Goal: Information Seeking & Learning: Learn about a topic

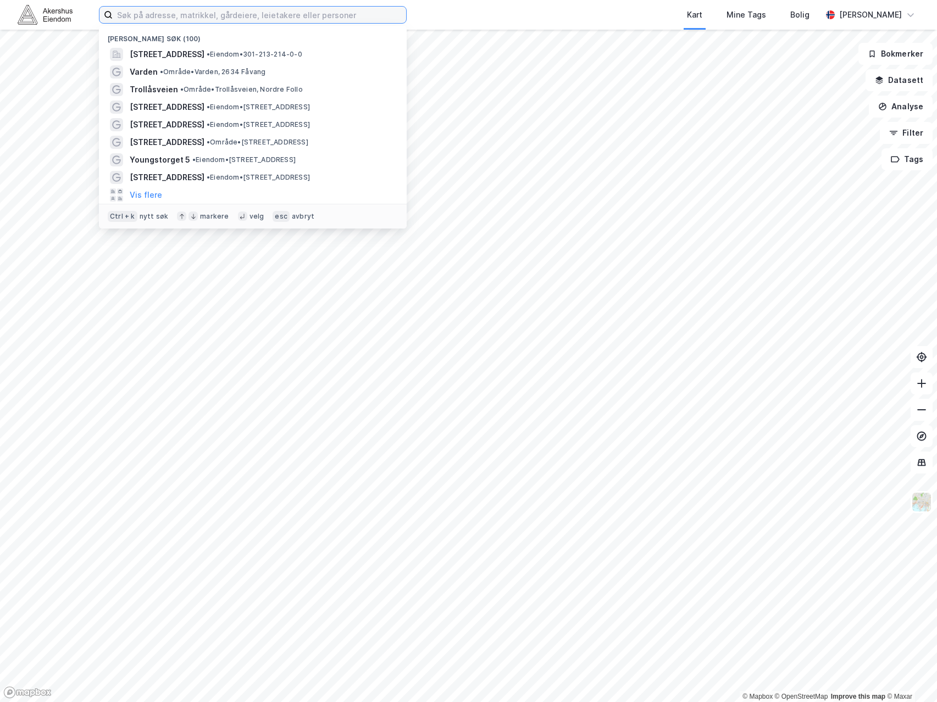
click at [159, 23] on input at bounding box center [259, 15] width 293 height 16
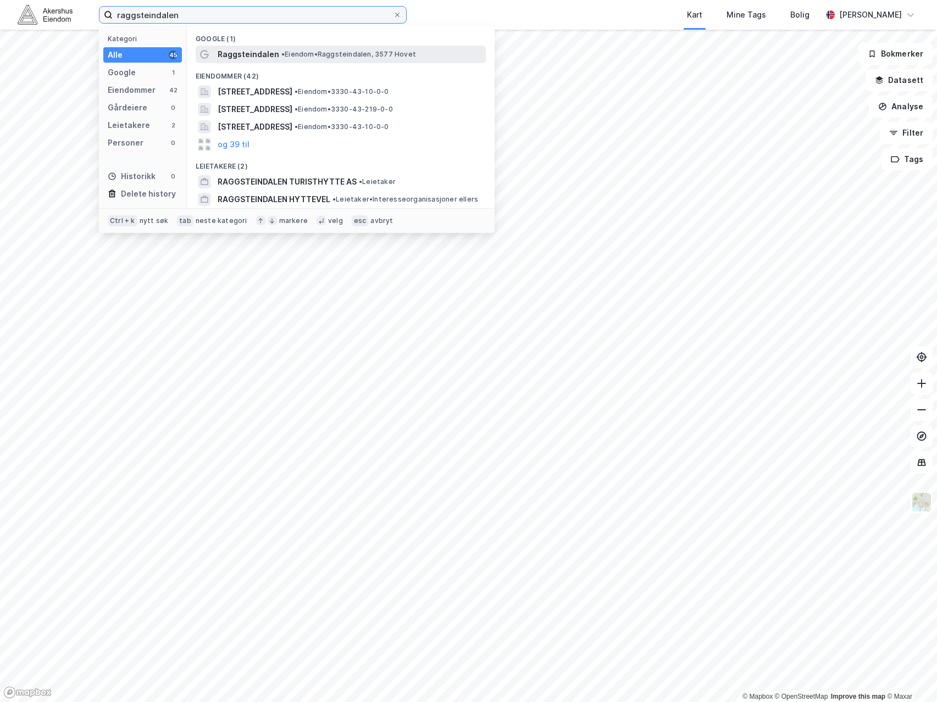
type input "raggsteindalen"
click at [268, 58] on span "Raggsteindalen" at bounding box center [249, 54] width 62 height 13
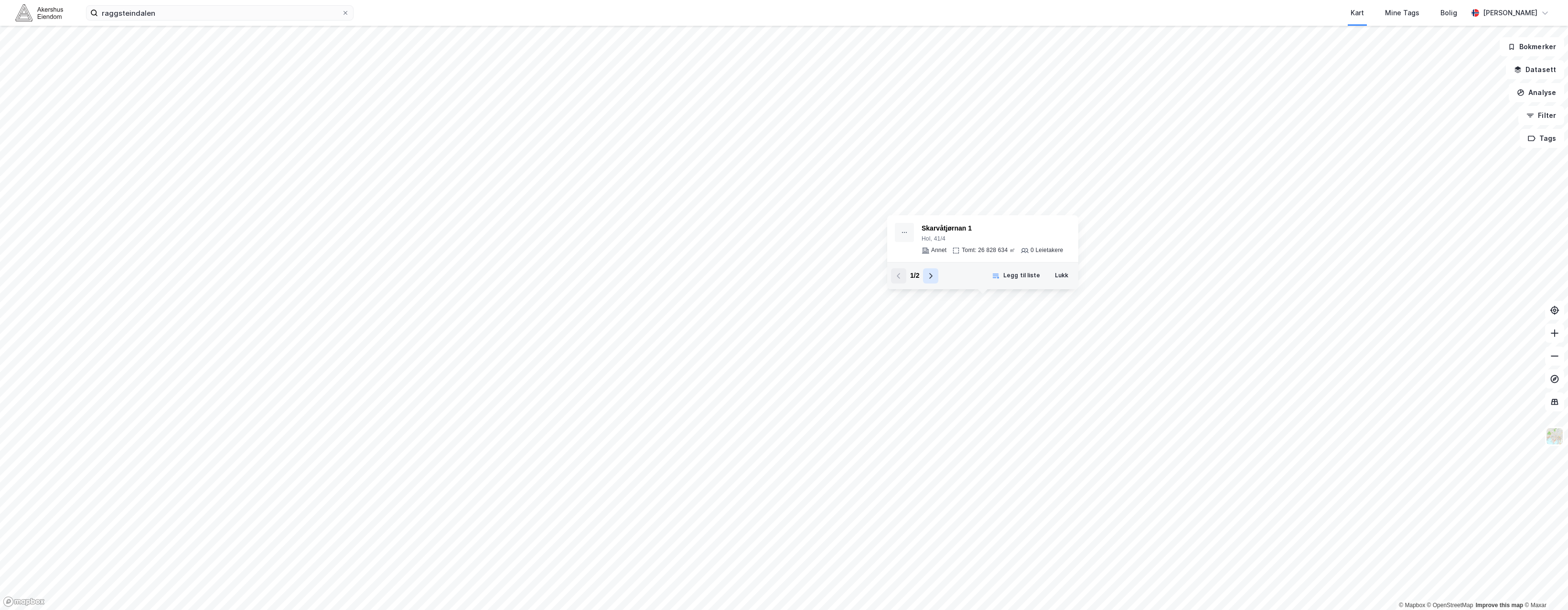
click at [726, 276] on icon at bounding box center [930, 275] width 8 height 8
click at [726, 276] on icon at bounding box center [898, 275] width 8 height 8
click at [726, 275] on button "Lukk" at bounding box center [1061, 276] width 26 height 16
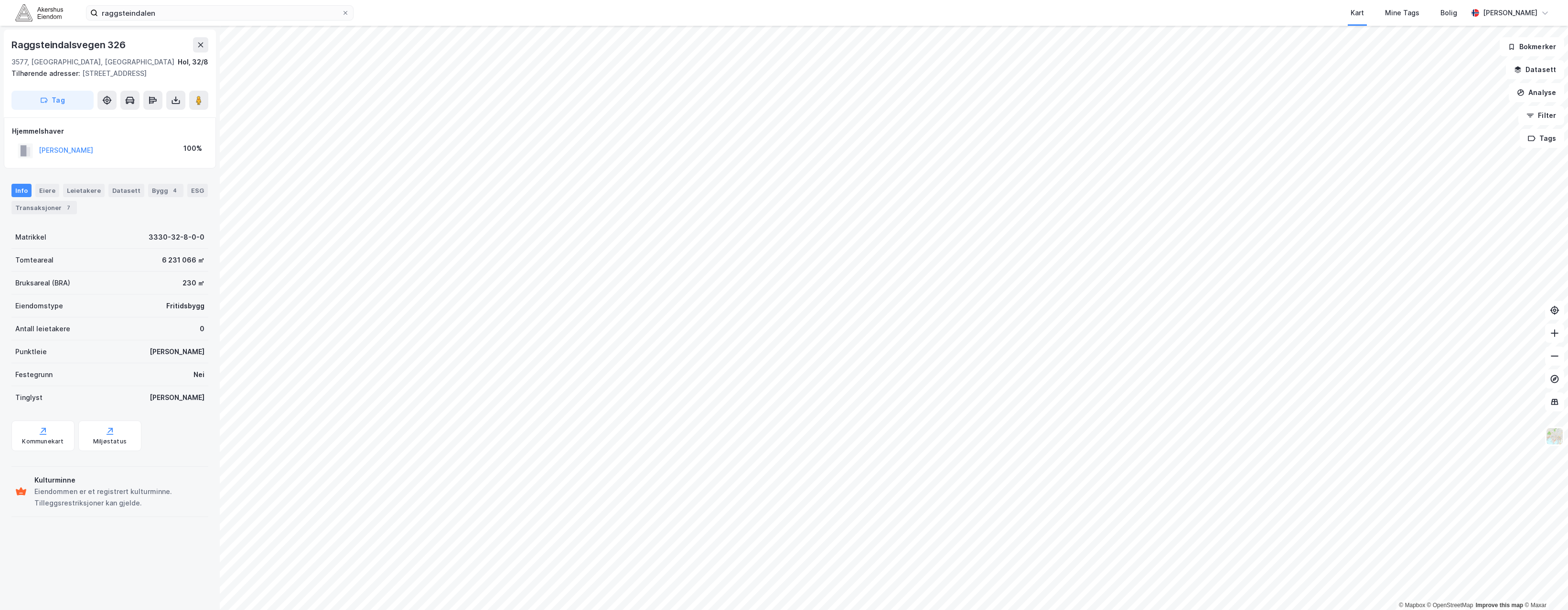
click at [726, 331] on html "raggsteindalen Kart Mine Tags Bolig [PERSON_NAME] © Mapbox © OpenStreetMap Impr…" at bounding box center [784, 305] width 1568 height 610
click at [726, 67] on button "Datasett" at bounding box center [1534, 70] width 58 height 19
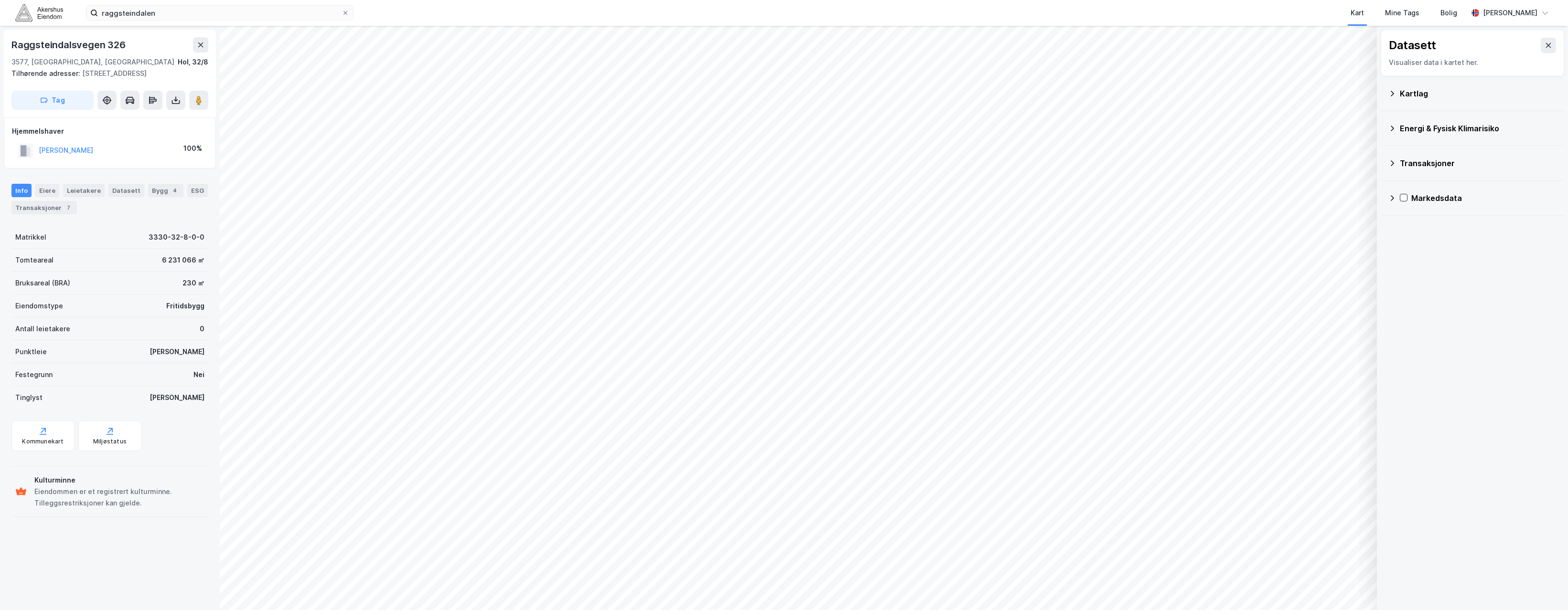
click at [726, 95] on icon at bounding box center [1392, 93] width 8 height 8
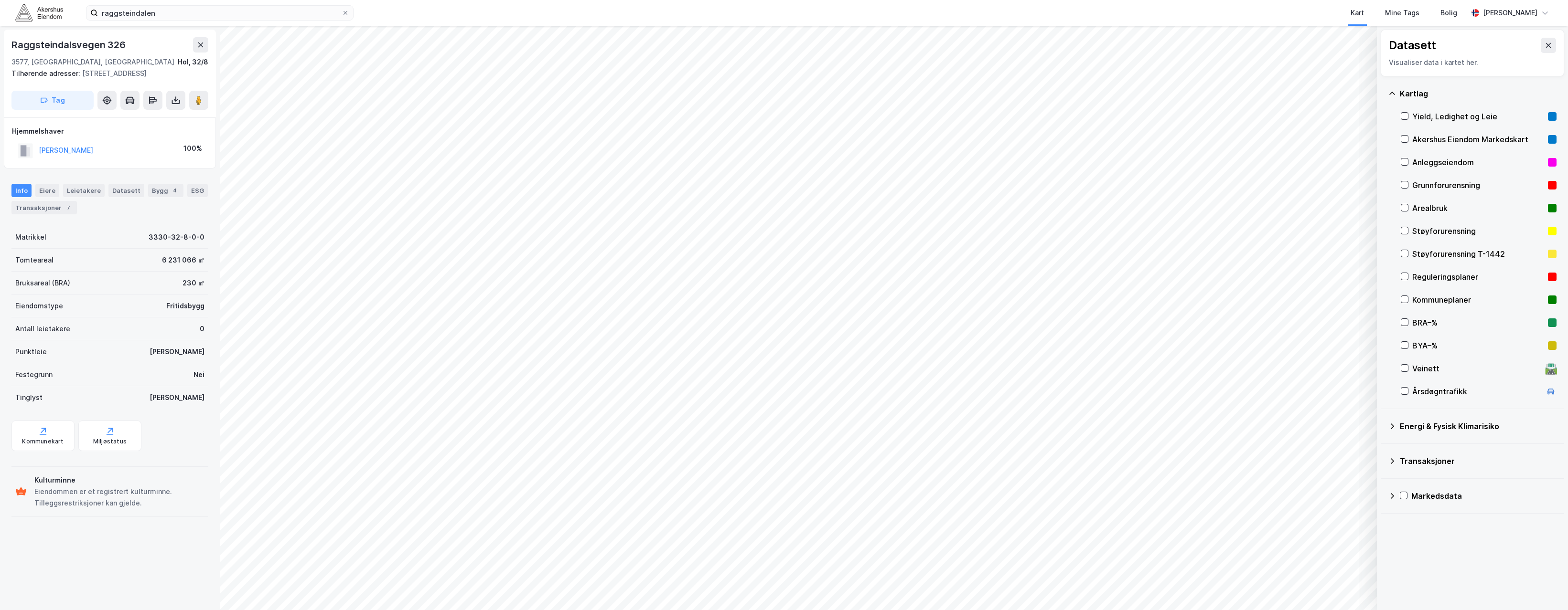
click at [726, 92] on icon at bounding box center [1392, 93] width 8 height 8
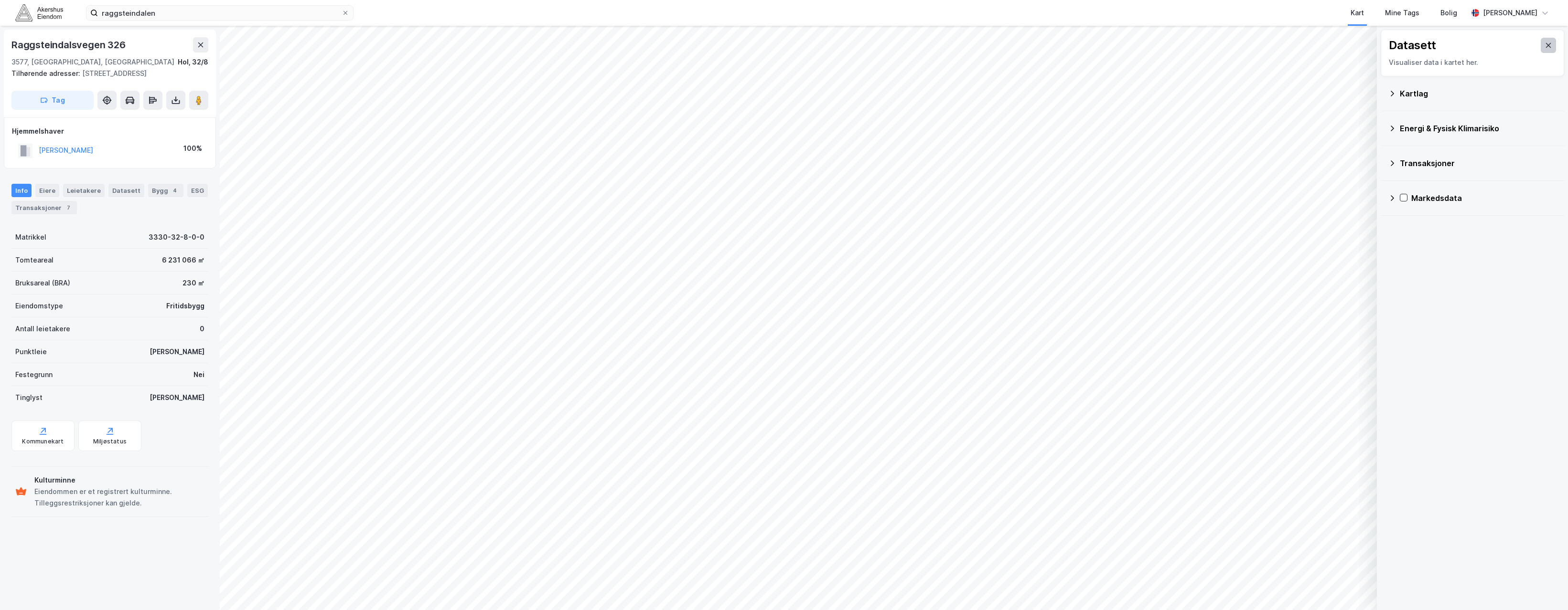
click at [726, 42] on button at bounding box center [1549, 45] width 16 height 16
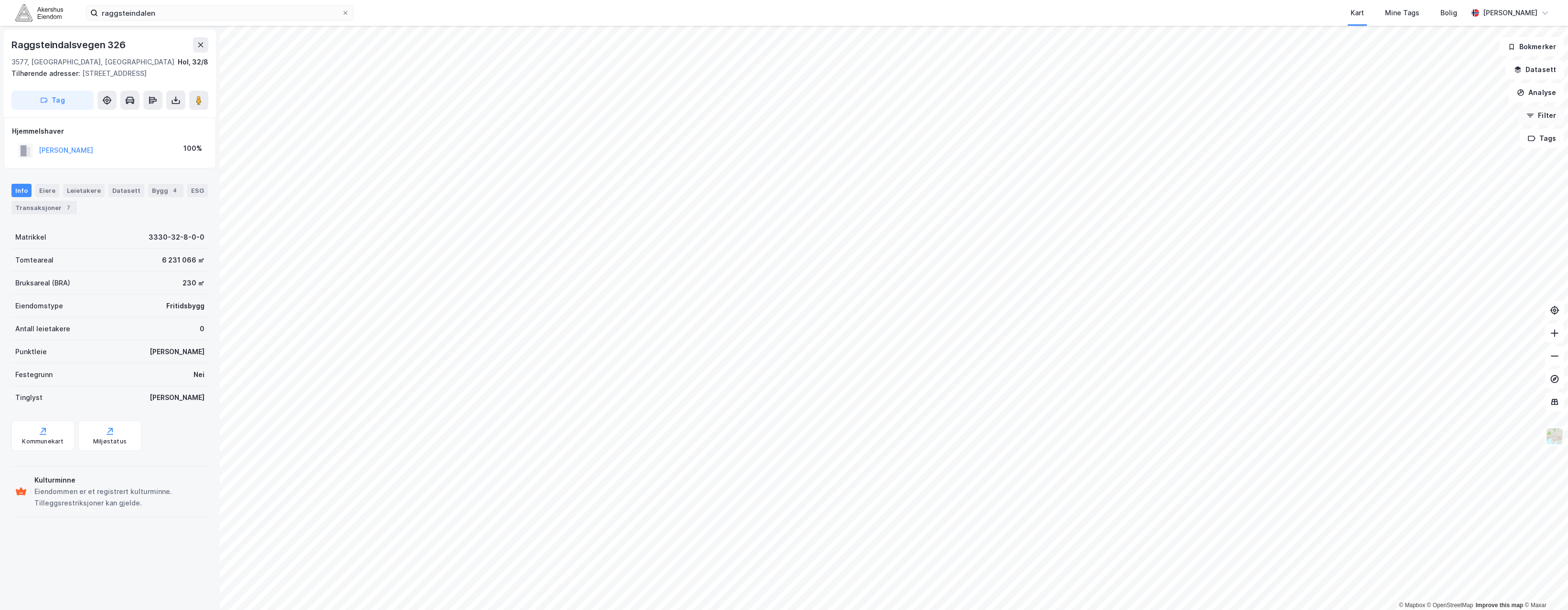
click at [726, 115] on button "Filter" at bounding box center [1541, 116] width 46 height 19
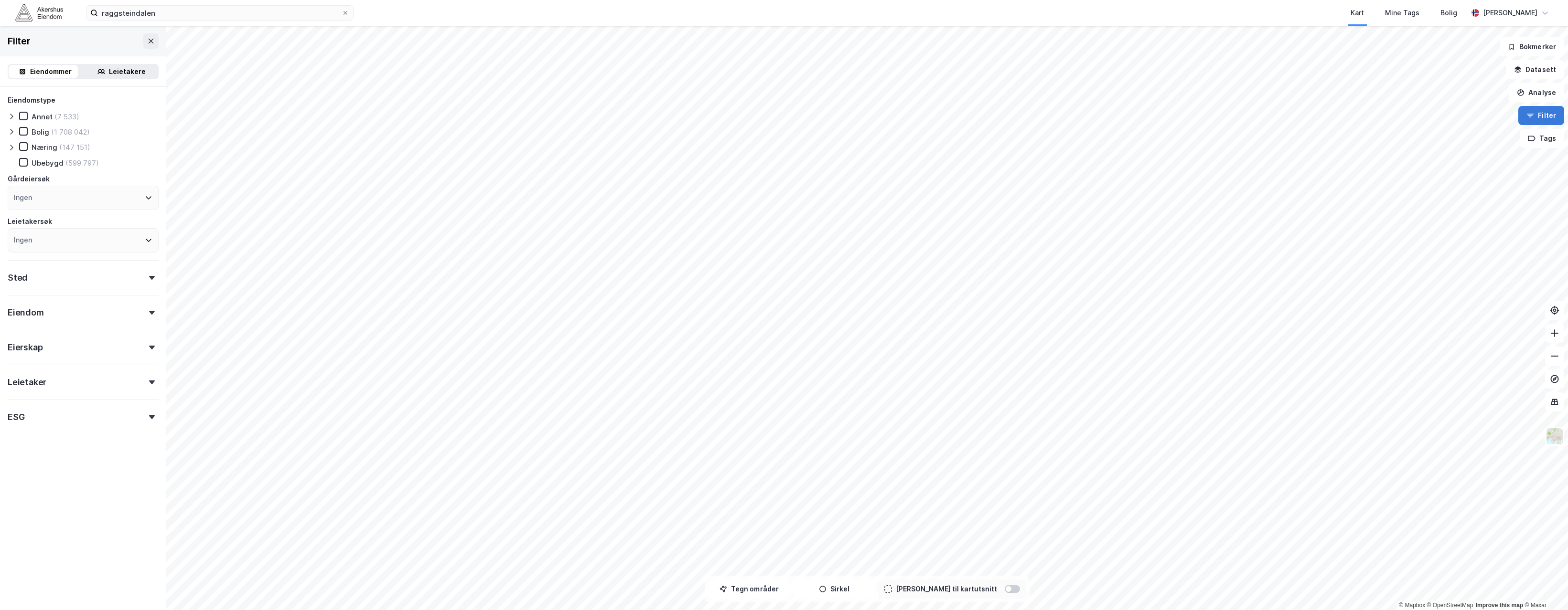
click at [726, 115] on button "Filter" at bounding box center [1541, 116] width 46 height 19
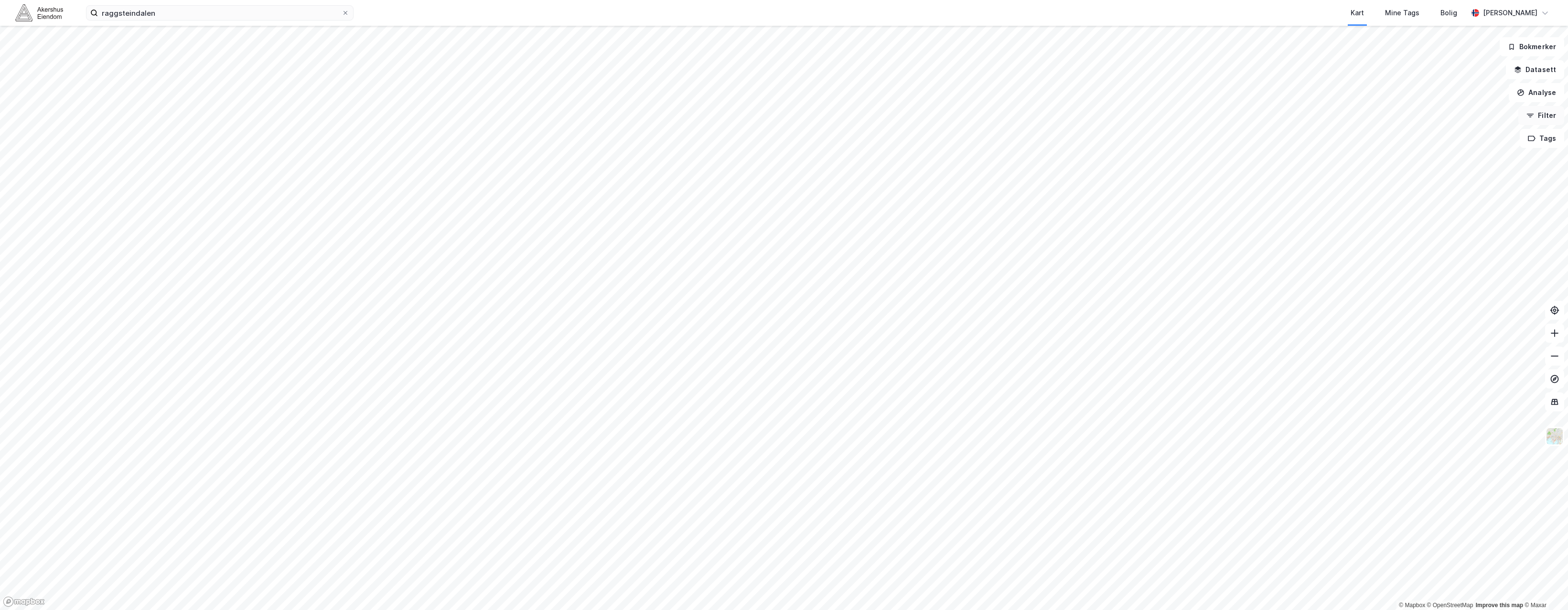
click at [726, 115] on button "Filter" at bounding box center [1541, 116] width 46 height 19
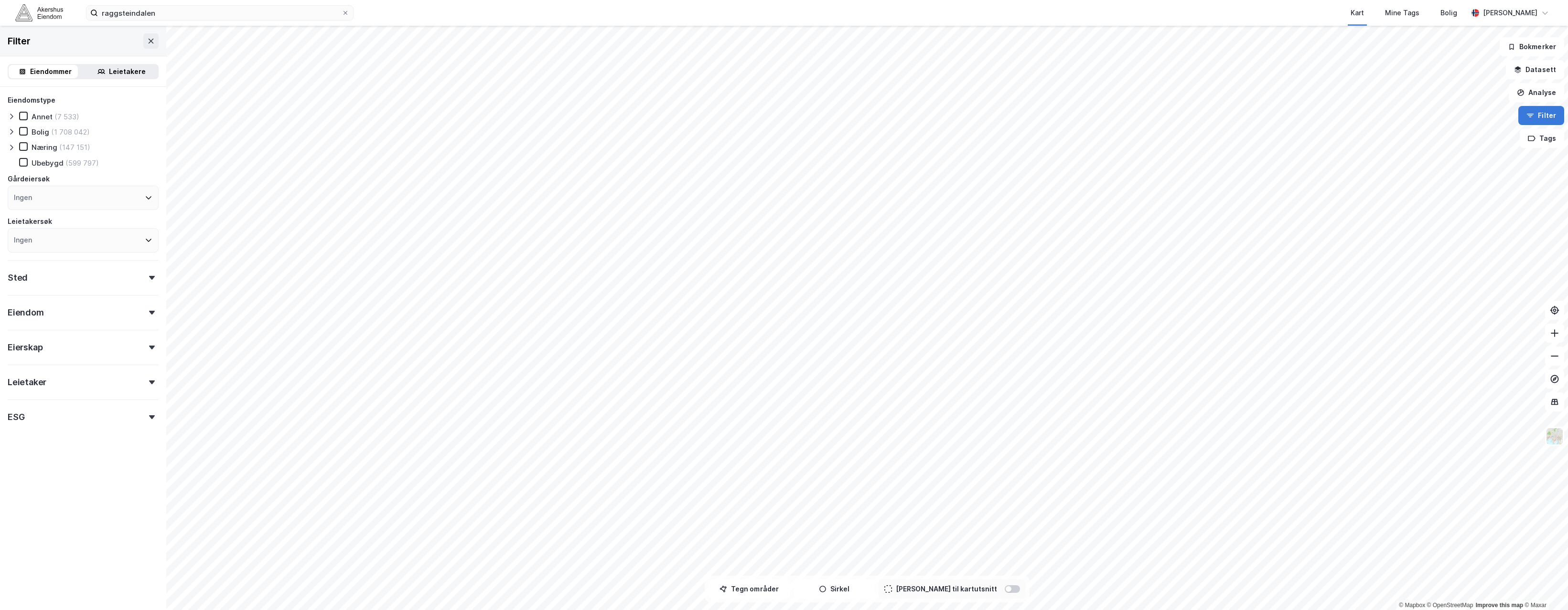
click at [726, 115] on button "Filter" at bounding box center [1541, 116] width 46 height 19
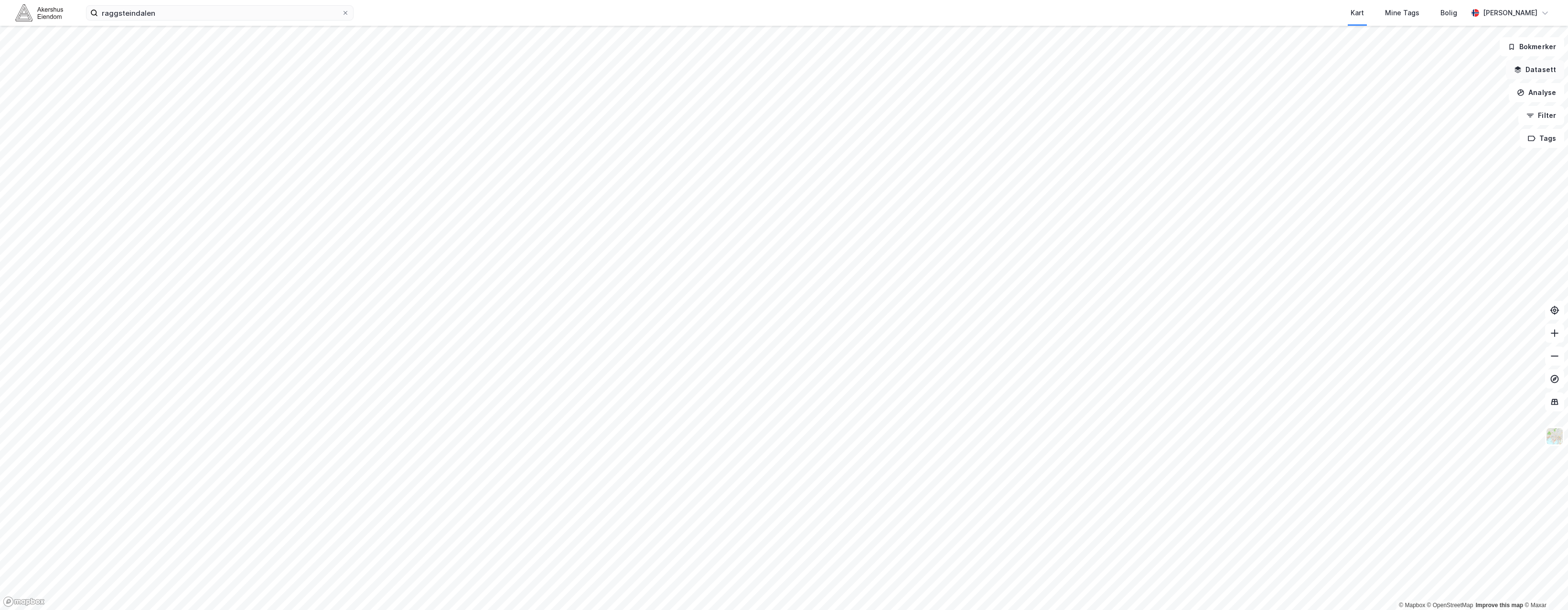
click at [726, 69] on button "Datasett" at bounding box center [1534, 70] width 58 height 19
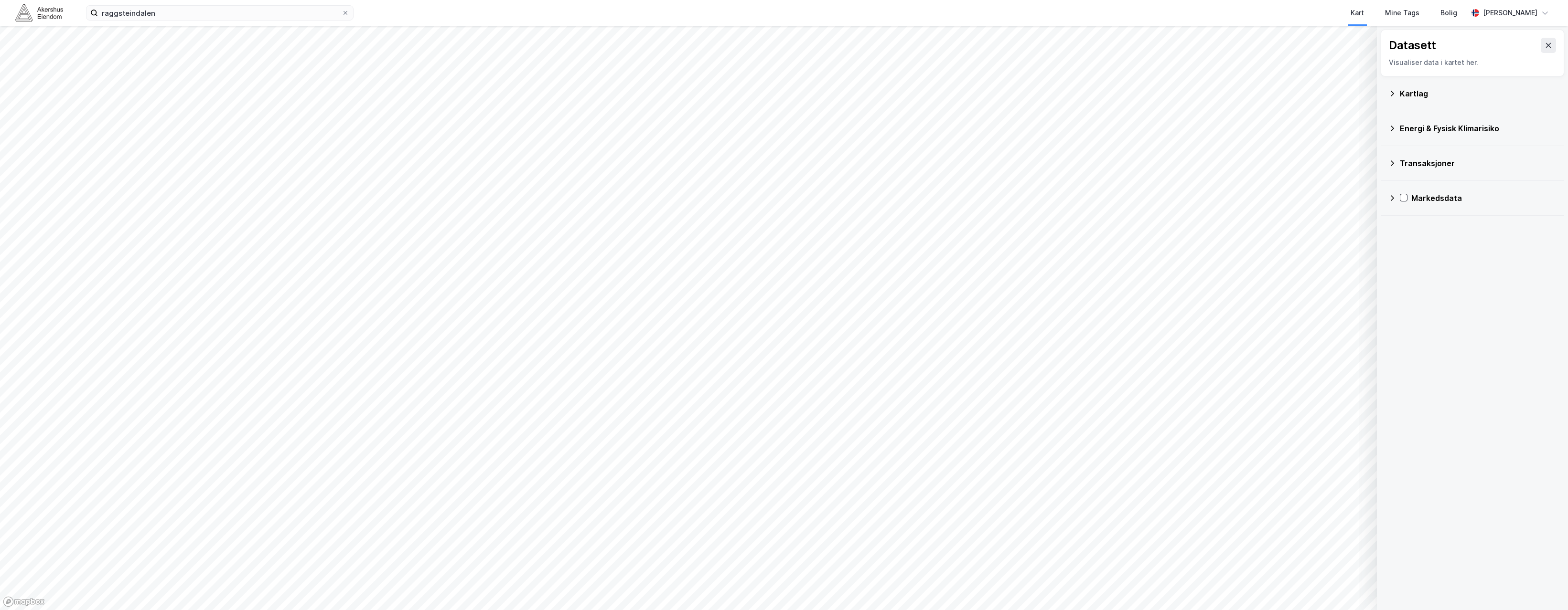
click at [726, 91] on div "Kartlag" at bounding box center [1478, 93] width 156 height 11
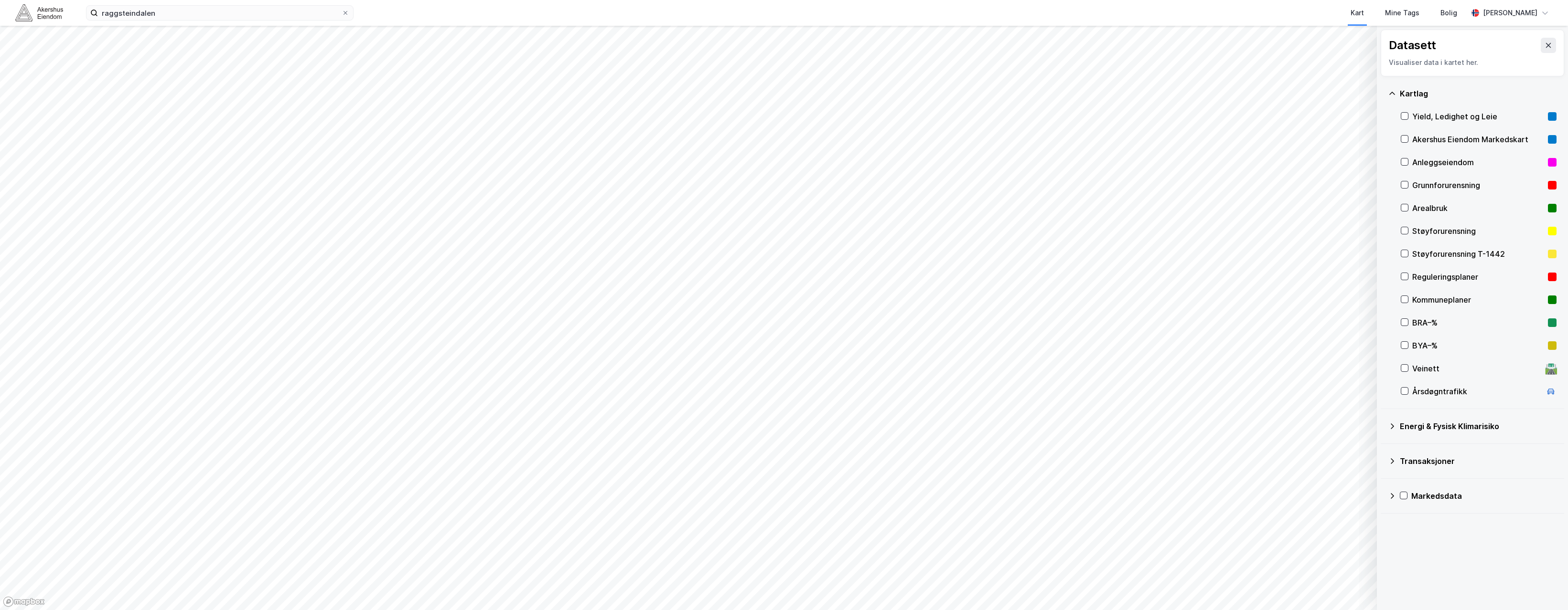
click at [726, 331] on icon at bounding box center [1392, 426] width 8 height 8
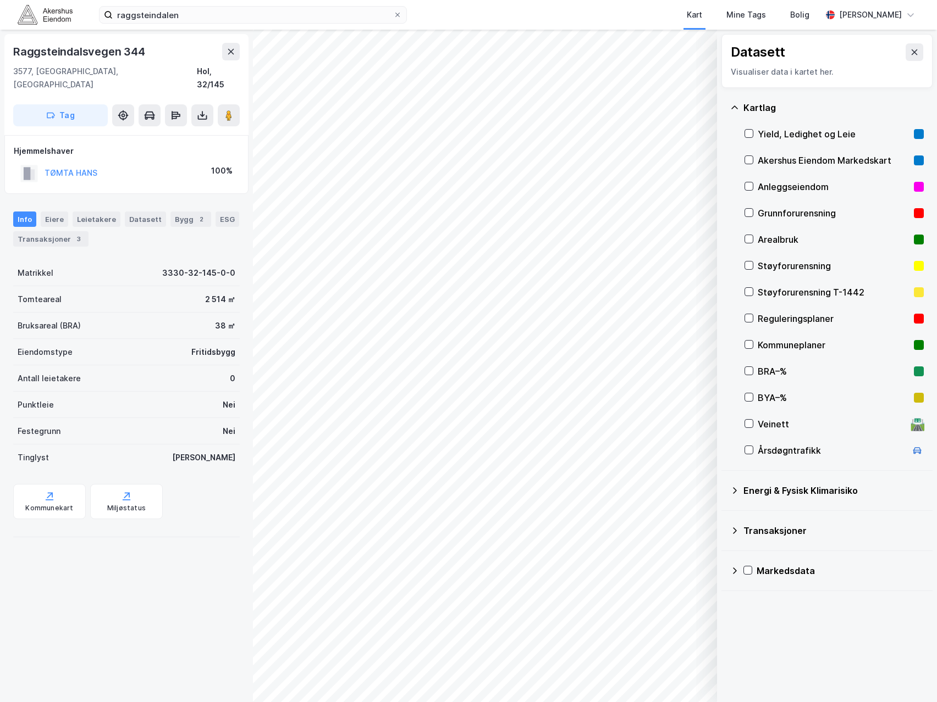
click at [119, 381] on div "© Mapbox © OpenStreetMap Improve this map © Maxar Datasett Visualiser data i ka…" at bounding box center [468, 366] width 937 height 673
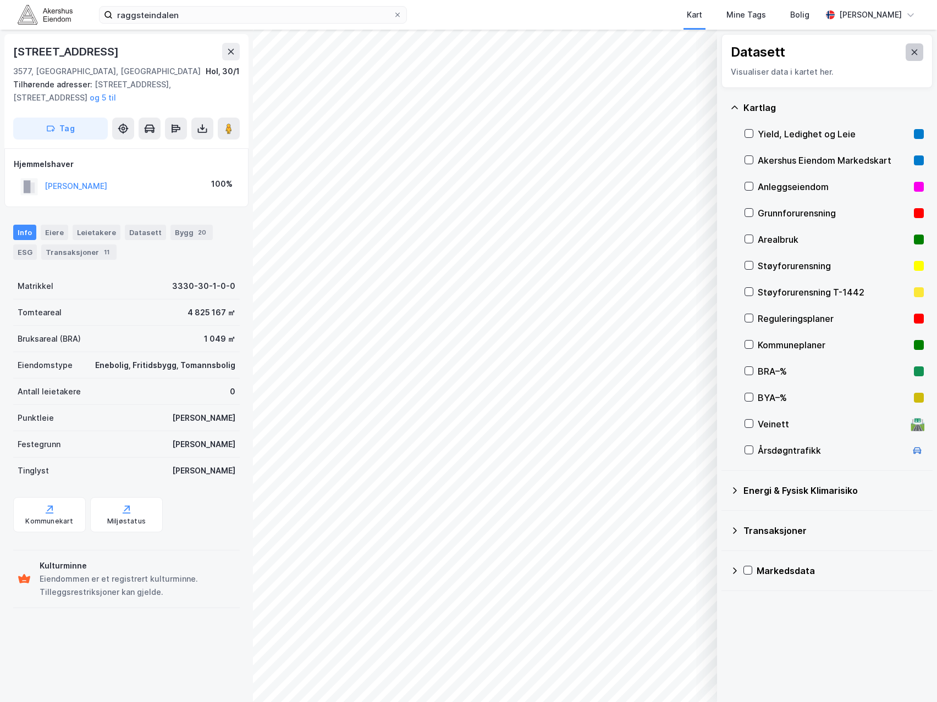
click at [835, 54] on icon at bounding box center [914, 51] width 6 height 5
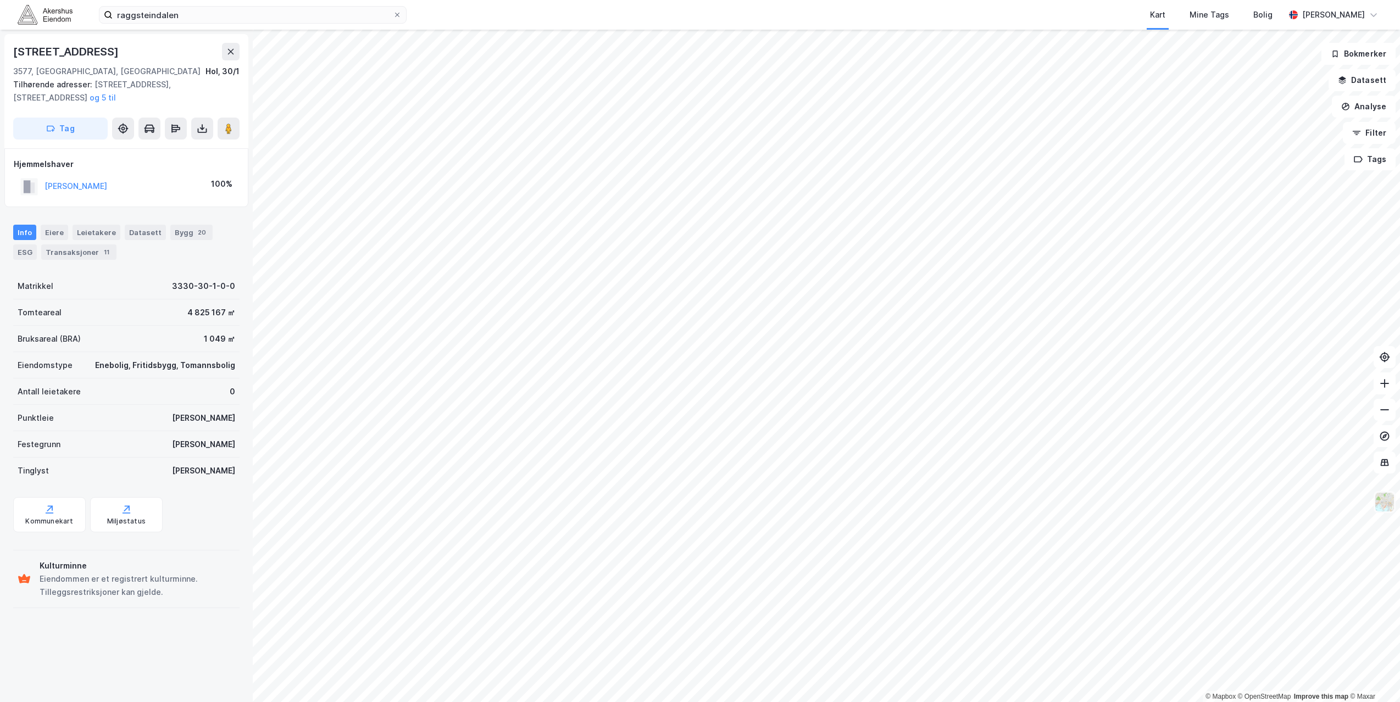
click at [835, 381] on img at bounding box center [1385, 502] width 21 height 21
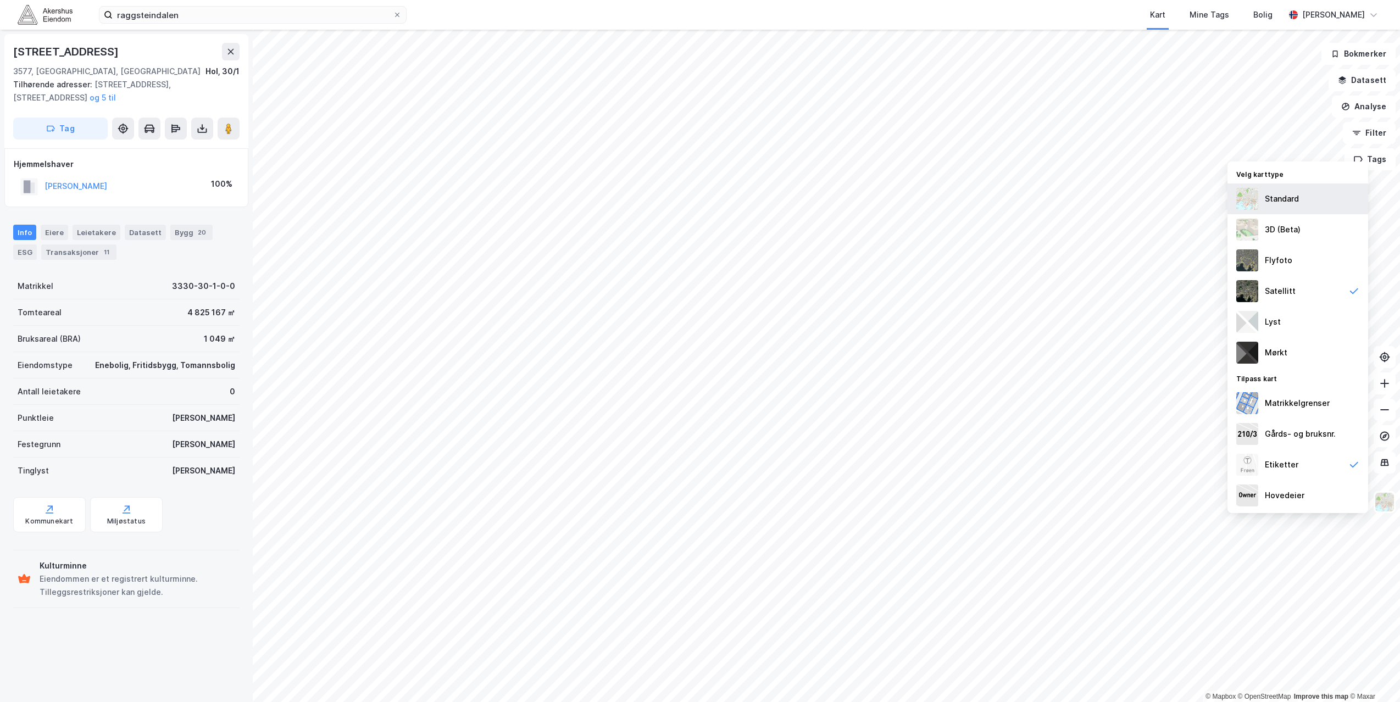
click at [835, 193] on img at bounding box center [1248, 199] width 22 height 22
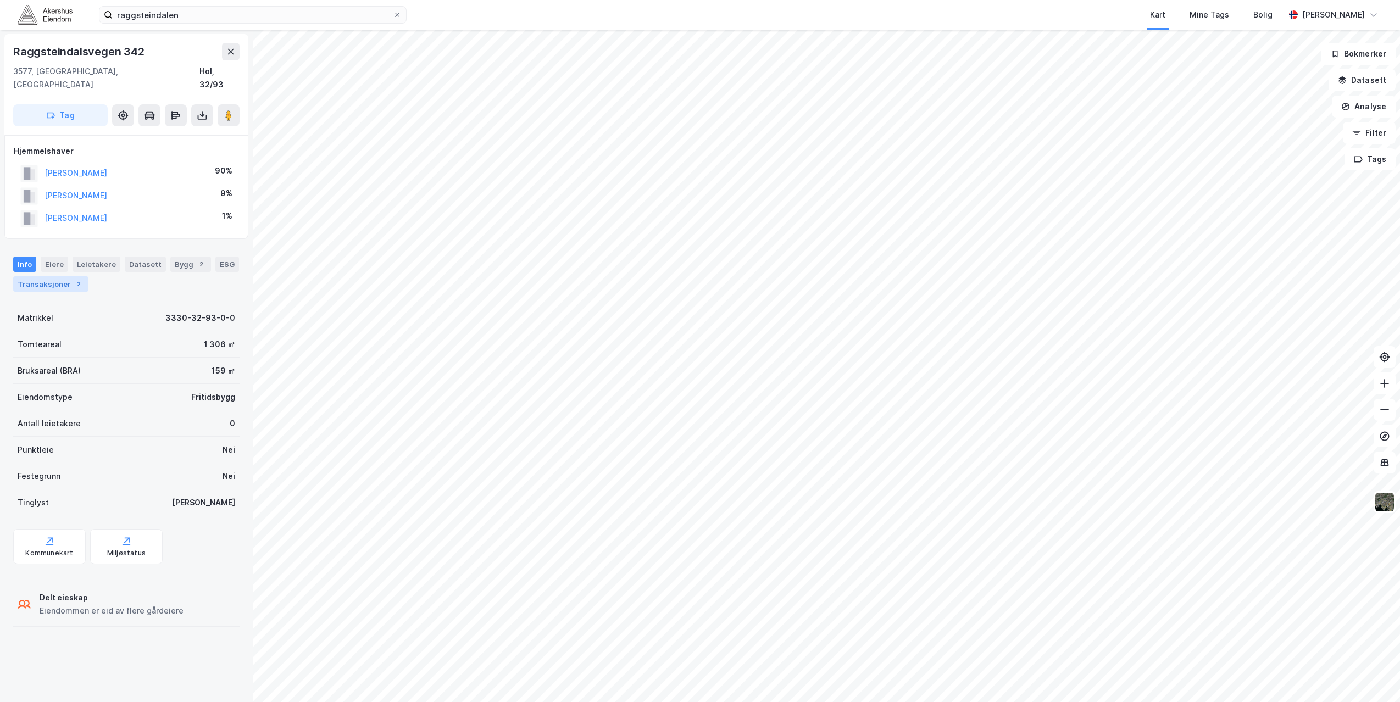
click at [46, 276] on div "Transaksjoner 2" at bounding box center [50, 283] width 75 height 15
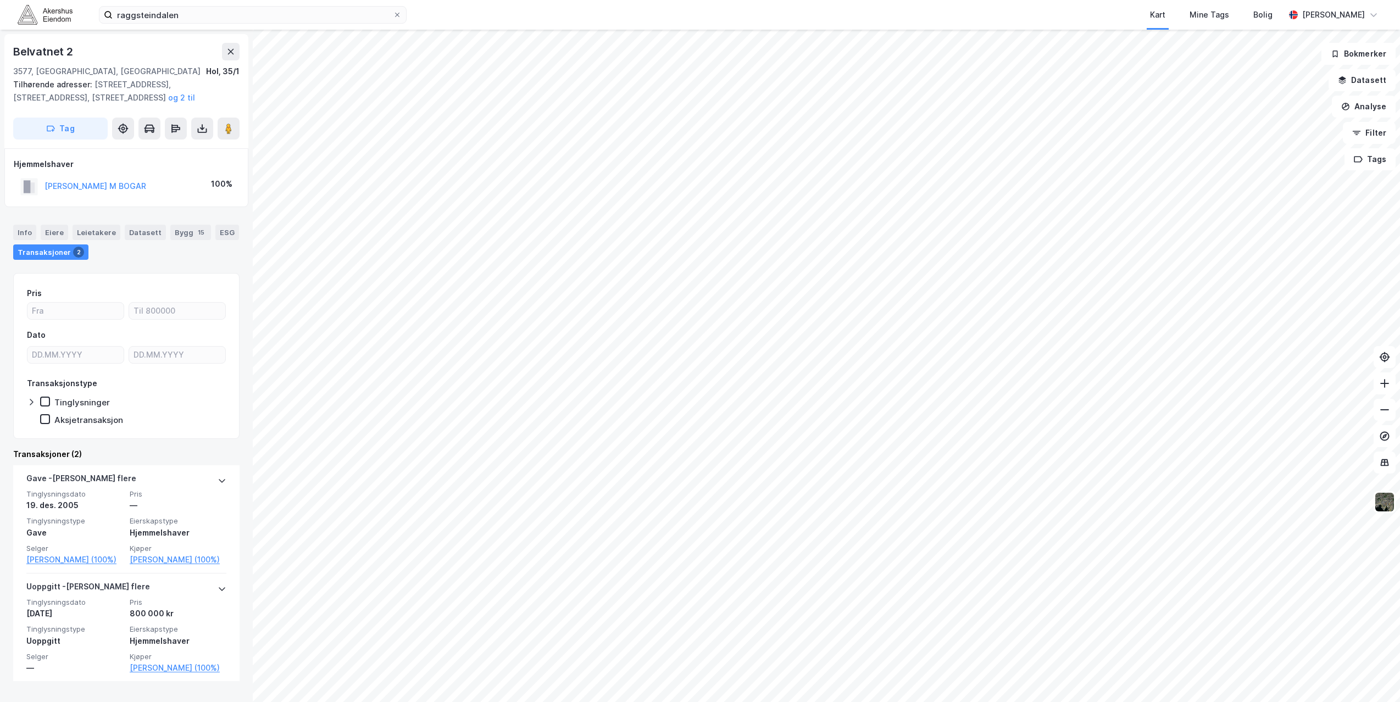
click at [835, 381] on html "raggsteindalen Kart Mine Tags Bolig [PERSON_NAME] © Mapbox © OpenStreetMap Impr…" at bounding box center [700, 351] width 1400 height 702
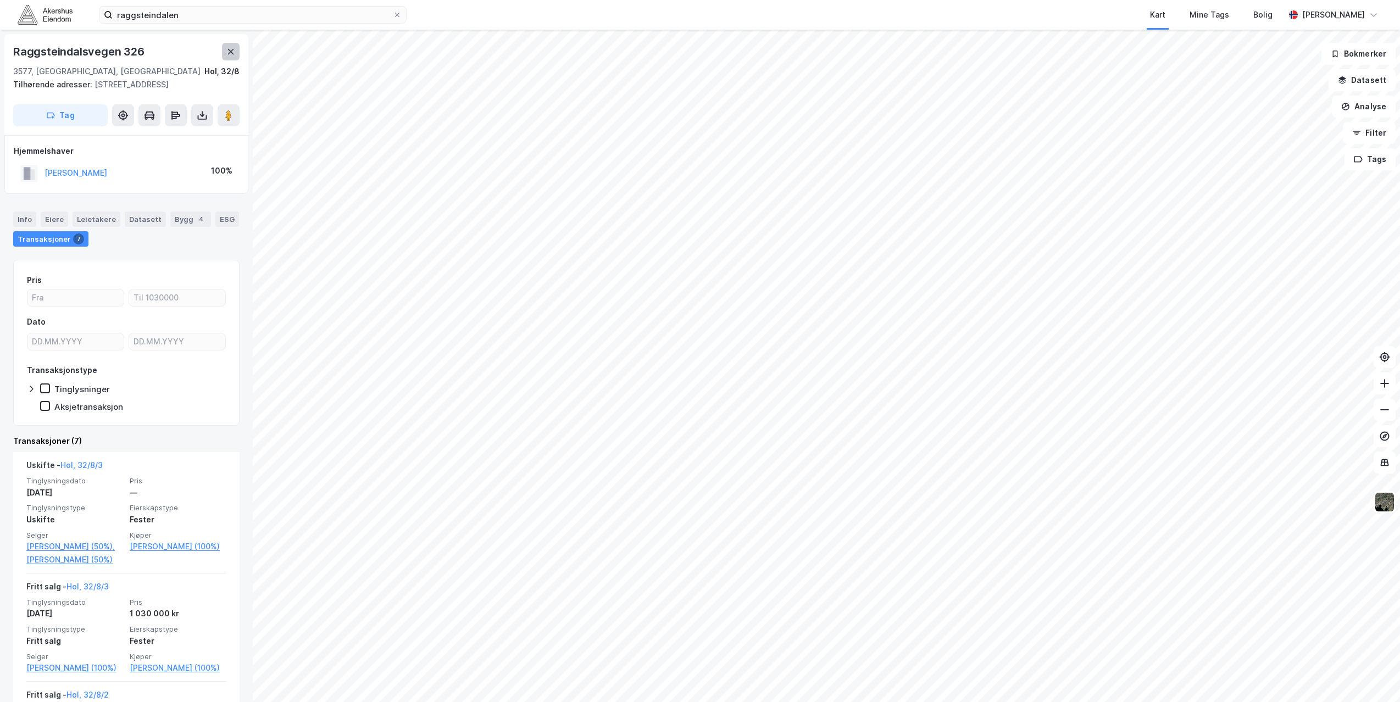
click at [231, 53] on icon at bounding box center [230, 51] width 9 height 9
click at [835, 136] on button "Filter" at bounding box center [1369, 133] width 53 height 22
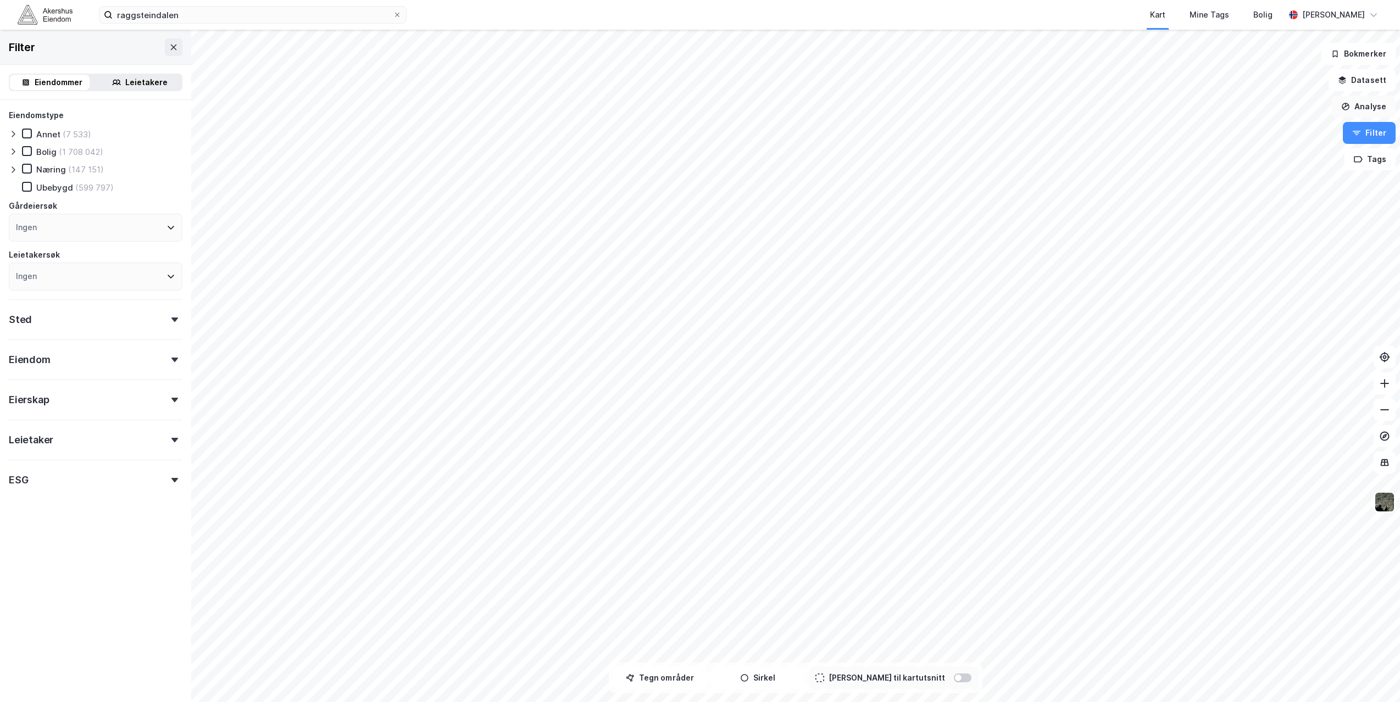
click at [835, 105] on button "Analyse" at bounding box center [1364, 107] width 64 height 22
click at [835, 110] on div "Mål avstand" at bounding box center [1269, 107] width 96 height 9
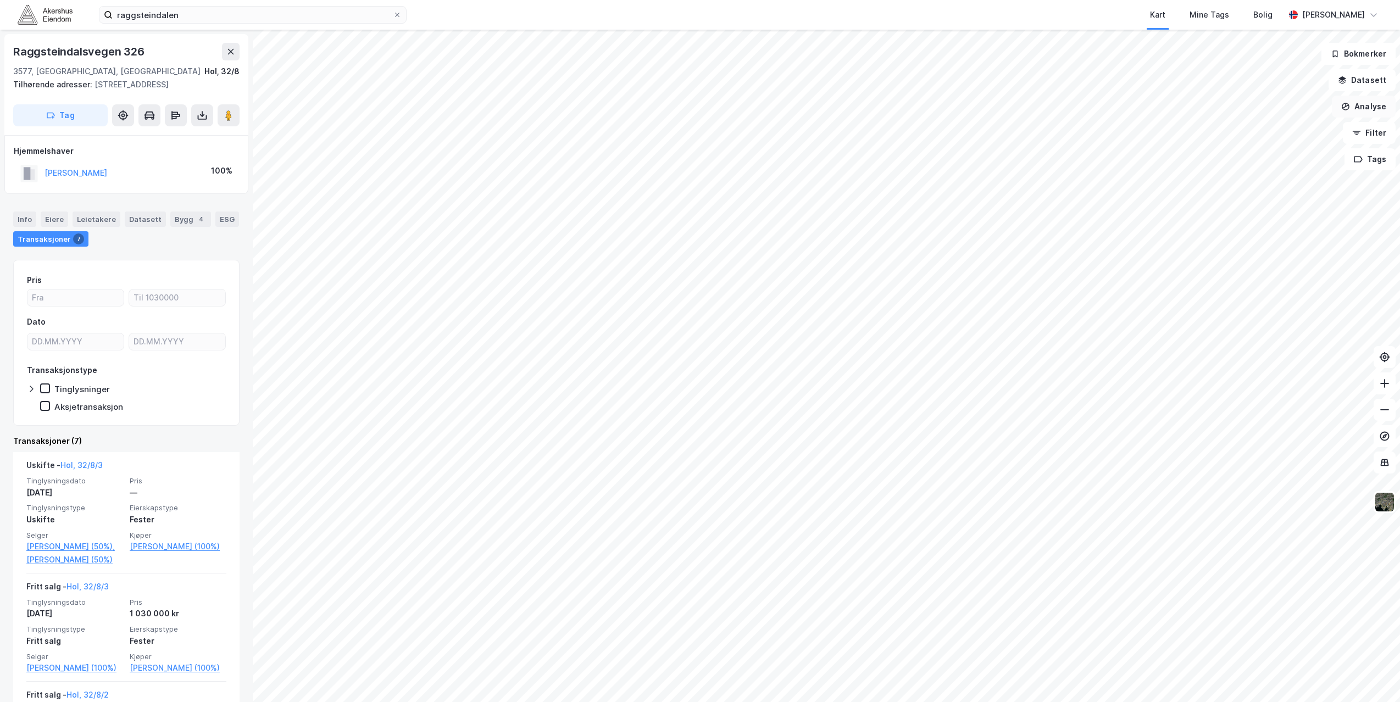
click at [835, 107] on button "Analyse" at bounding box center [1364, 107] width 64 height 22
click at [835, 109] on div "Mål avstand" at bounding box center [1269, 107] width 96 height 9
click at [835, 110] on button "Analyse" at bounding box center [1364, 107] width 64 height 22
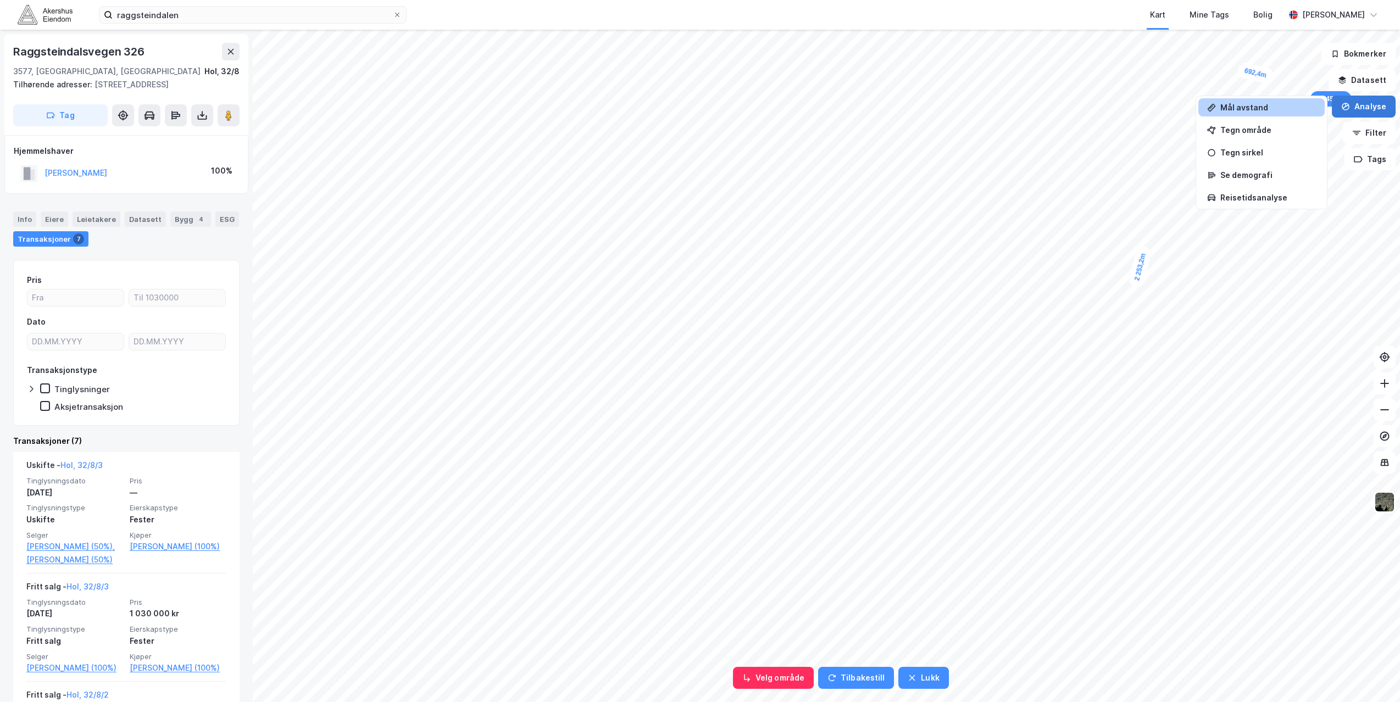
click at [835, 105] on button "Analyse" at bounding box center [1364, 107] width 64 height 22
click at [835, 106] on button "Analyse" at bounding box center [1364, 107] width 64 height 22
click at [835, 381] on button "Lukk" at bounding box center [924, 678] width 50 height 22
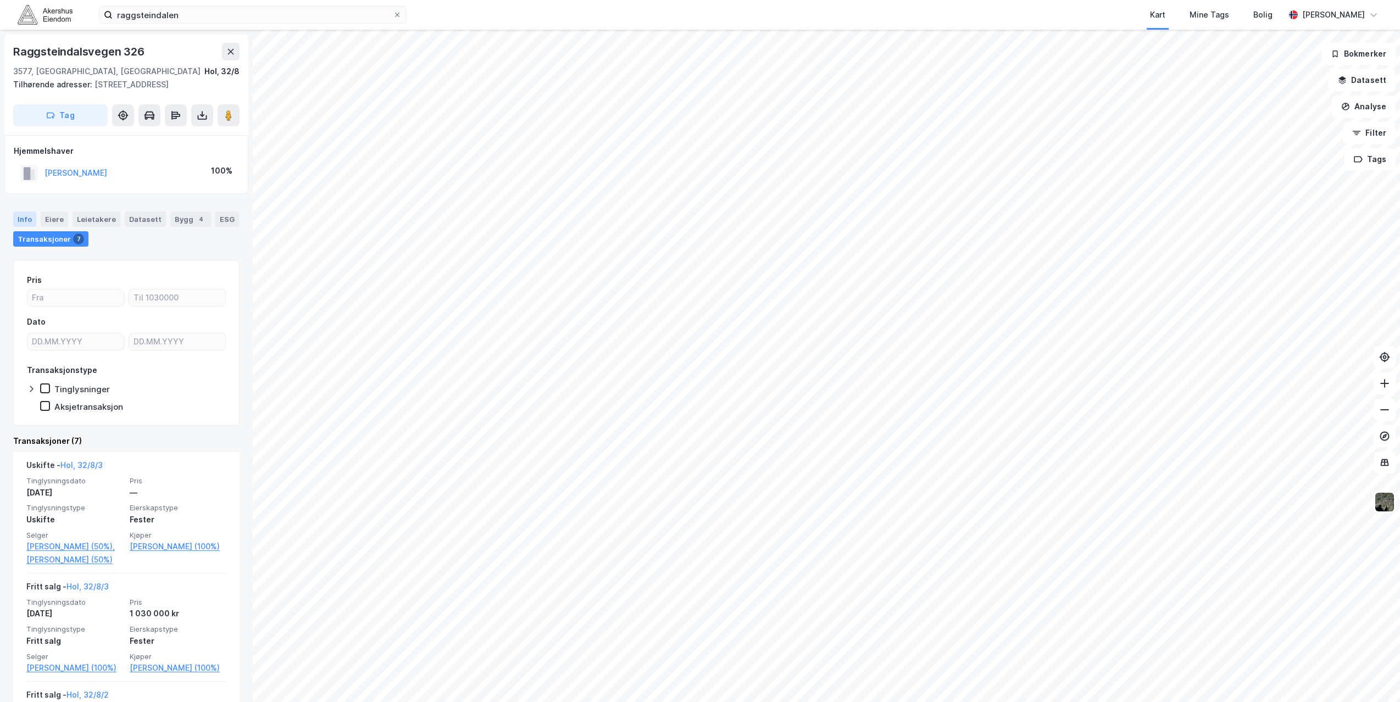
click at [22, 227] on div "Info" at bounding box center [24, 219] width 23 height 15
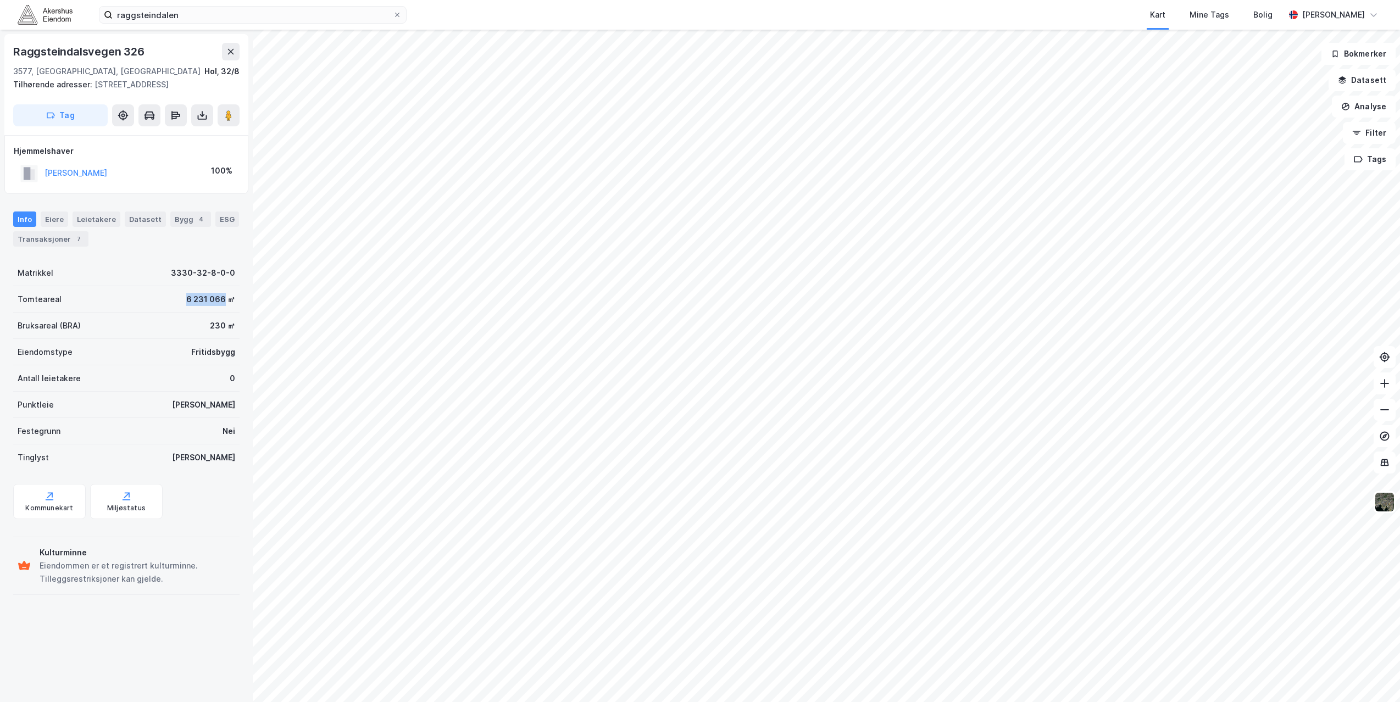
drag, startPoint x: 178, startPoint y: 311, endPoint x: 215, endPoint y: 314, distance: 37.5
click at [215, 313] on div "Tomteareal 6 231 066 ㎡" at bounding box center [126, 299] width 226 height 26
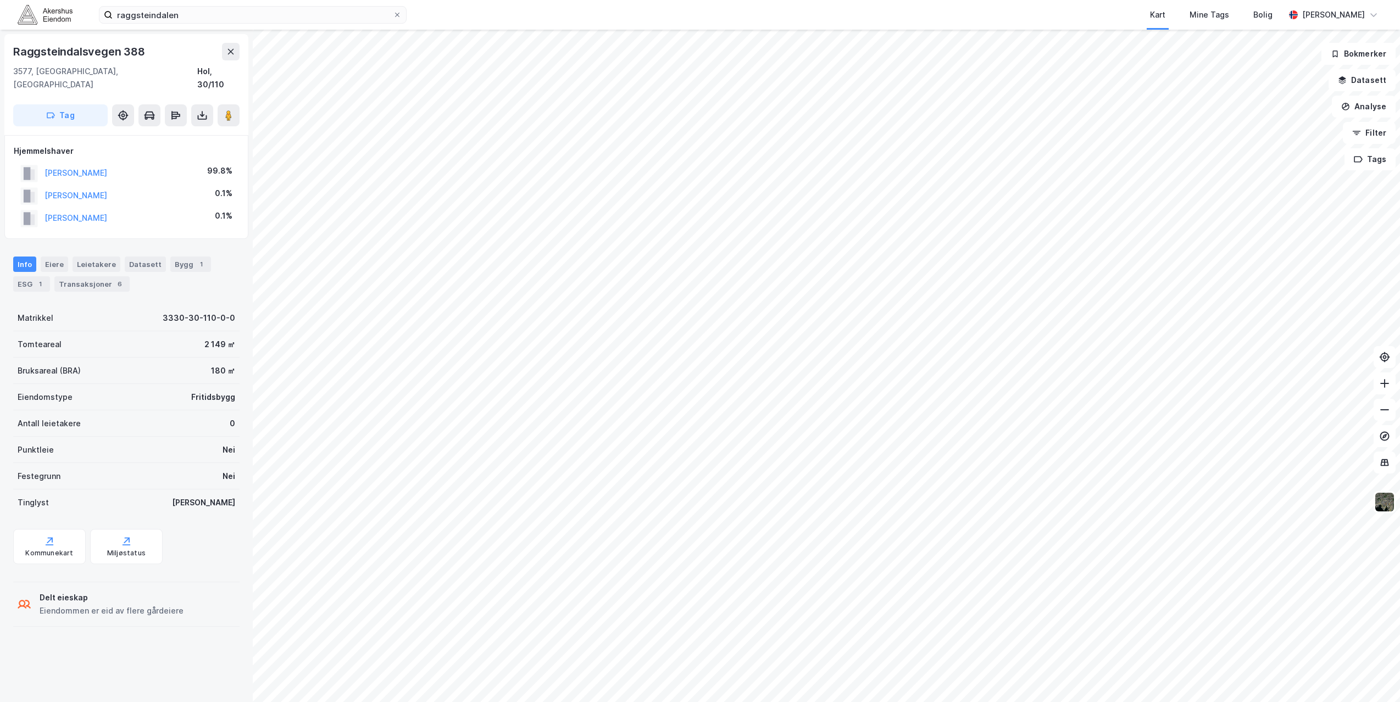
drag, startPoint x: 165, startPoint y: 207, endPoint x: 47, endPoint y: 209, distance: 118.7
click at [47, 209] on div "[PERSON_NAME] 0.1%" at bounding box center [126, 218] width 225 height 23
copy button "[PERSON_NAME]"
click at [0, 0] on button "[PERSON_NAME]" at bounding box center [0, 0] width 0 height 0
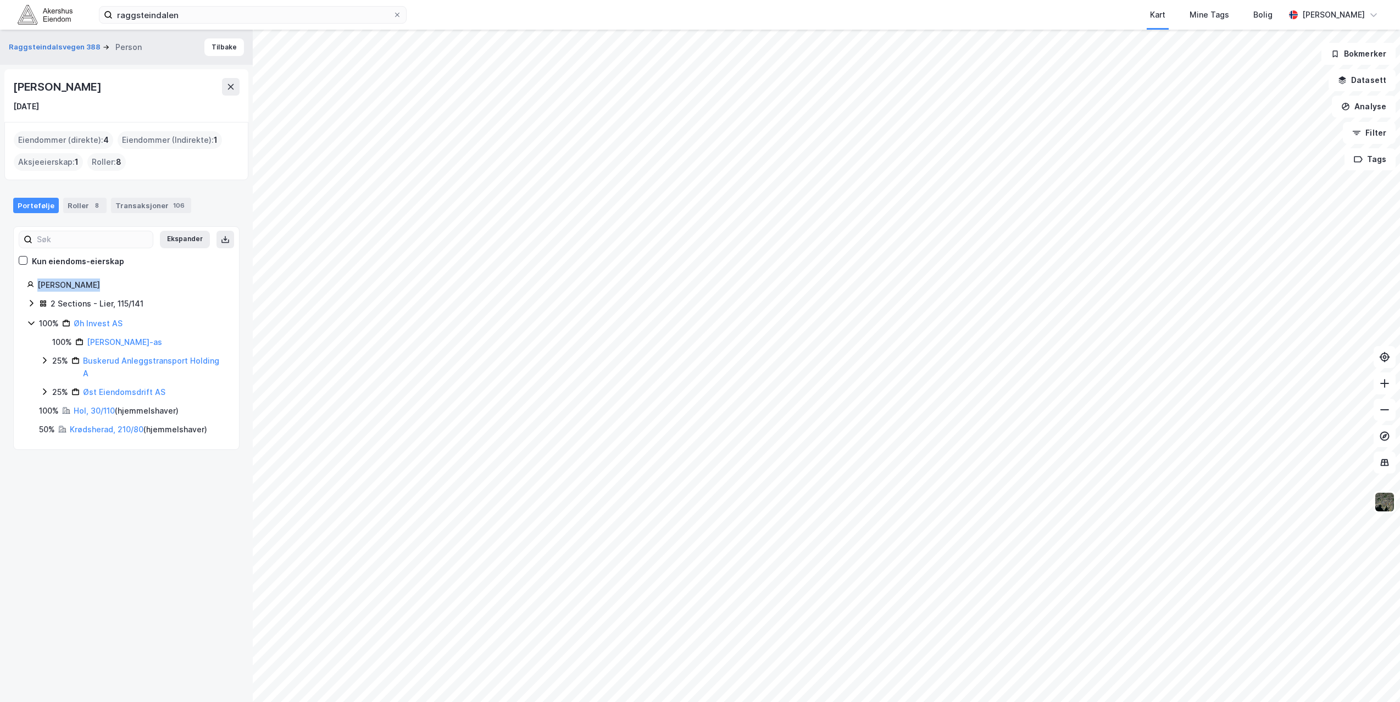
drag, startPoint x: 38, startPoint y: 284, endPoint x: 92, endPoint y: 289, distance: 53.5
click at [92, 289] on div "[PERSON_NAME]" at bounding box center [131, 285] width 189 height 13
copy div "[PERSON_NAME]"
click at [97, 381] on link "Krødsherad, 210/80" at bounding box center [107, 429] width 74 height 9
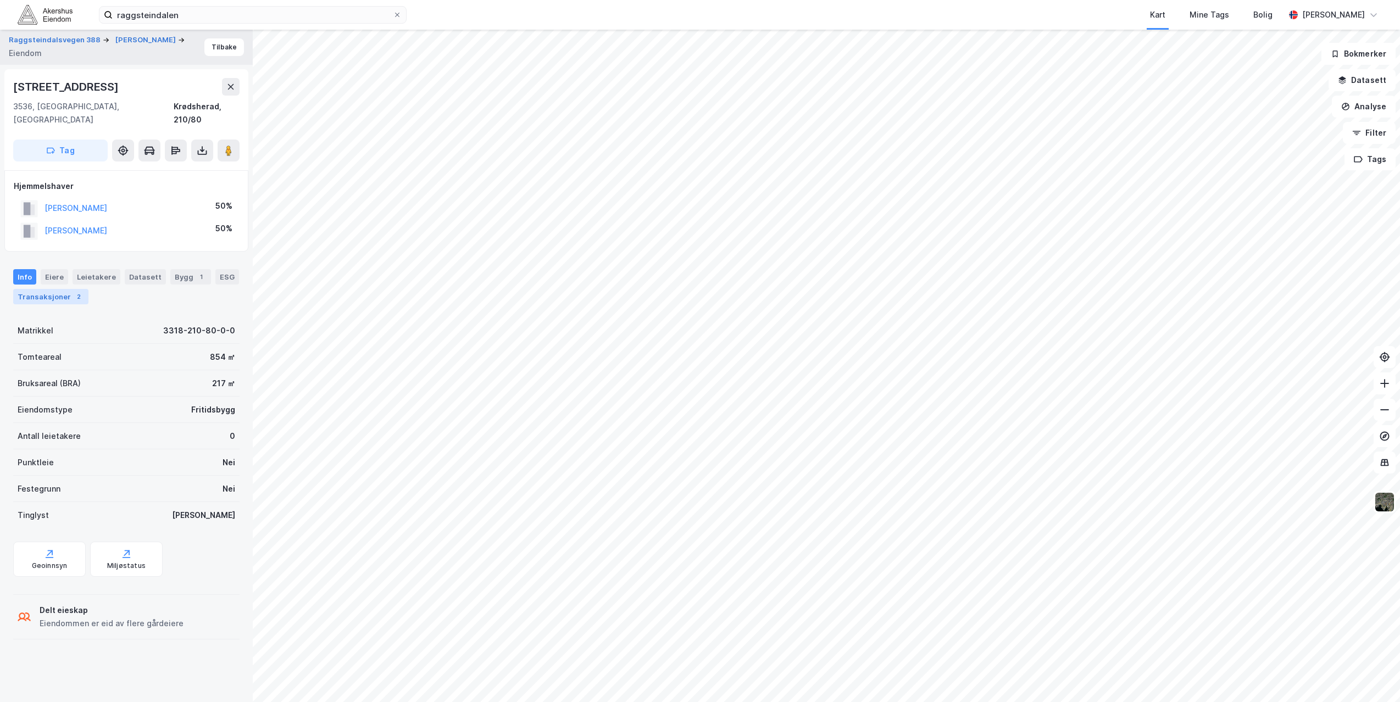
click at [51, 289] on div "Transaksjoner 2" at bounding box center [50, 296] width 75 height 15
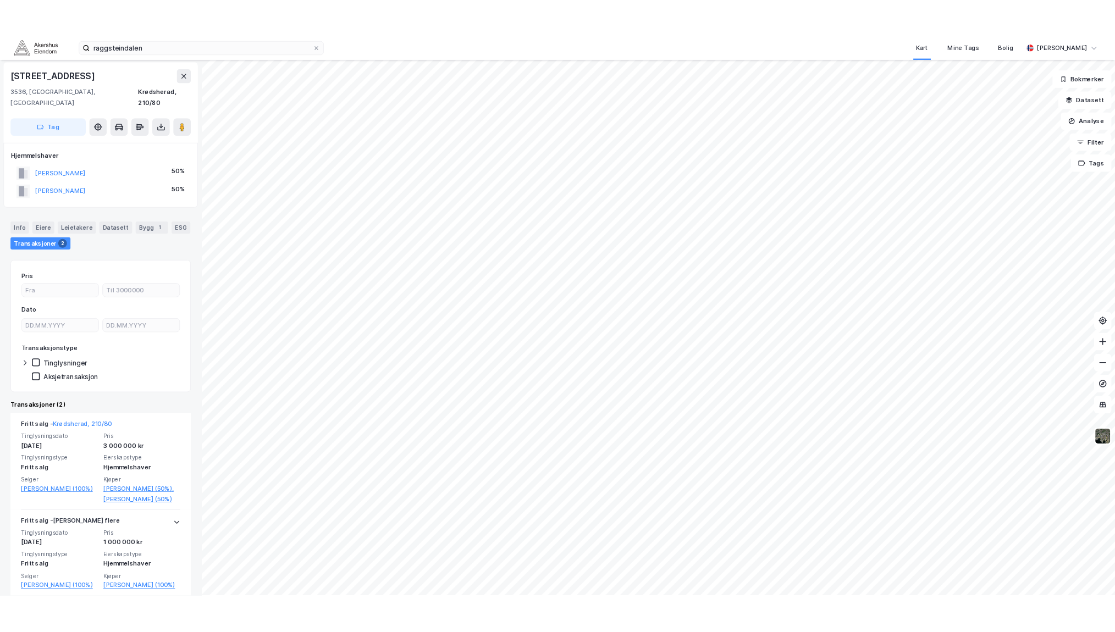
scroll to position [63, 0]
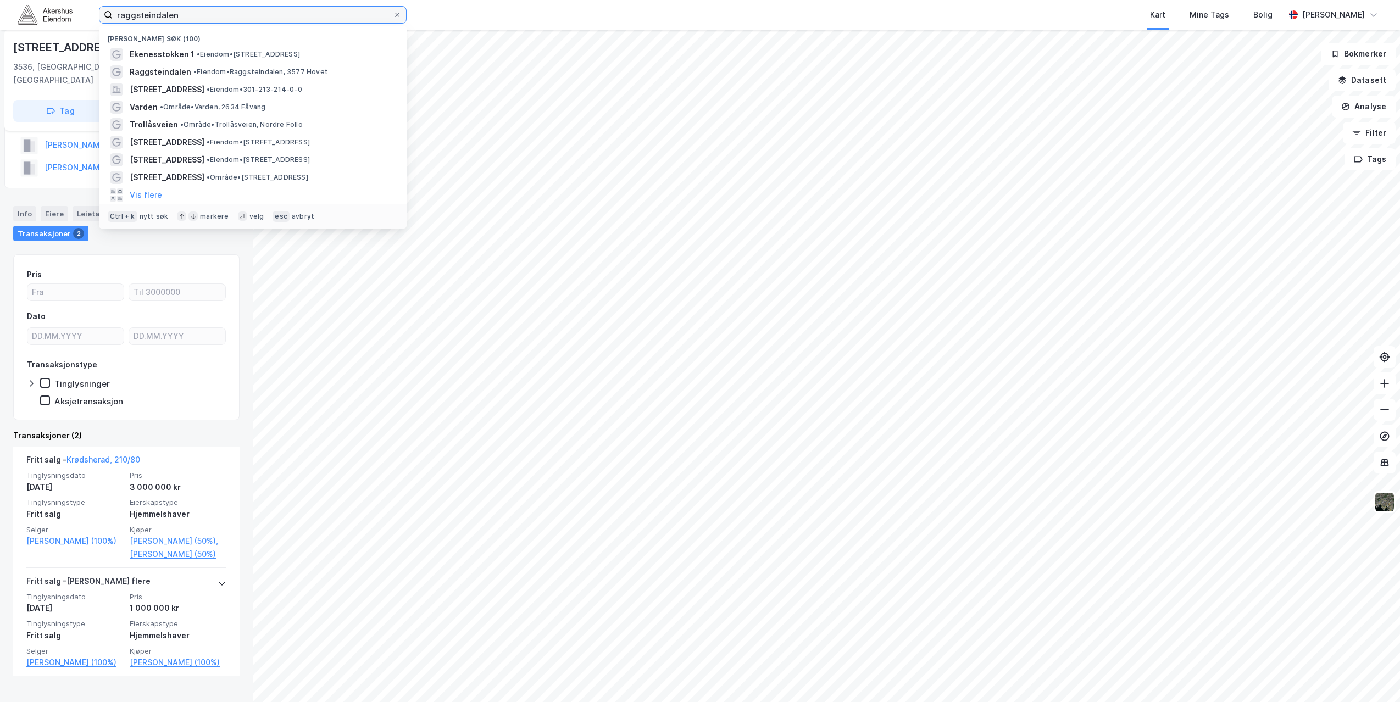
click at [176, 16] on input "raggsteindalen" at bounding box center [253, 15] width 280 height 16
click at [145, 73] on span "Raggsteindalen" at bounding box center [161, 71] width 62 height 13
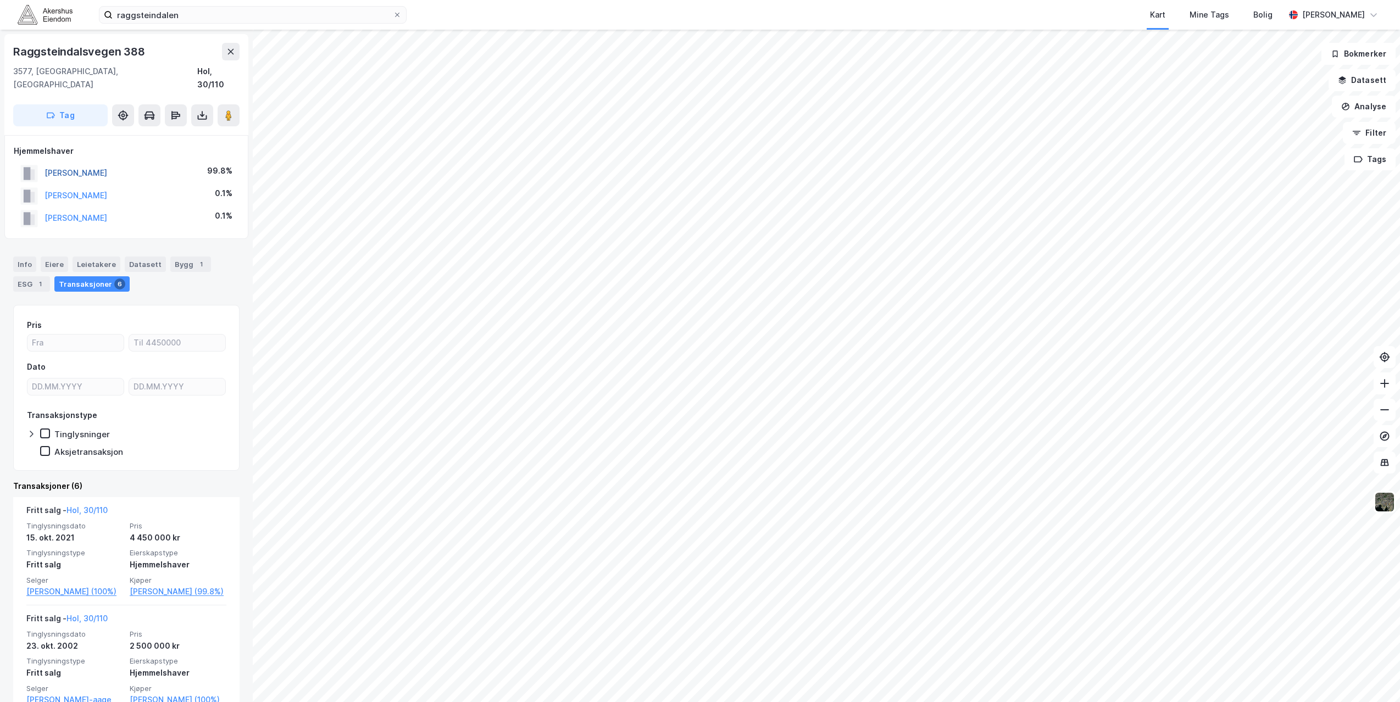
click at [0, 0] on button "[PERSON_NAME]" at bounding box center [0, 0] width 0 height 0
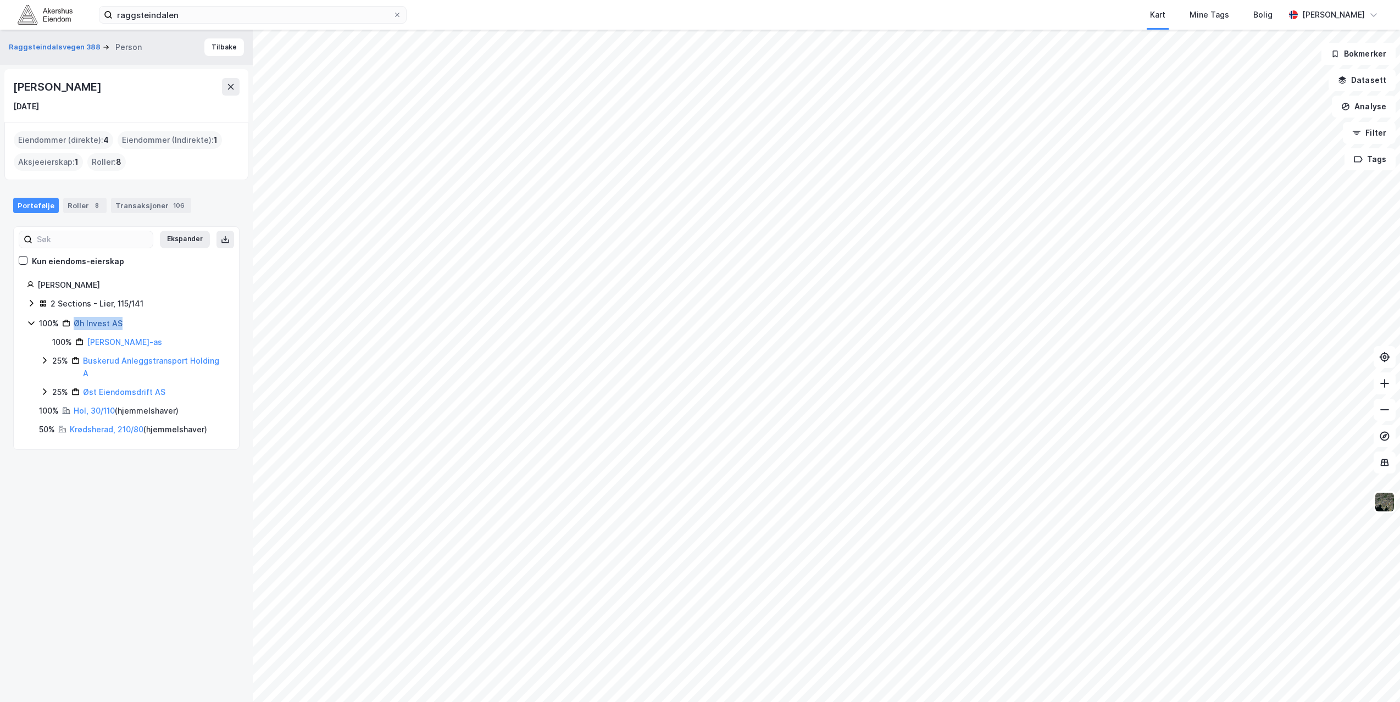
drag, startPoint x: 136, startPoint y: 325, endPoint x: 75, endPoint y: 324, distance: 61.6
click at [75, 324] on div "100% Øh Invest AS" at bounding box center [132, 323] width 187 height 13
copy link "Øh Invest AS"
click at [84, 343] on link "Hol, 30/110" at bounding box center [94, 341] width 41 height 9
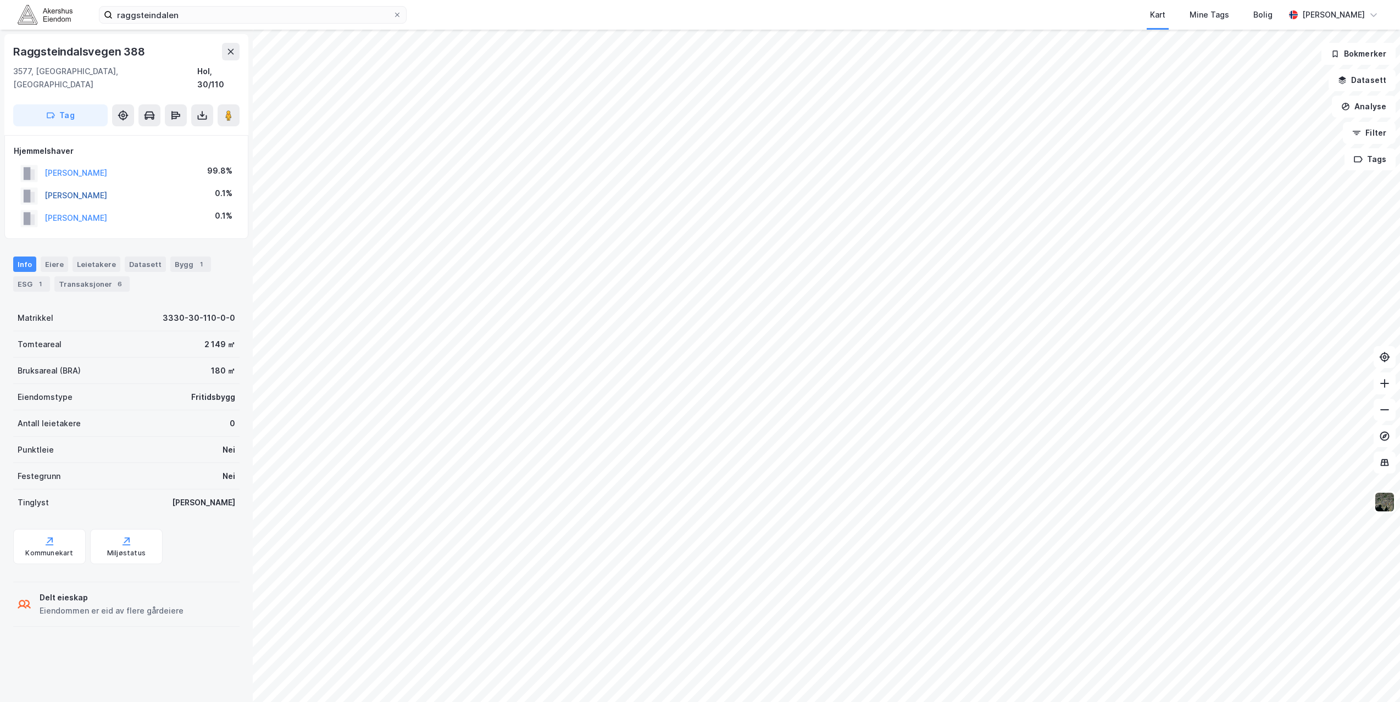
drag, startPoint x: 117, startPoint y: 181, endPoint x: 47, endPoint y: 185, distance: 69.9
click at [47, 185] on div "[PERSON_NAME] 0.1%" at bounding box center [126, 196] width 225 height 23
copy button "[PERSON_NAME]"
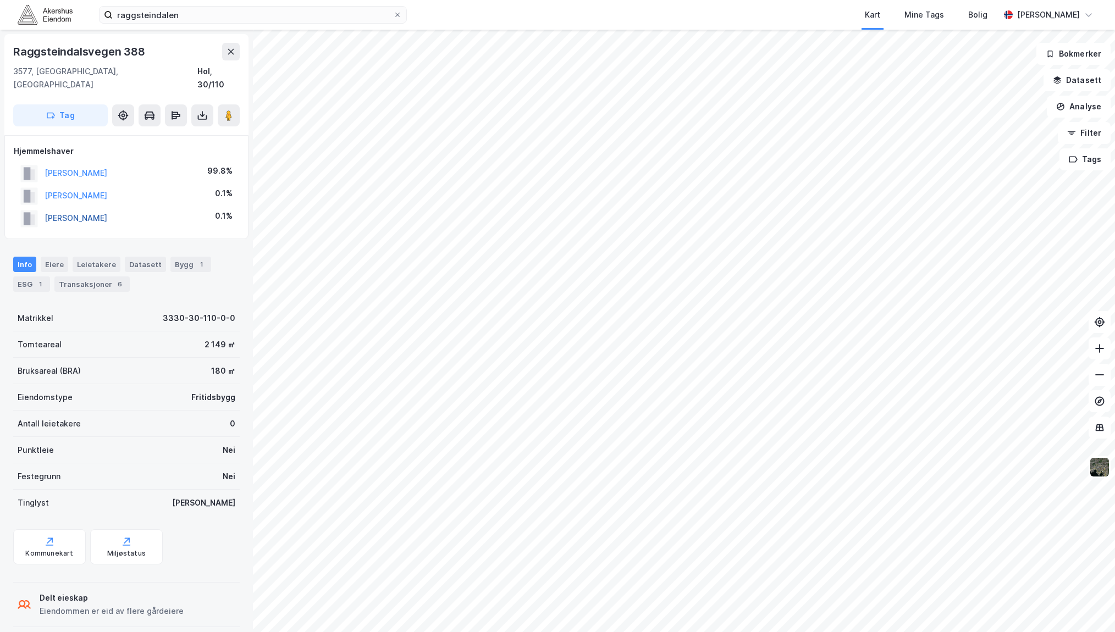
click at [0, 0] on button "[PERSON_NAME]" at bounding box center [0, 0] width 0 height 0
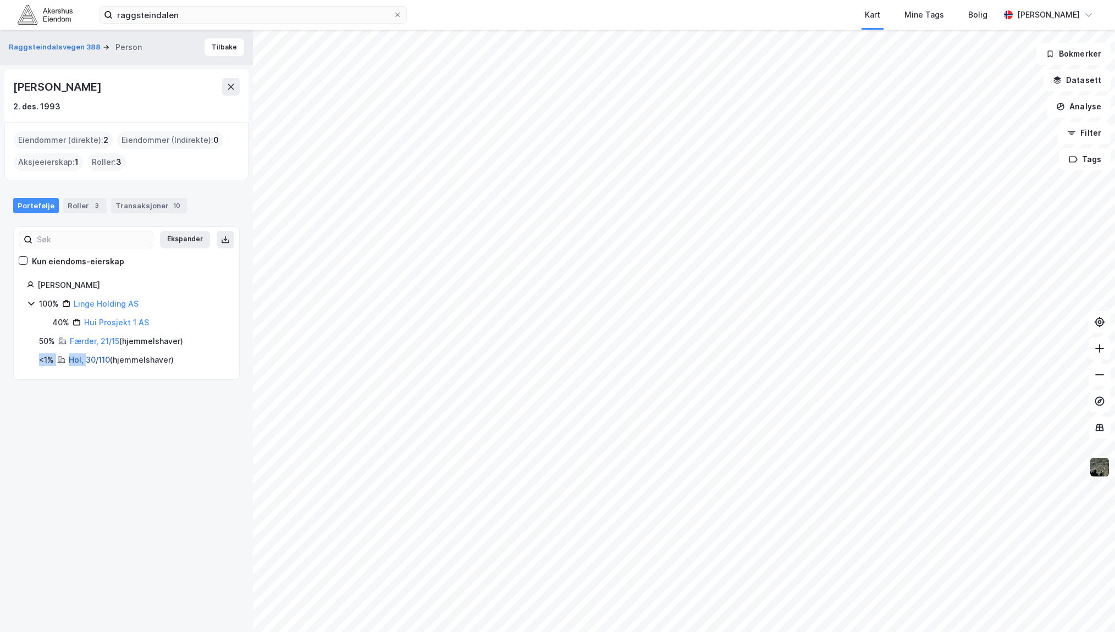
click at [86, 357] on div "100% Linge Holding AS 40% Hui Prosjekt 1 AS 50% Færder, 21/15 ( hjemmelshaver )…" at bounding box center [126, 331] width 199 height 69
click at [86, 357] on link "Hol, 30/110" at bounding box center [89, 359] width 41 height 9
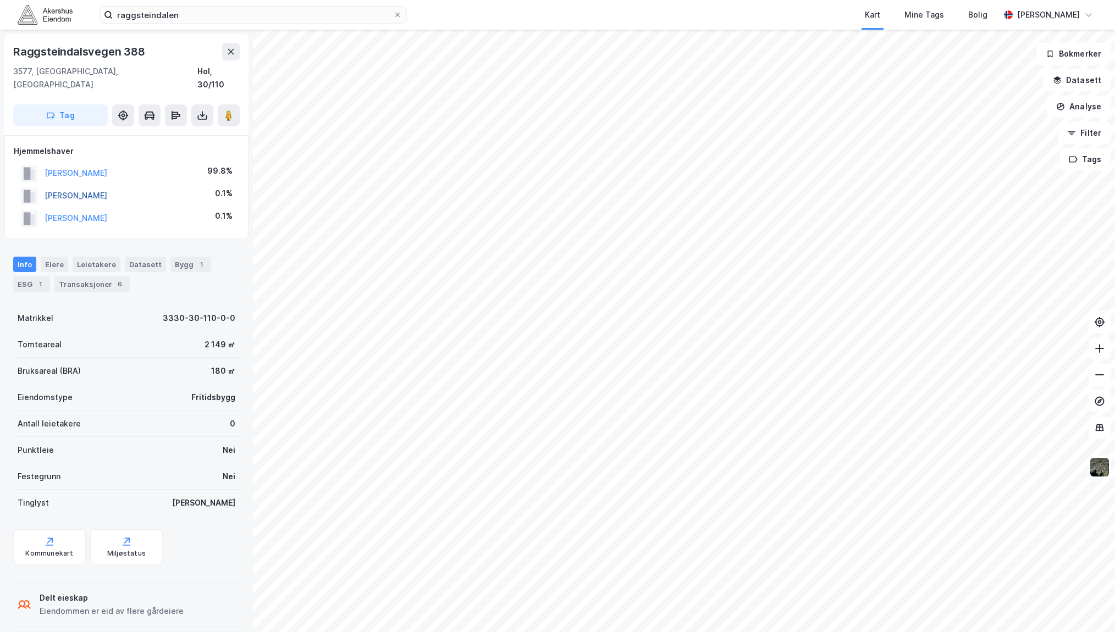
click at [0, 0] on button "[PERSON_NAME]" at bounding box center [0, 0] width 0 height 0
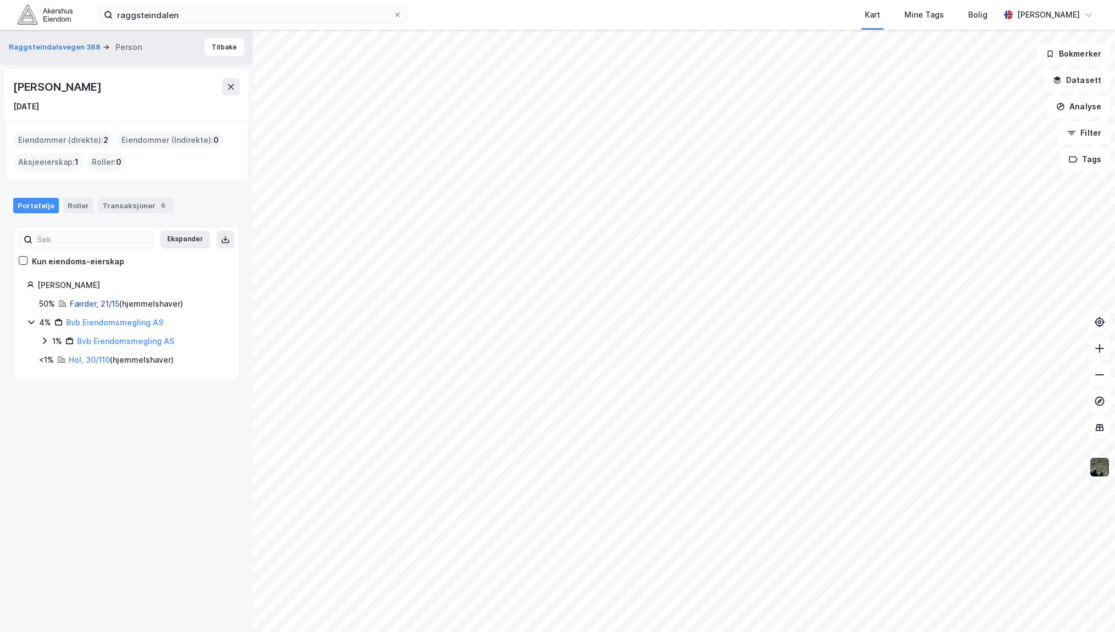
click at [97, 302] on link "Færder, 21/15" at bounding box center [94, 303] width 49 height 9
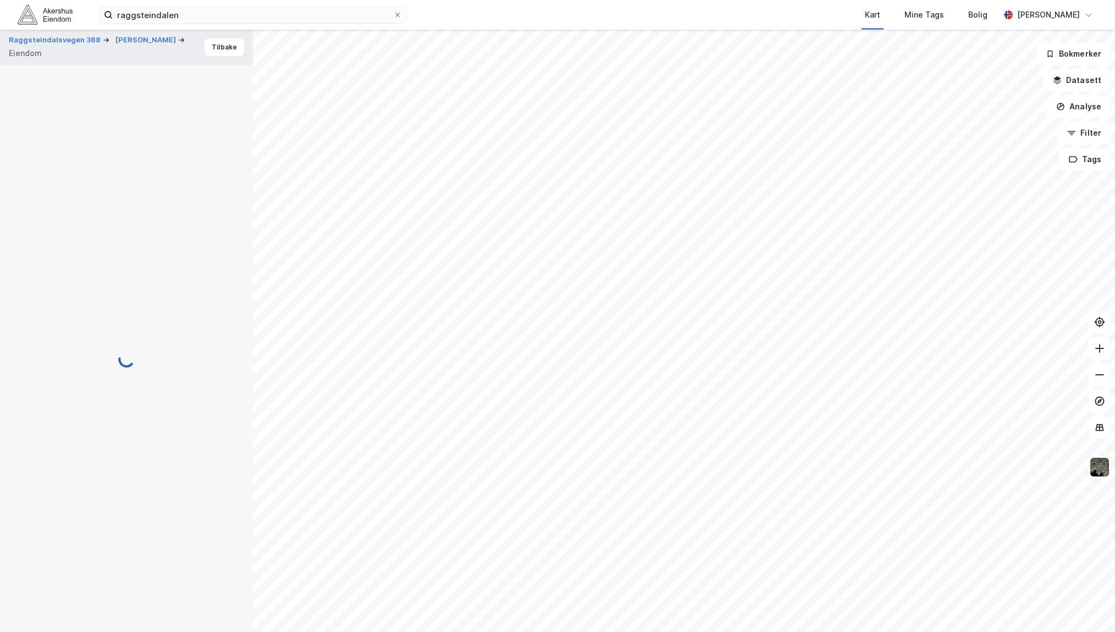
scroll to position [12, 0]
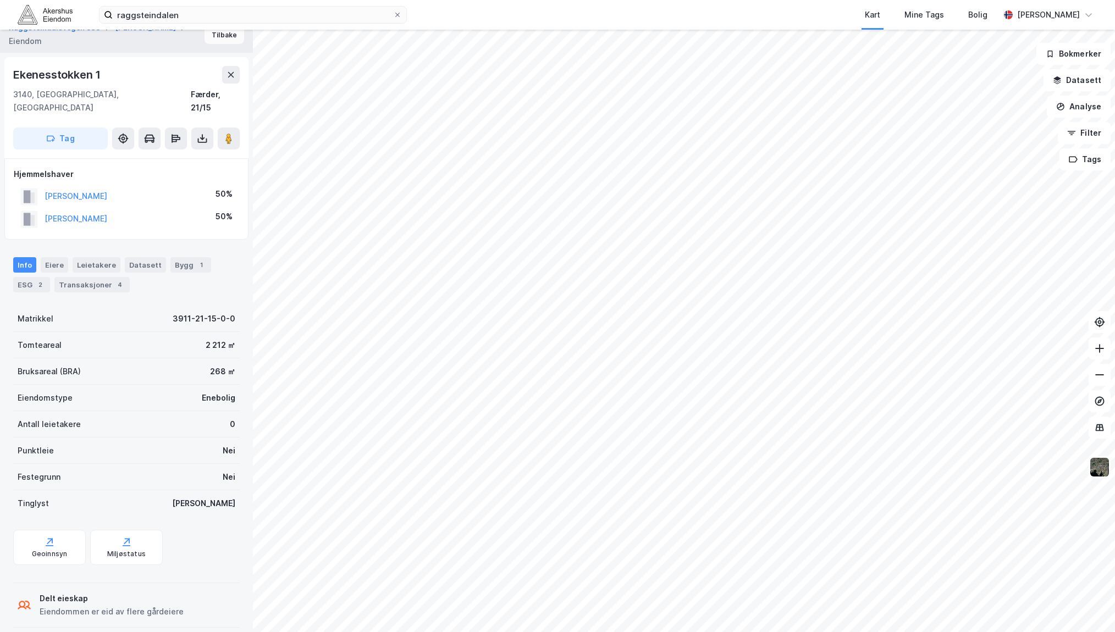
click at [212, 37] on button "Tilbake" at bounding box center [224, 35] width 40 height 18
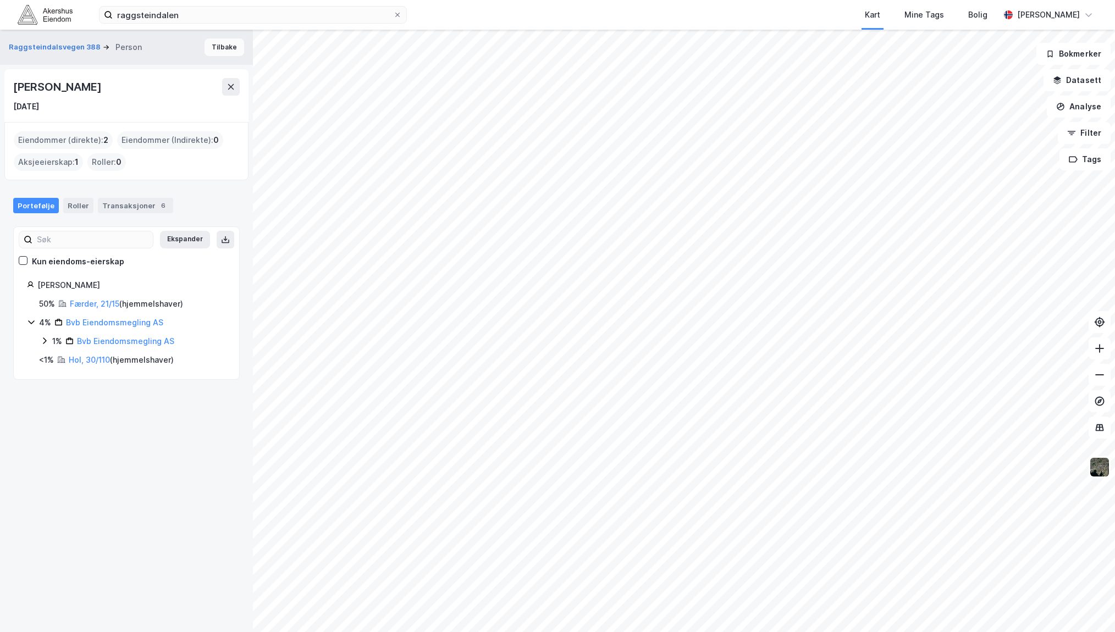
click at [222, 49] on button "Tilbake" at bounding box center [224, 47] width 40 height 18
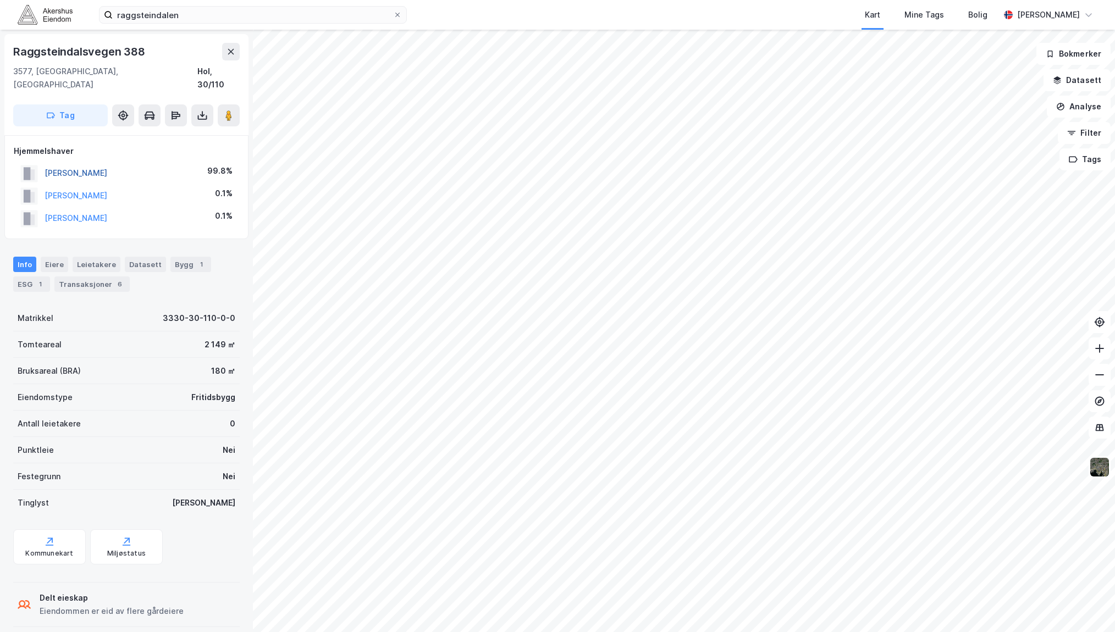
click at [0, 0] on button "[PERSON_NAME]" at bounding box center [0, 0] width 0 height 0
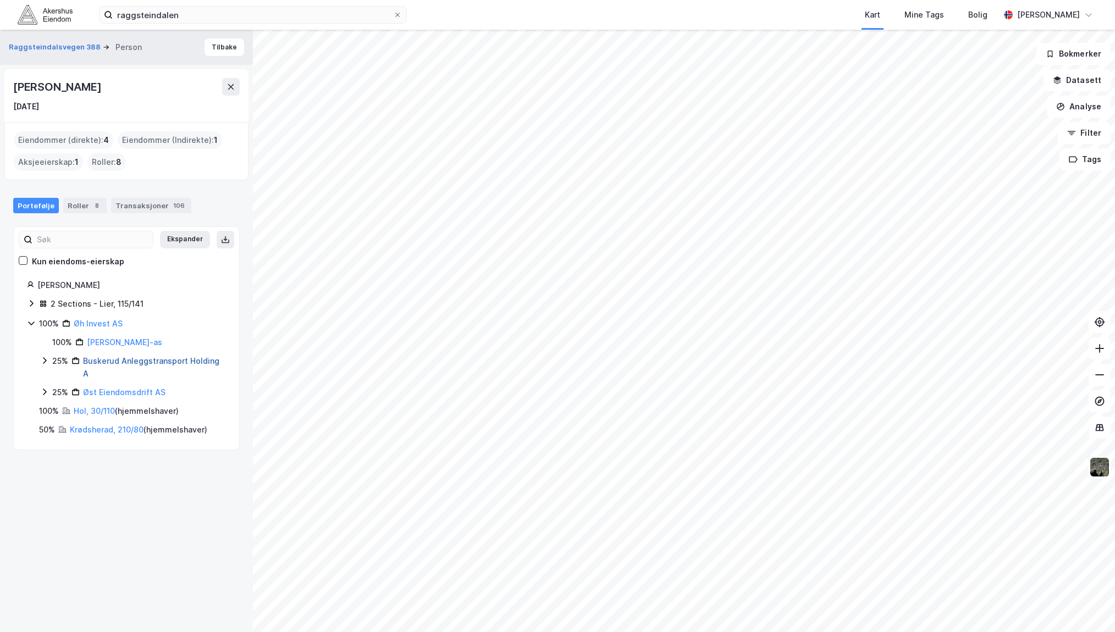
click at [132, 363] on link "Buskerud Anleggstransport Holding A" at bounding box center [151, 367] width 136 height 23
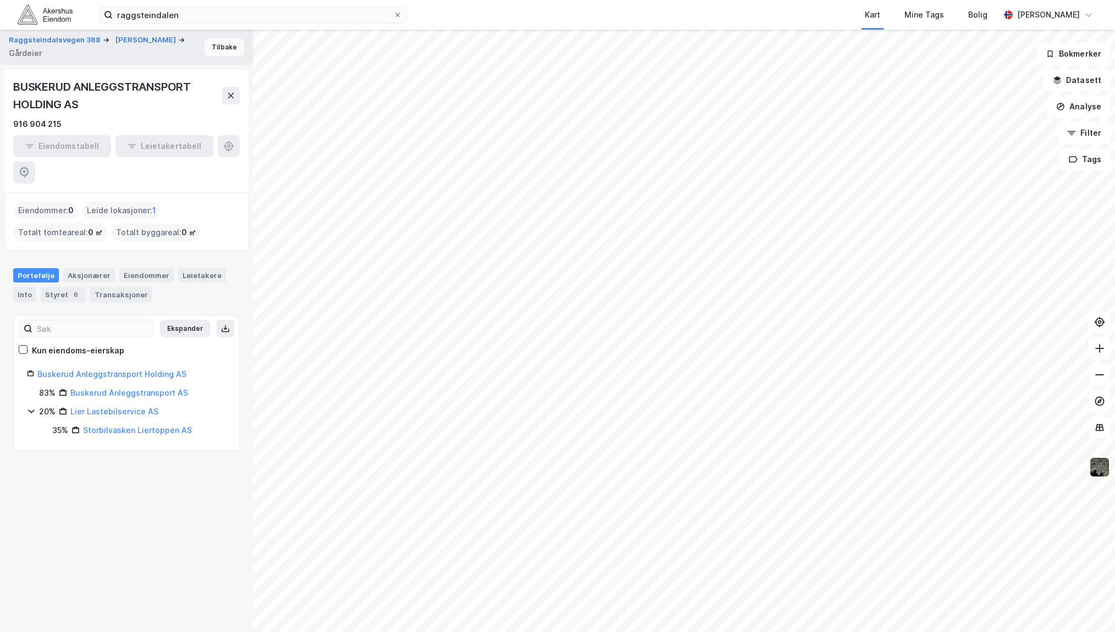
click at [221, 44] on button "Tilbake" at bounding box center [224, 47] width 40 height 18
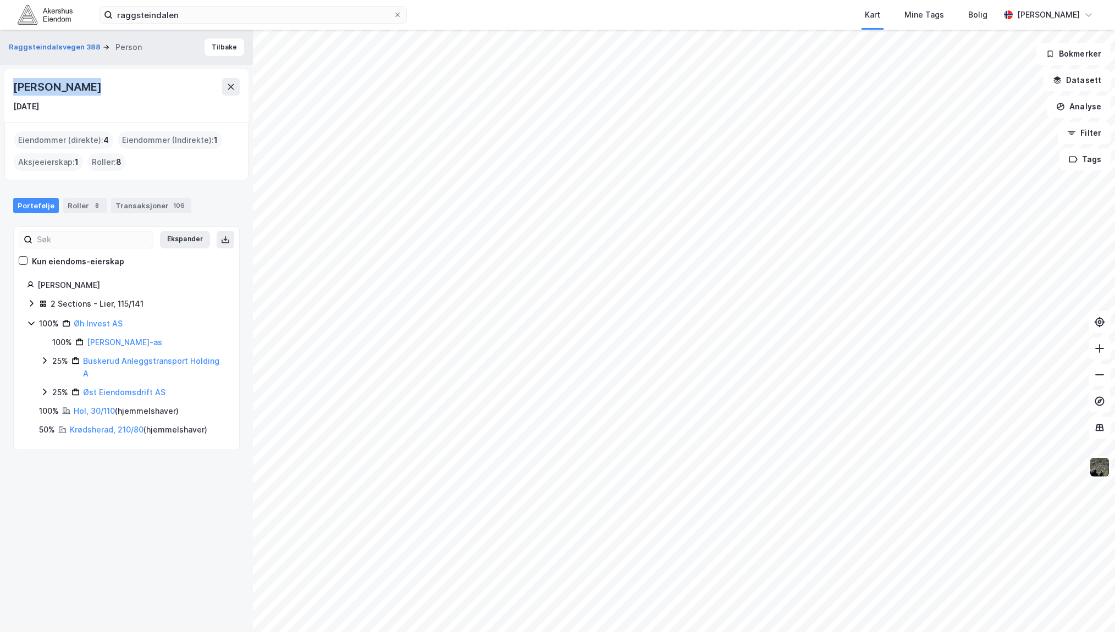
drag, startPoint x: 14, startPoint y: 87, endPoint x: 98, endPoint y: 88, distance: 84.6
click at [98, 88] on div "[PERSON_NAME]" at bounding box center [126, 87] width 226 height 18
copy div "[PERSON_NAME]"
click at [30, 325] on icon at bounding box center [31, 323] width 9 height 9
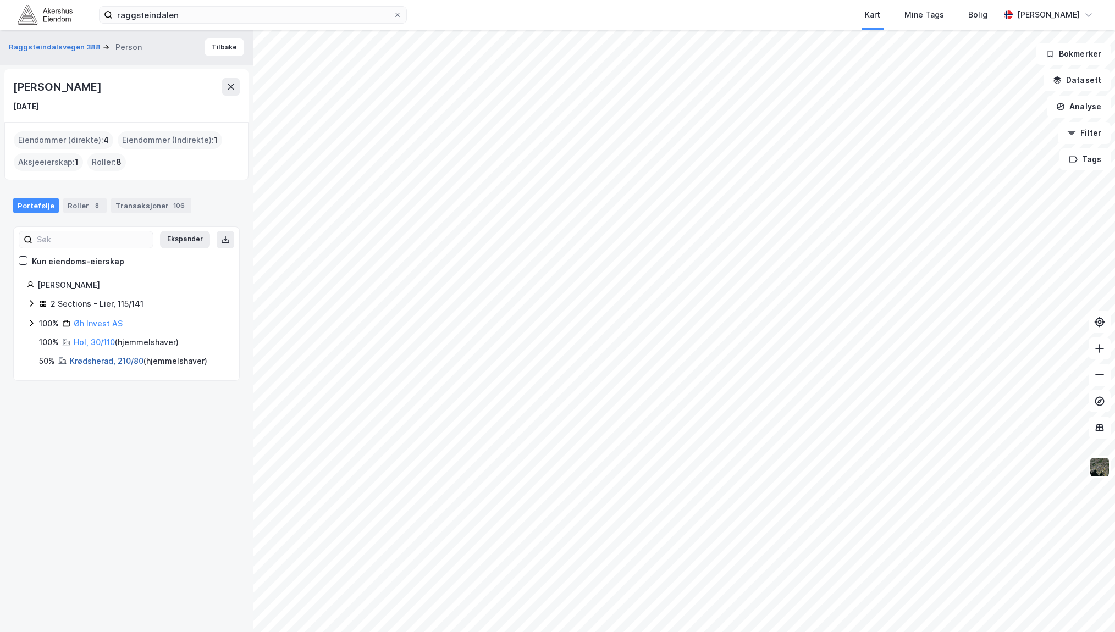
click at [83, 362] on link "Krødsherad, 210/80" at bounding box center [107, 360] width 74 height 9
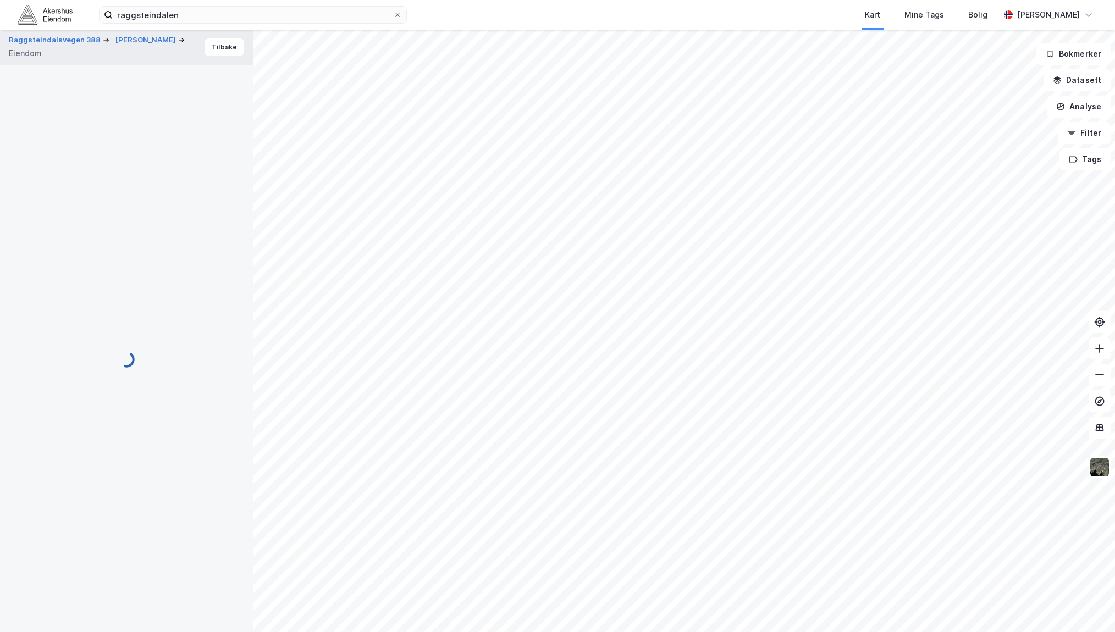
scroll to position [12, 0]
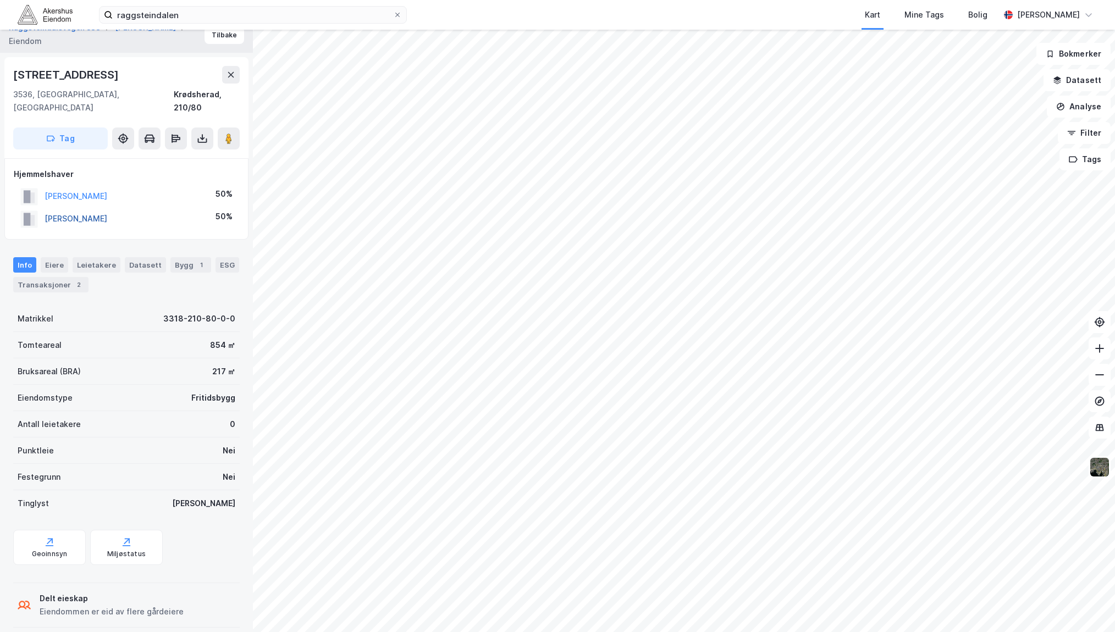
click at [0, 0] on button "[PERSON_NAME]" at bounding box center [0, 0] width 0 height 0
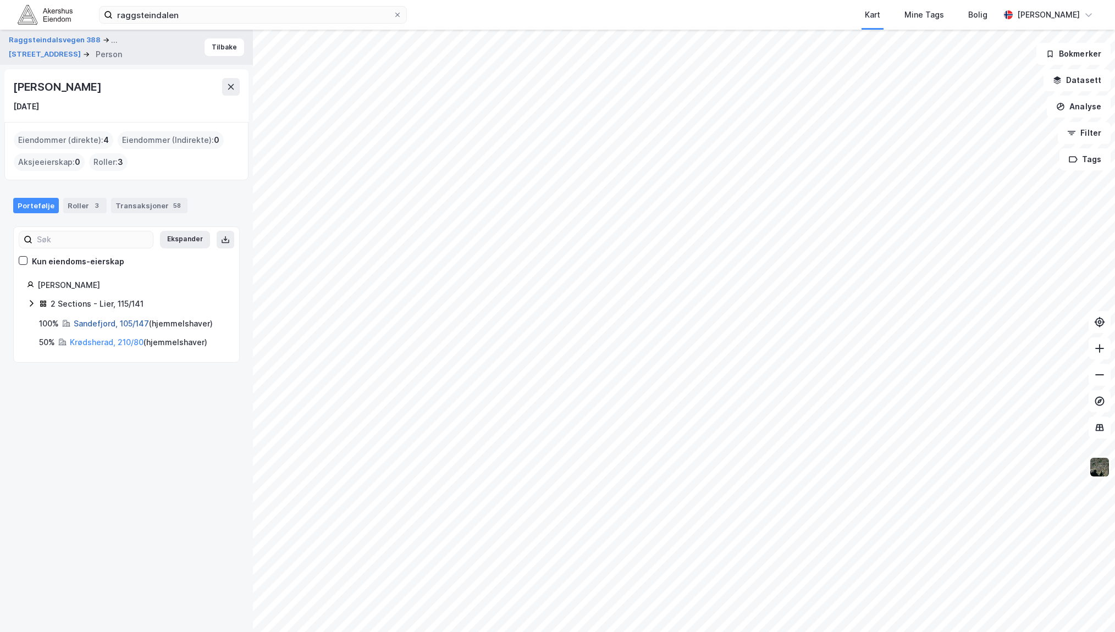
click at [90, 324] on link "Sandefjord, 105/147" at bounding box center [111, 323] width 75 height 9
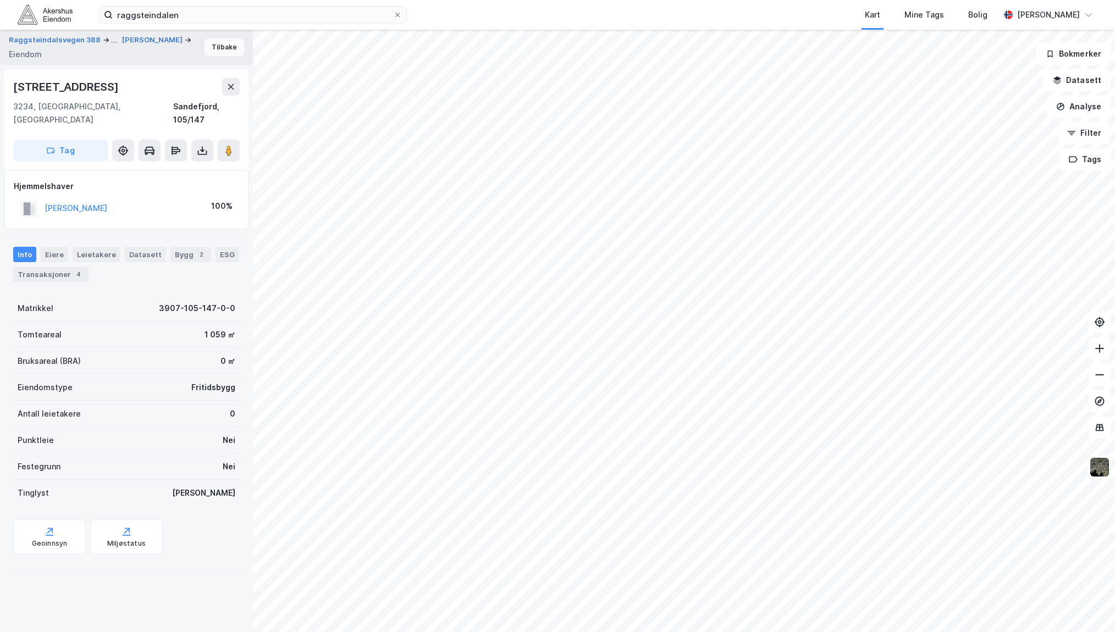
click at [220, 48] on button "Tilbake" at bounding box center [224, 47] width 40 height 18
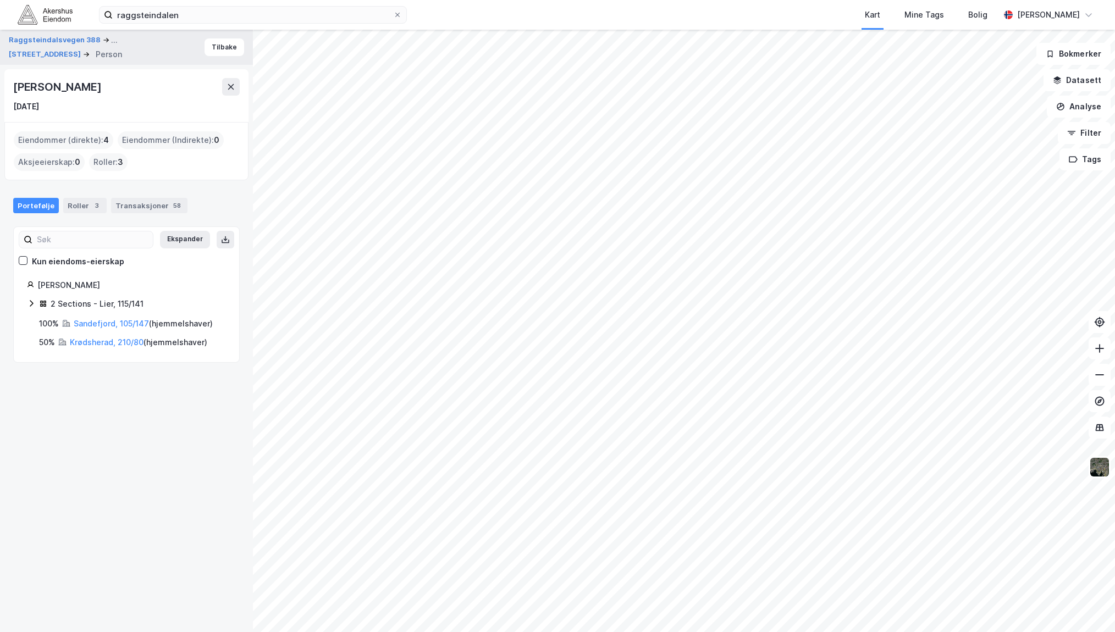
click at [32, 304] on icon at bounding box center [31, 303] width 3 height 7
click at [103, 326] on link "Lier, 115/141/0/19" at bounding box center [114, 323] width 63 height 9
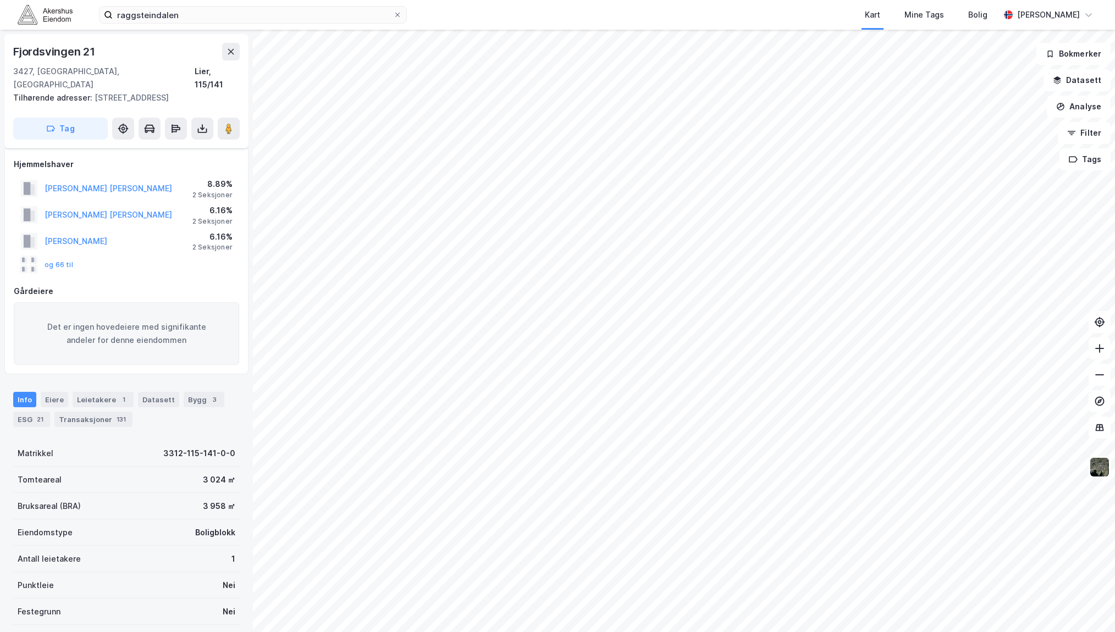
scroll to position [12, 0]
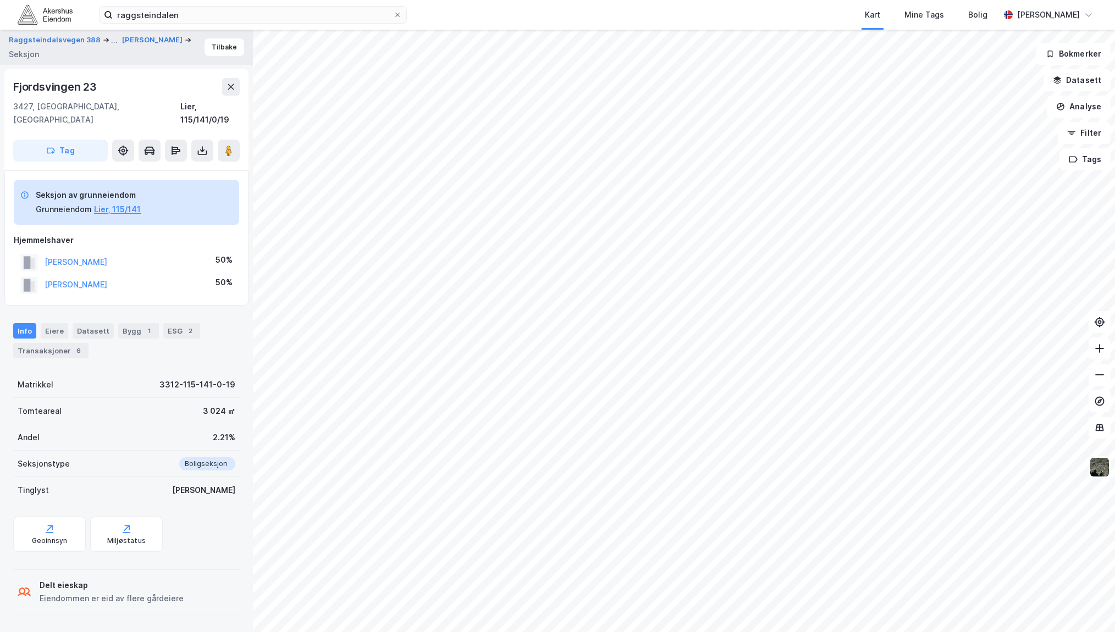
click at [95, 278] on div "[PERSON_NAME]" at bounding box center [76, 284] width 63 height 13
click at [0, 0] on button "[PERSON_NAME]" at bounding box center [0, 0] width 0 height 0
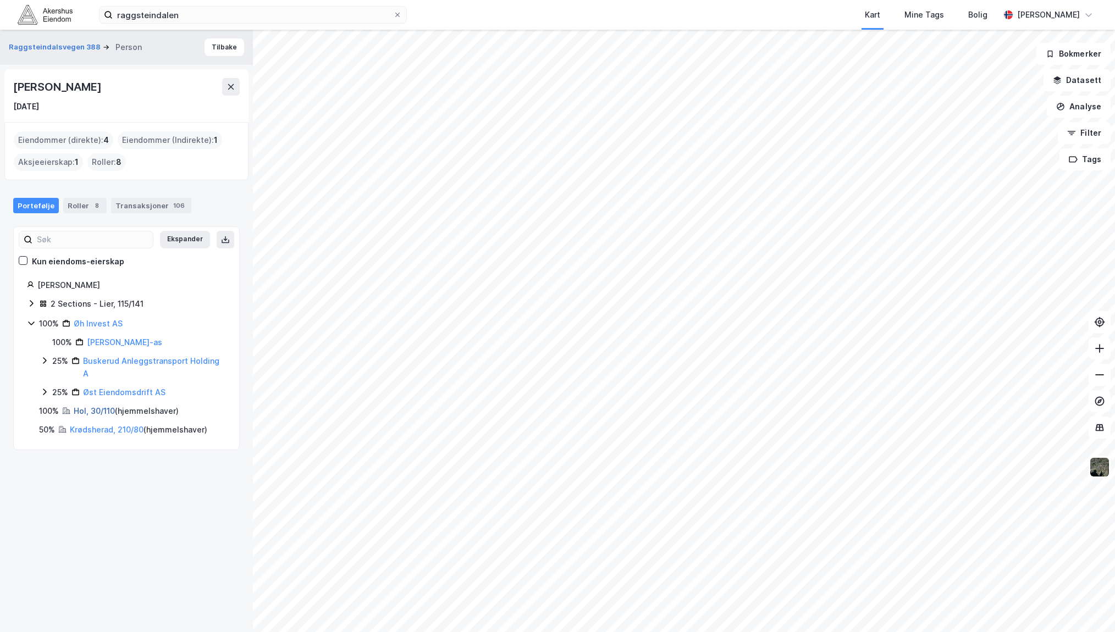
click at [88, 381] on link "Hol, 30/110" at bounding box center [94, 410] width 41 height 9
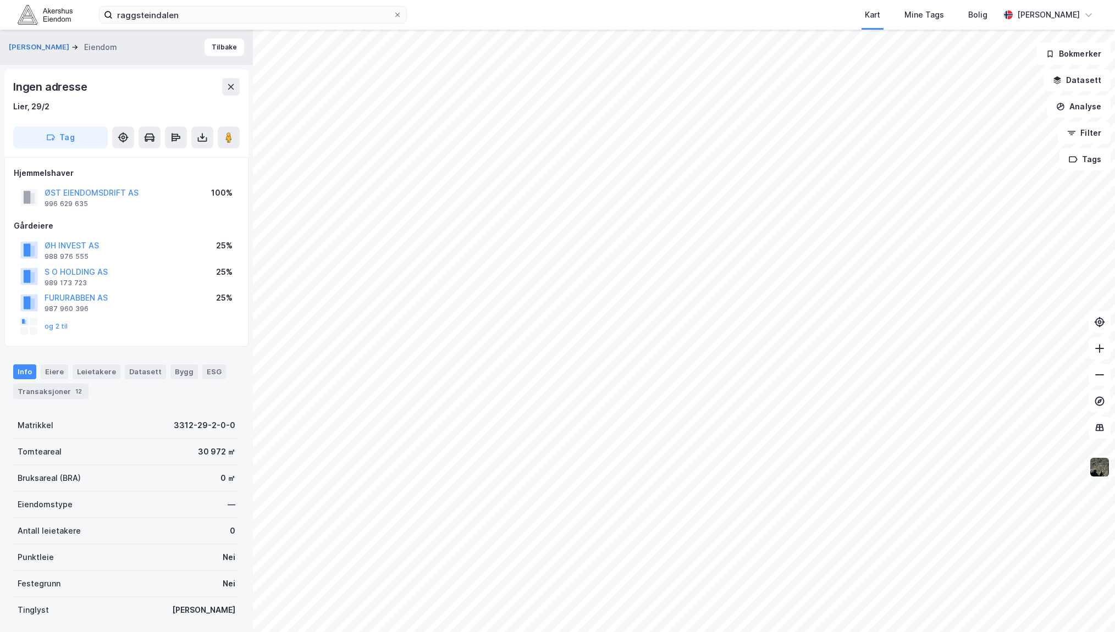
scroll to position [12, 0]
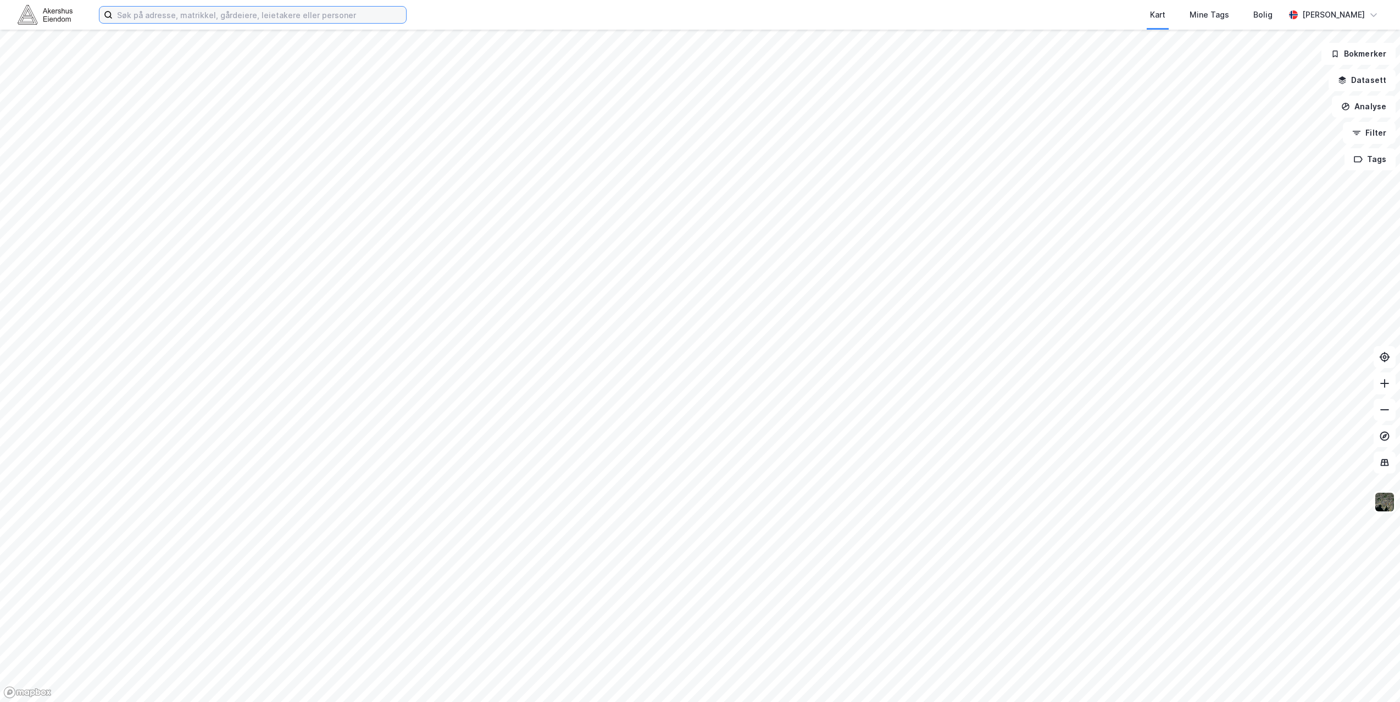
click at [148, 12] on input at bounding box center [259, 15] width 293 height 16
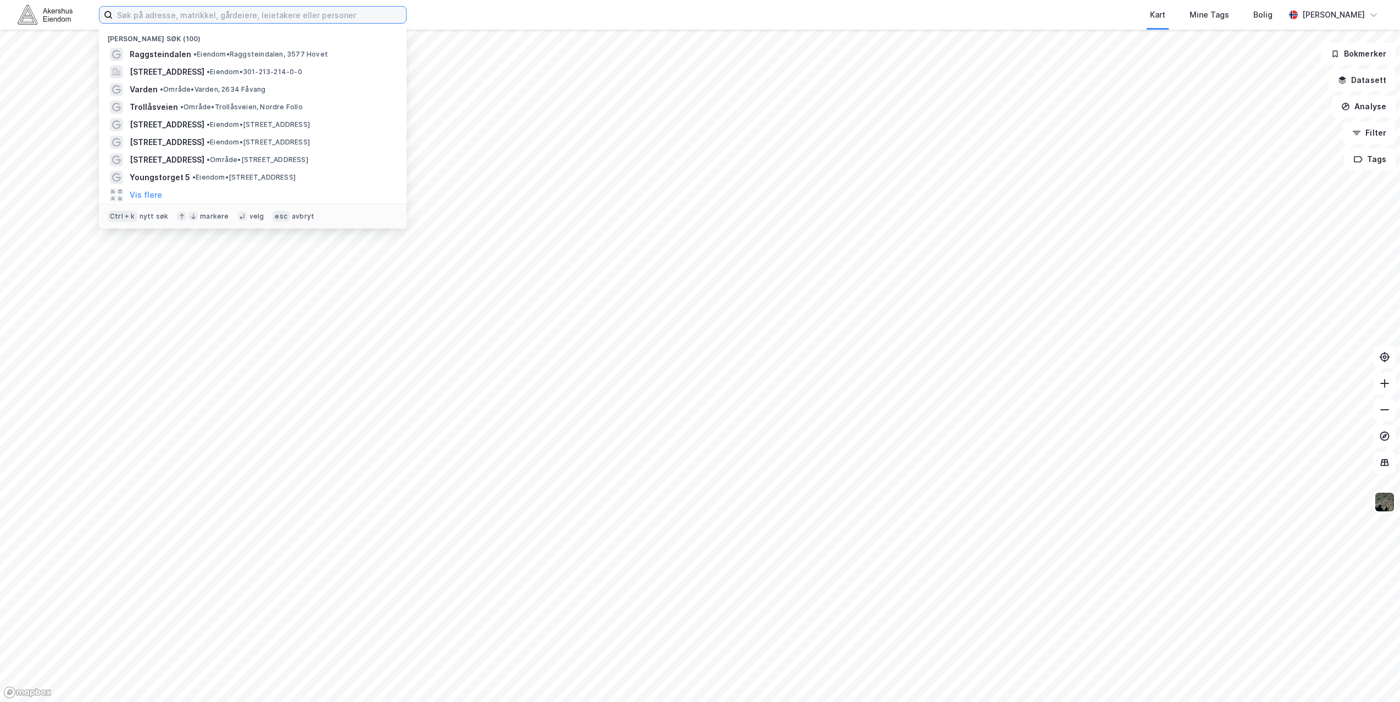
paste input "[STREET_ADDRESS]"
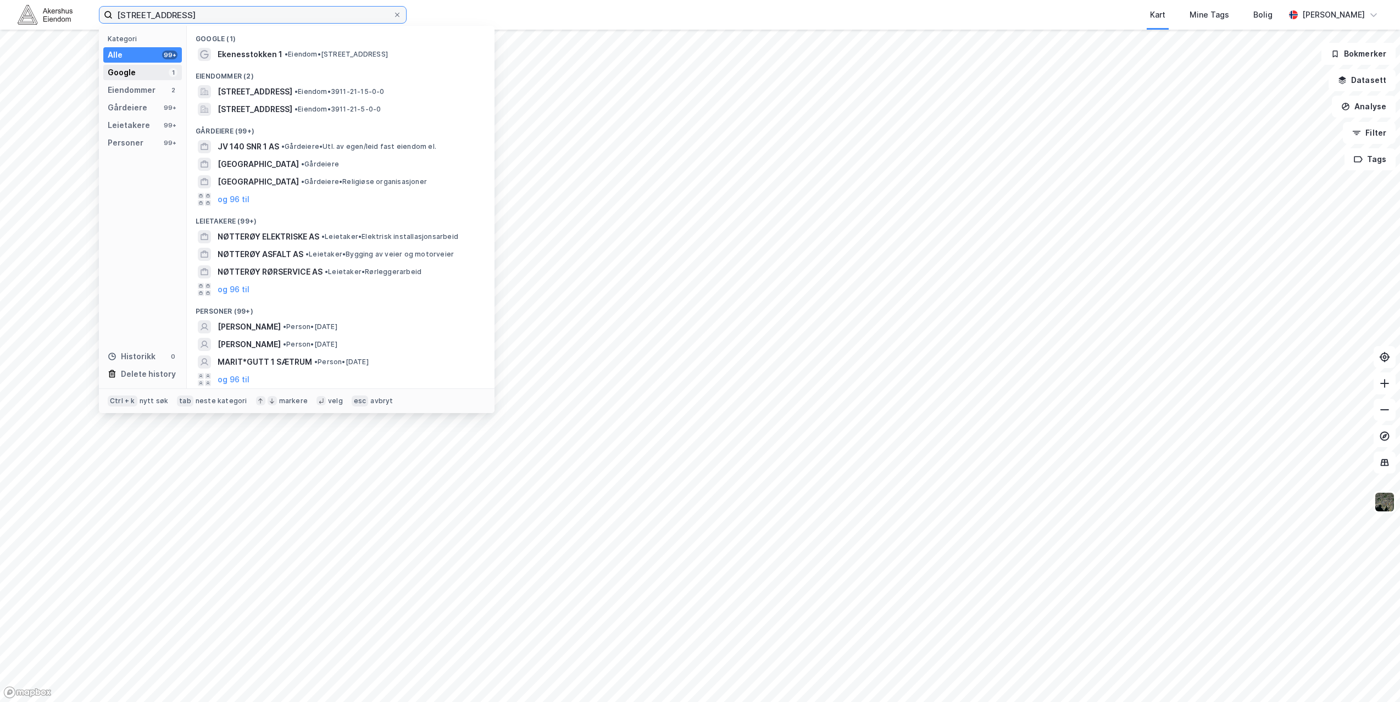
type input "[STREET_ADDRESS]"
click at [264, 57] on span "Ekenesstokken 1" at bounding box center [250, 54] width 65 height 13
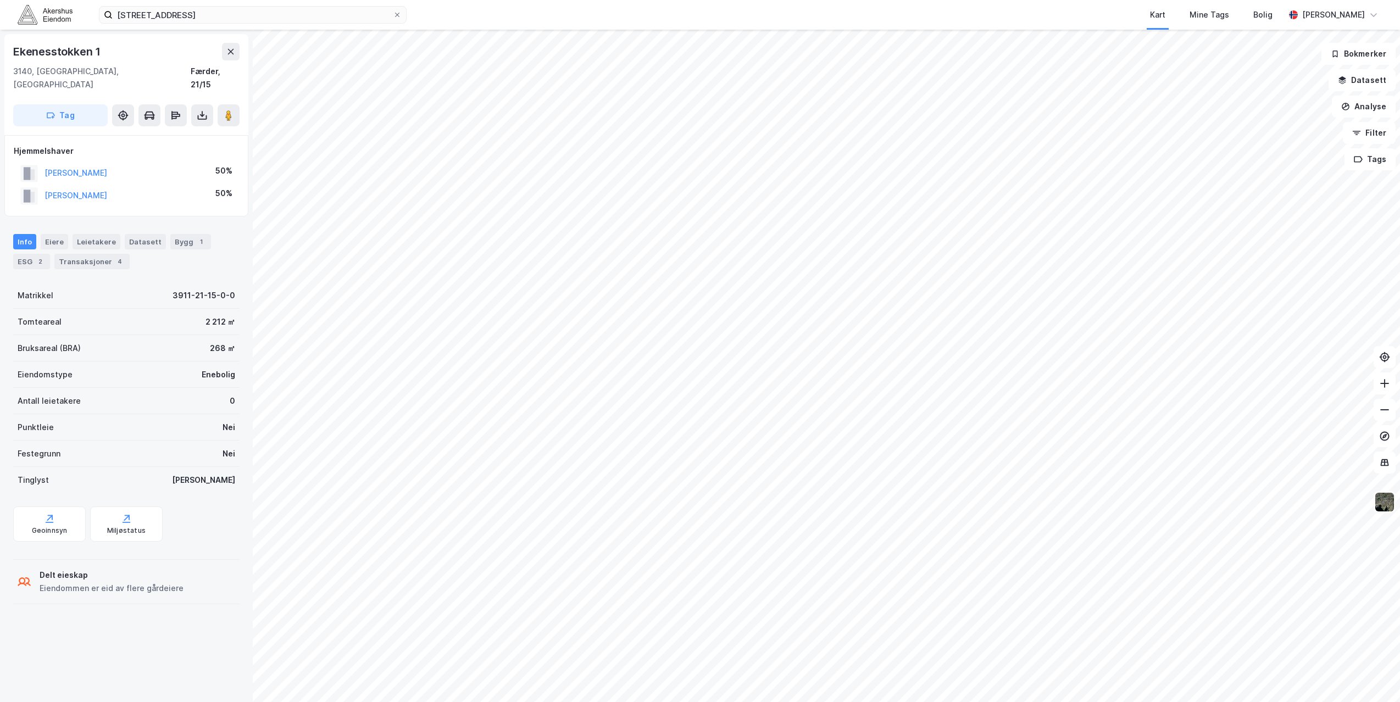
click at [1383, 497] on img at bounding box center [1385, 502] width 21 height 21
click at [85, 254] on div "Transaksjoner 4" at bounding box center [91, 261] width 75 height 15
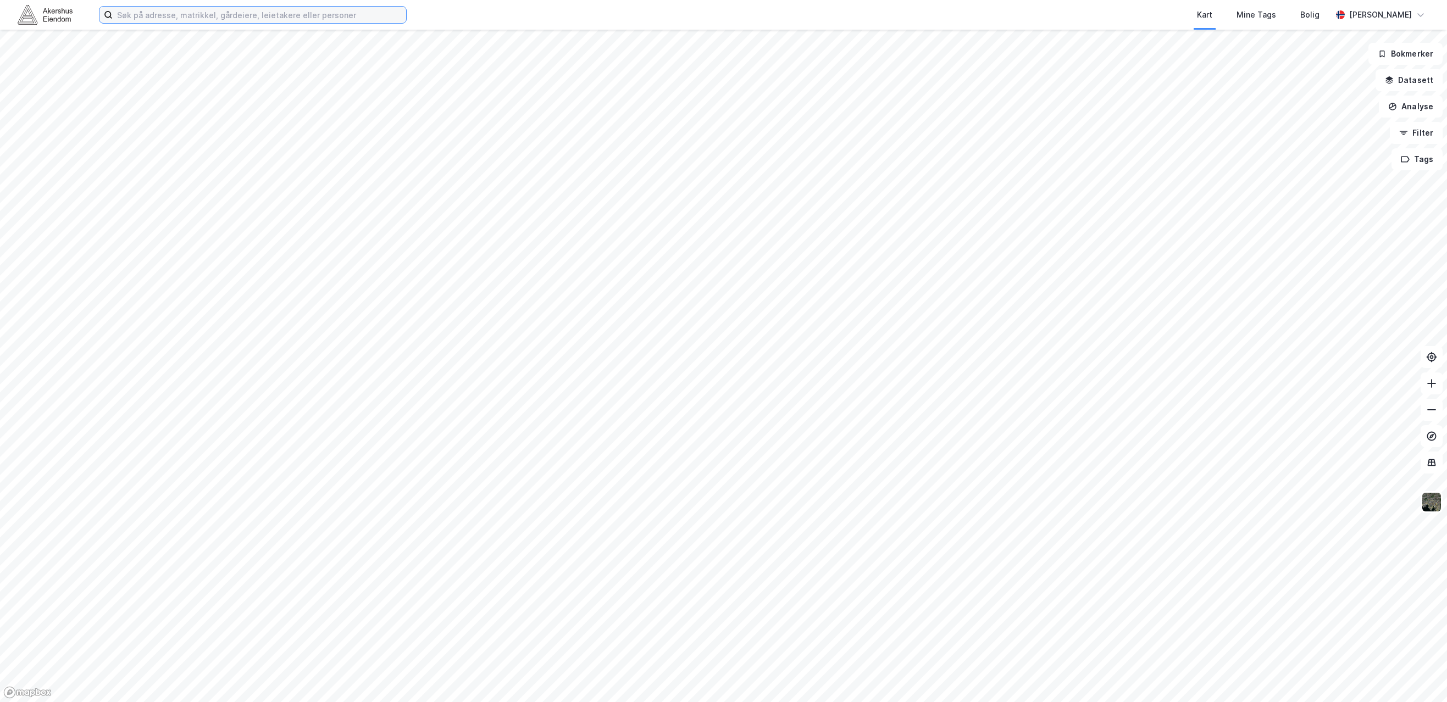
click at [171, 14] on input at bounding box center [259, 15] width 293 height 16
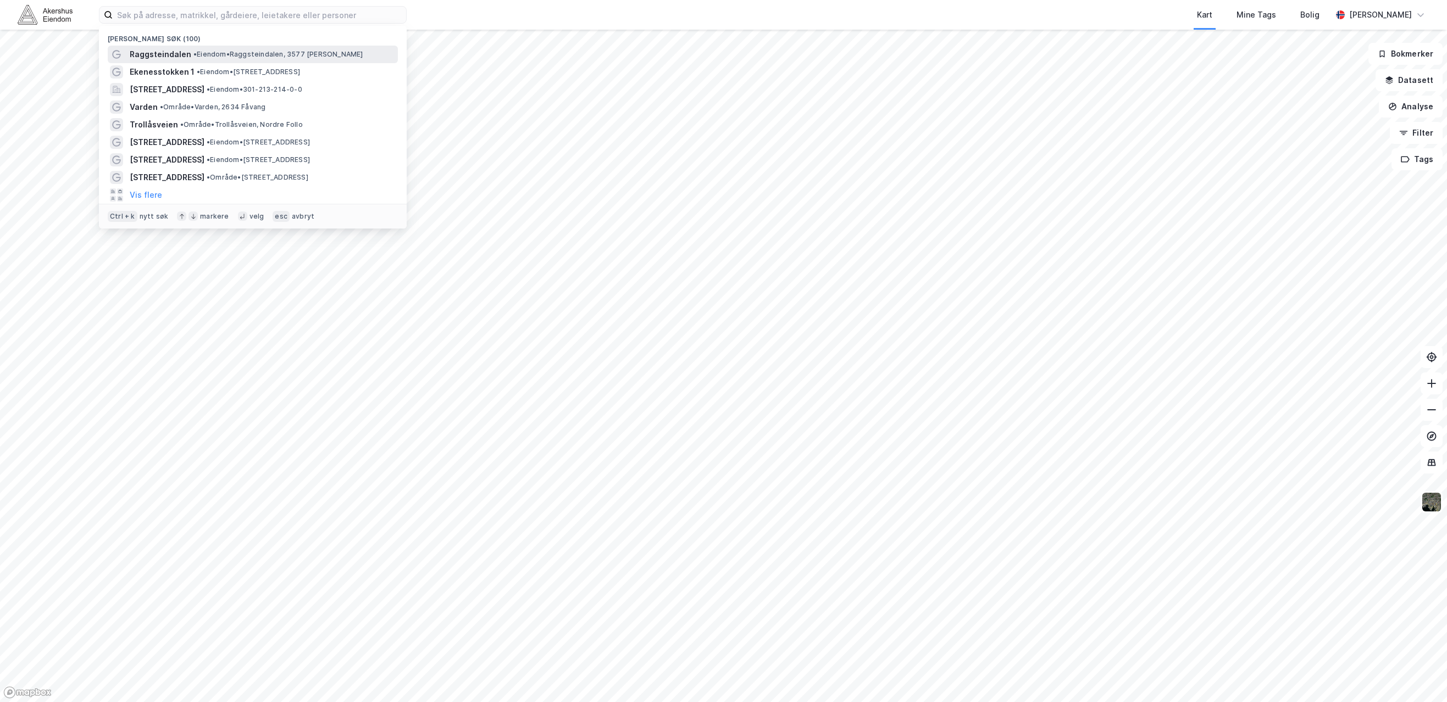
click at [170, 53] on span "Raggsteindalen" at bounding box center [161, 54] width 62 height 13
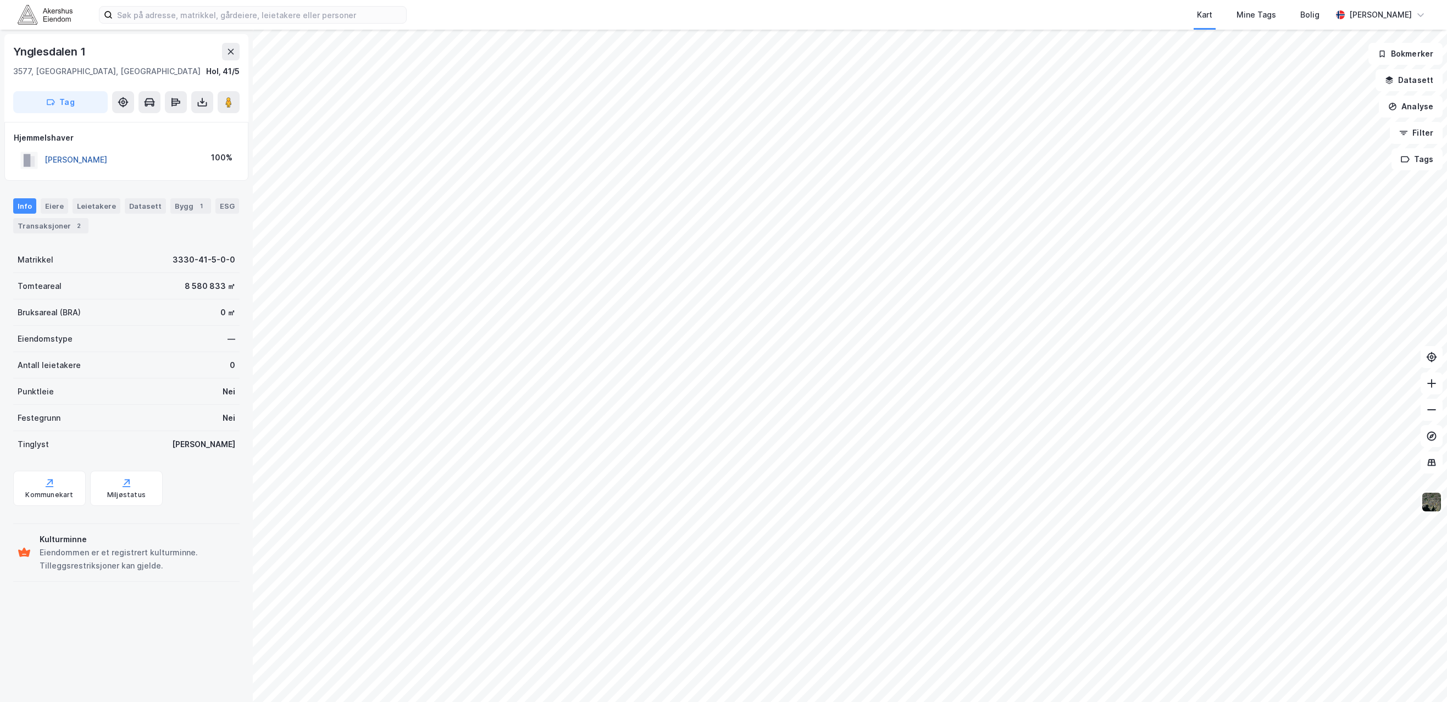
click at [0, 0] on button "LORANGE FINN" at bounding box center [0, 0] width 0 height 0
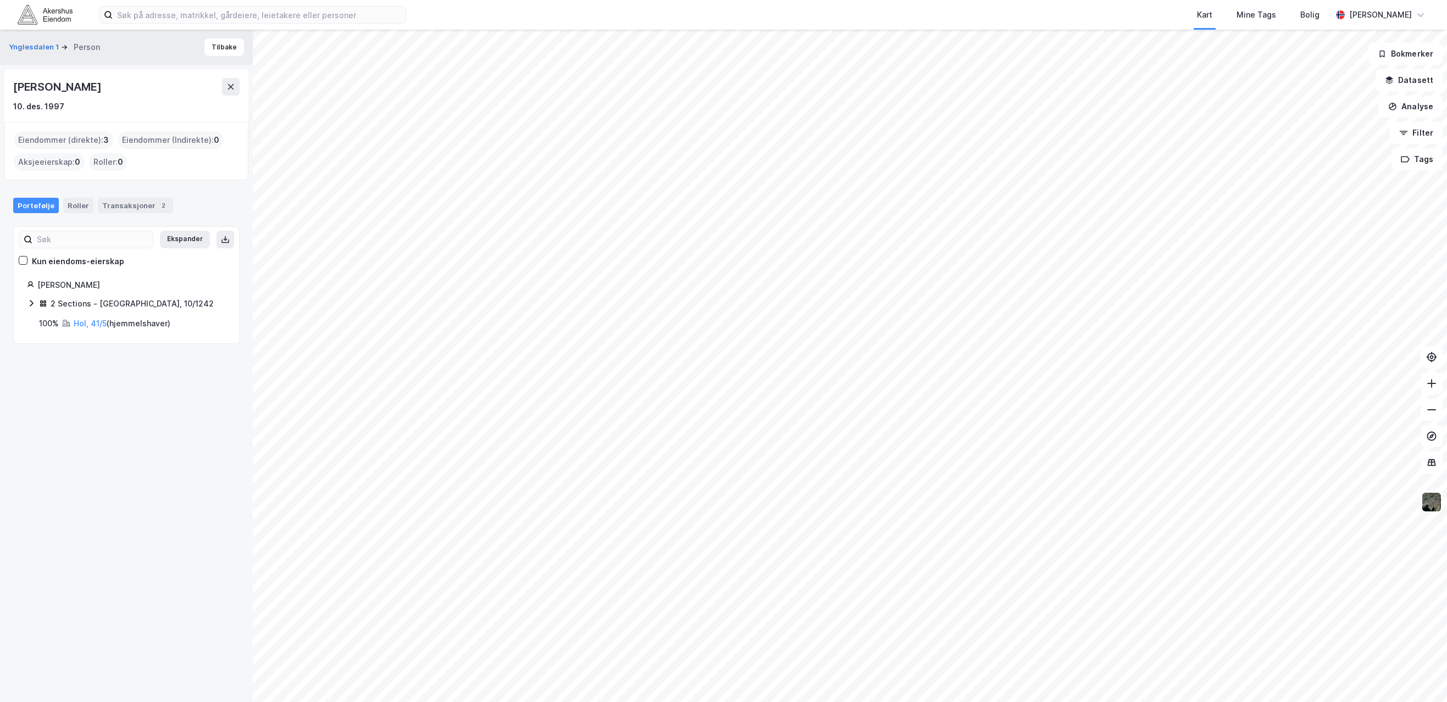
click at [31, 303] on icon at bounding box center [31, 303] width 9 height 9
click at [117, 323] on link "Oslo, 10/1242/0/24" at bounding box center [128, 330] width 82 height 23
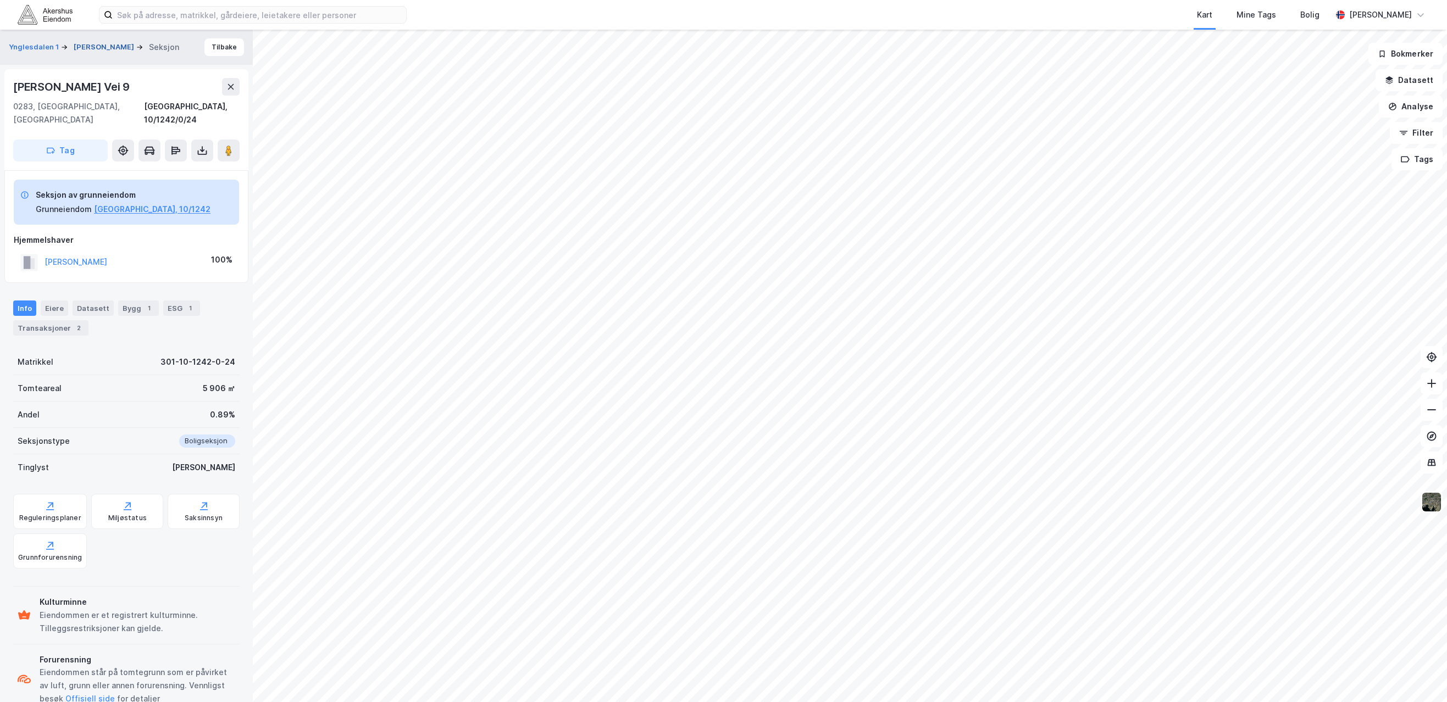
click at [92, 46] on button "LORANGE FINN" at bounding box center [105, 47] width 63 height 11
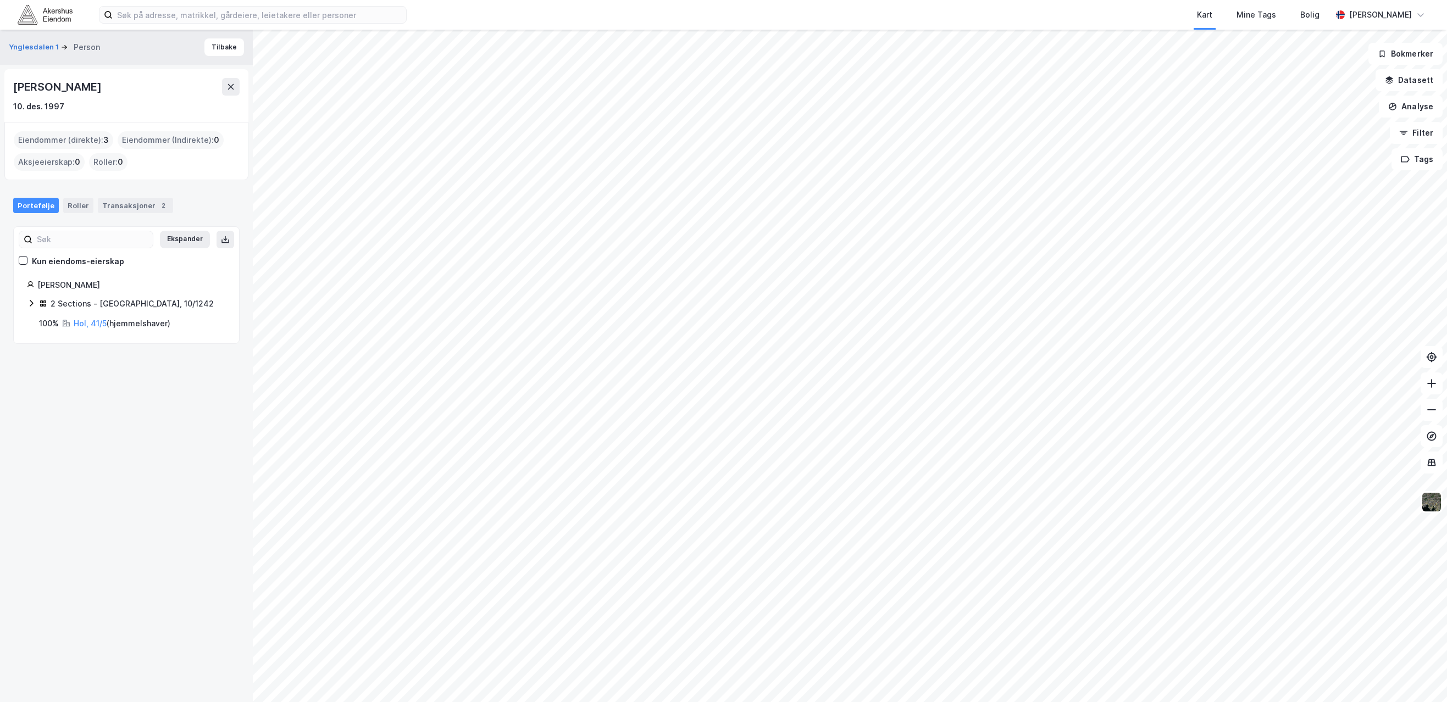
click at [31, 305] on icon at bounding box center [31, 303] width 3 height 7
click at [86, 355] on link "Oslo, 10/1242/0/70" at bounding box center [118, 362] width 82 height 23
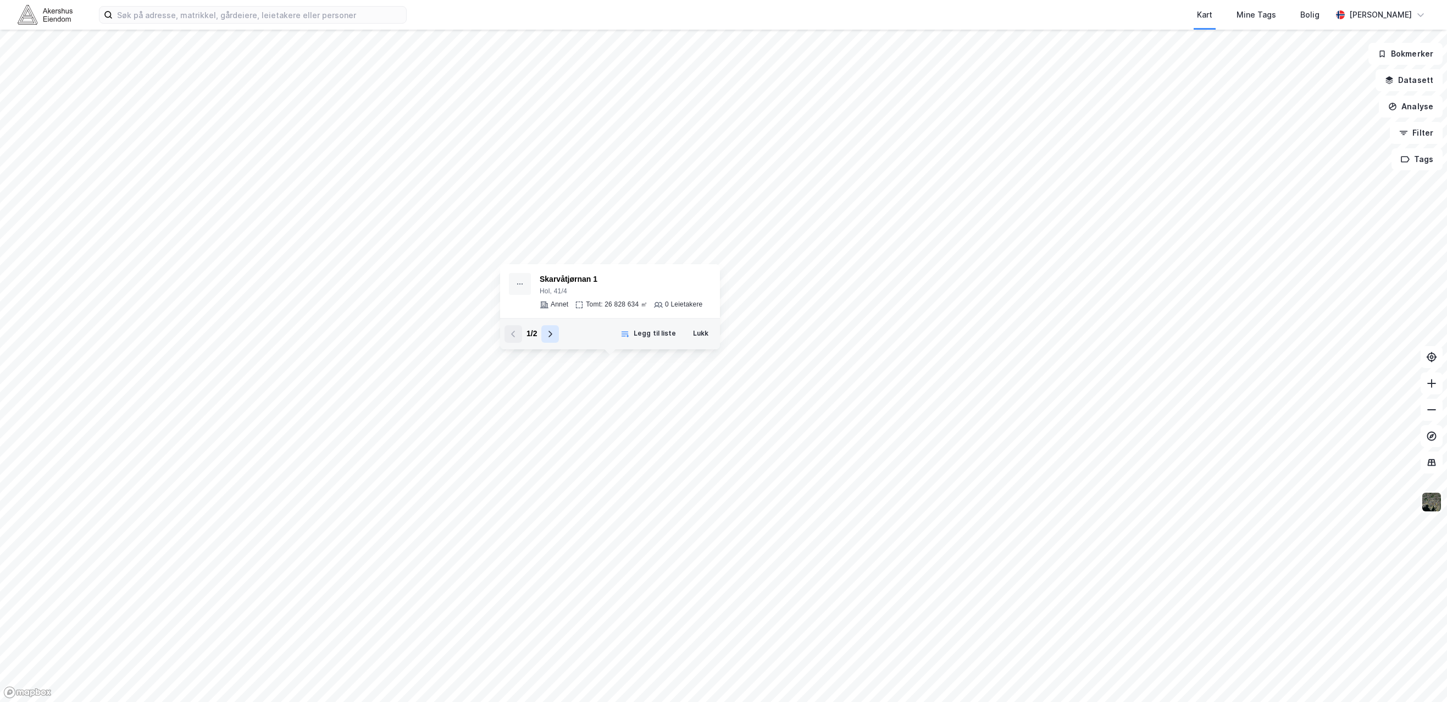
click at [552, 335] on icon at bounding box center [550, 334] width 9 height 9
click at [508, 334] on button at bounding box center [514, 334] width 18 height 18
click at [550, 335] on icon at bounding box center [550, 334] width 9 height 9
click at [787, 364] on button "Lukk" at bounding box center [783, 364] width 30 height 18
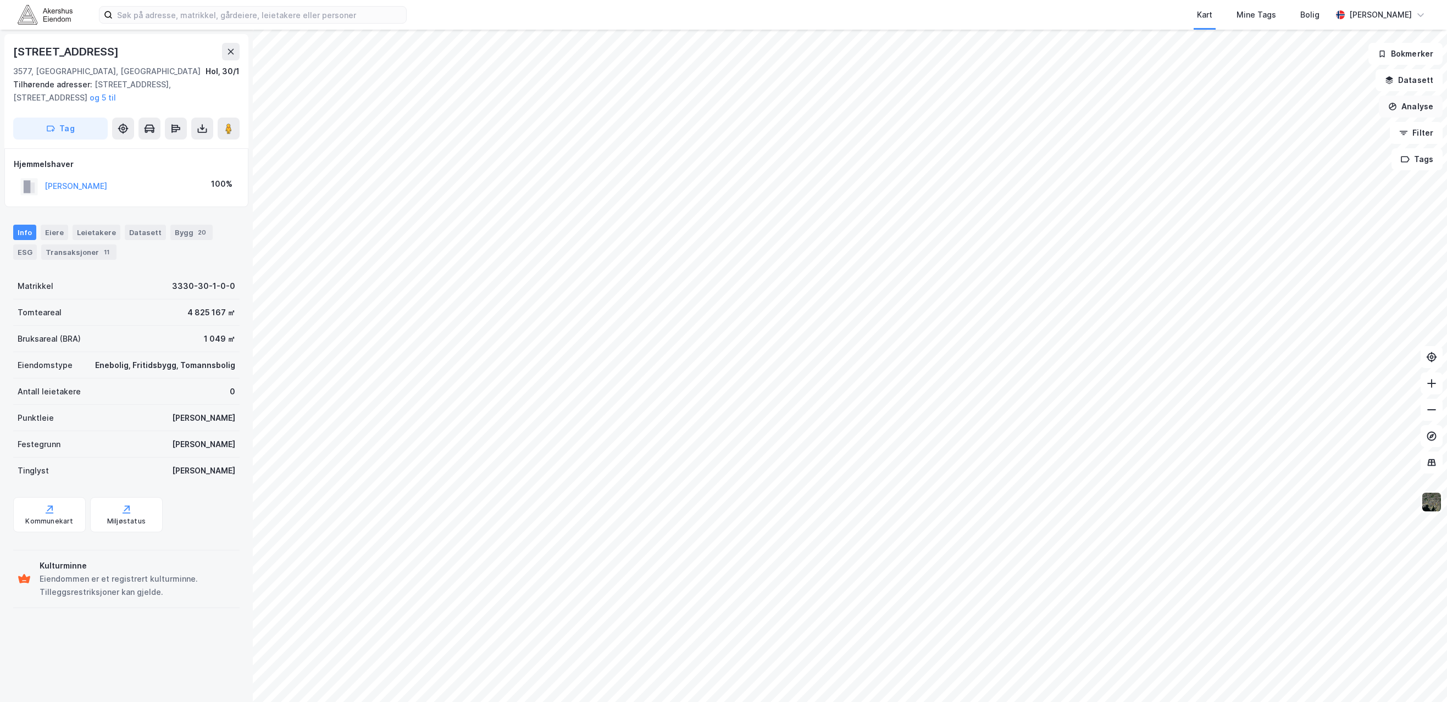
click at [1419, 104] on button "Analyse" at bounding box center [1411, 107] width 64 height 22
click at [1298, 108] on div "Mål avstand" at bounding box center [1315, 107] width 96 height 9
click at [882, 674] on button "Tilbakestill" at bounding box center [880, 678] width 76 height 22
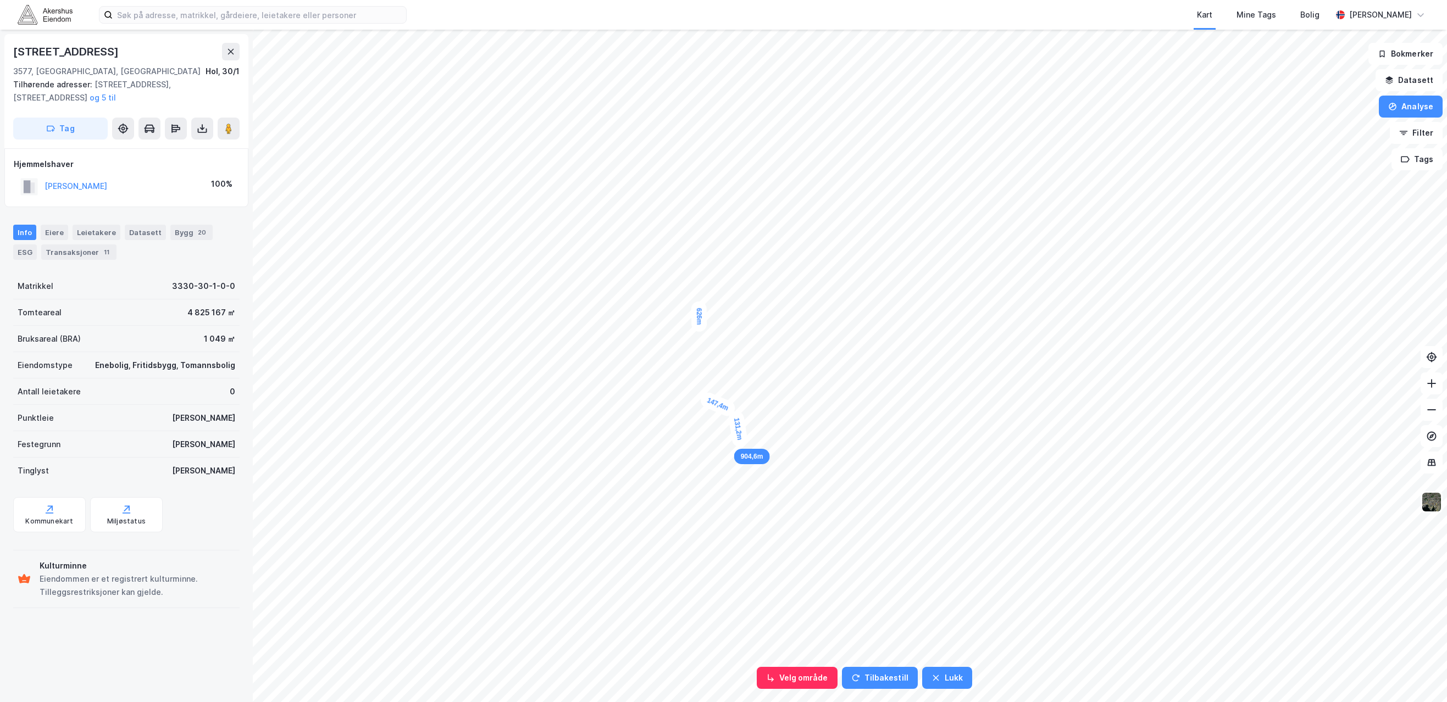
click at [741, 446] on div "131,2m" at bounding box center [738, 429] width 21 height 37
click at [750, 462] on div "68,4m" at bounding box center [744, 453] width 29 height 35
click at [815, 475] on div "48,9m" at bounding box center [807, 476] width 32 height 16
click at [850, 471] on div "112,5m" at bounding box center [835, 470] width 36 height 15
click at [923, 449] on div "84,2m" at bounding box center [913, 443] width 35 height 30
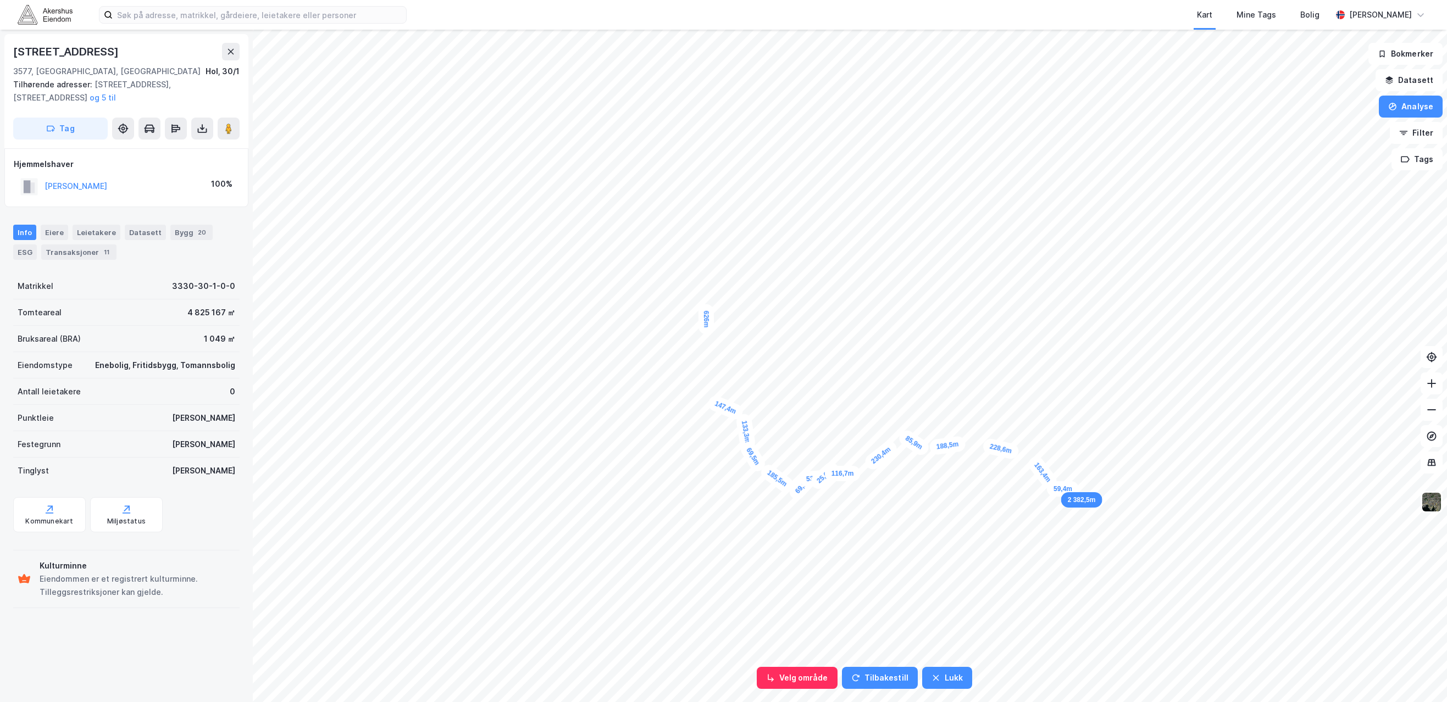
click at [1071, 488] on div "59,4m" at bounding box center [1063, 488] width 32 height 15
click at [1073, 466] on div "85,3m" at bounding box center [1071, 478] width 19 height 34
click at [1048, 455] on div "101,3m" at bounding box center [1061, 461] width 38 height 26
click at [1043, 409] on div "120,2m" at bounding box center [1055, 419] width 37 height 35
click at [948, 681] on button "Lukk" at bounding box center [953, 678] width 50 height 22
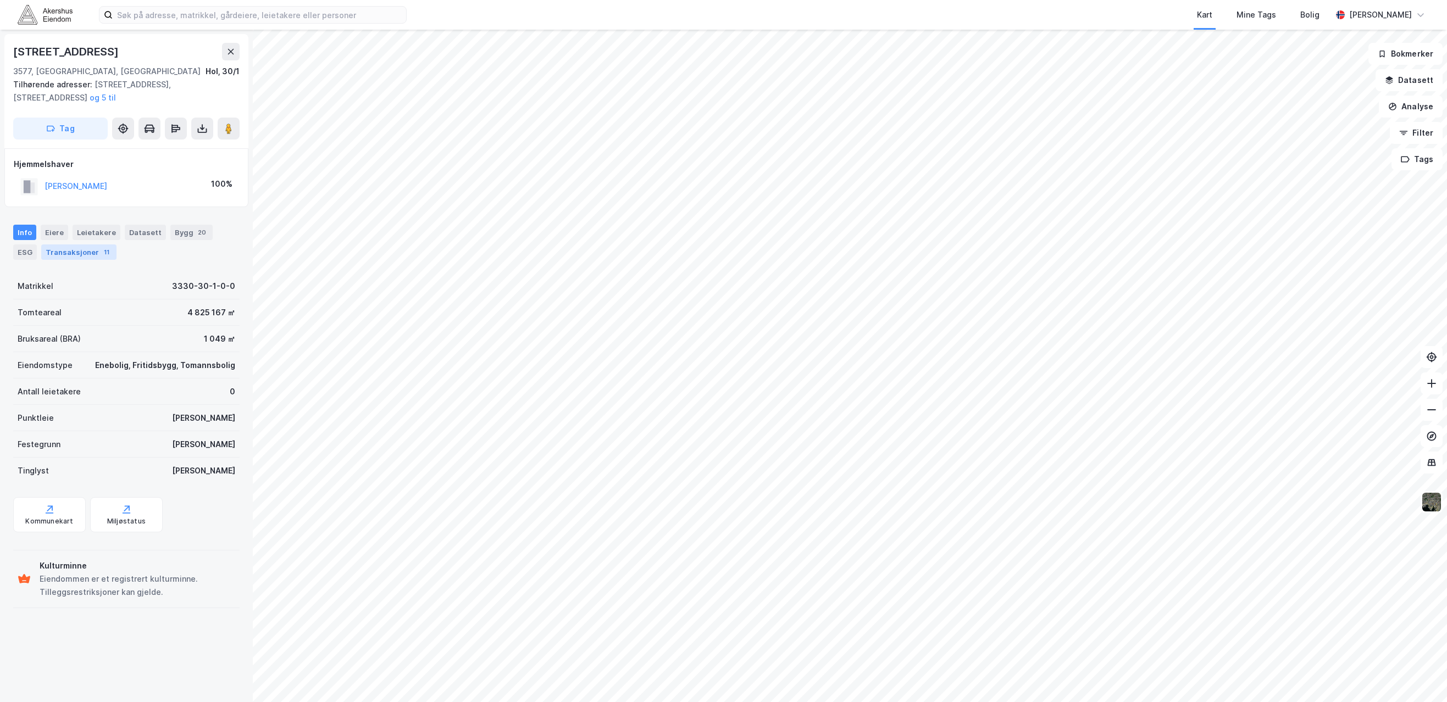
click at [43, 256] on div "Transaksjoner 11" at bounding box center [78, 252] width 75 height 15
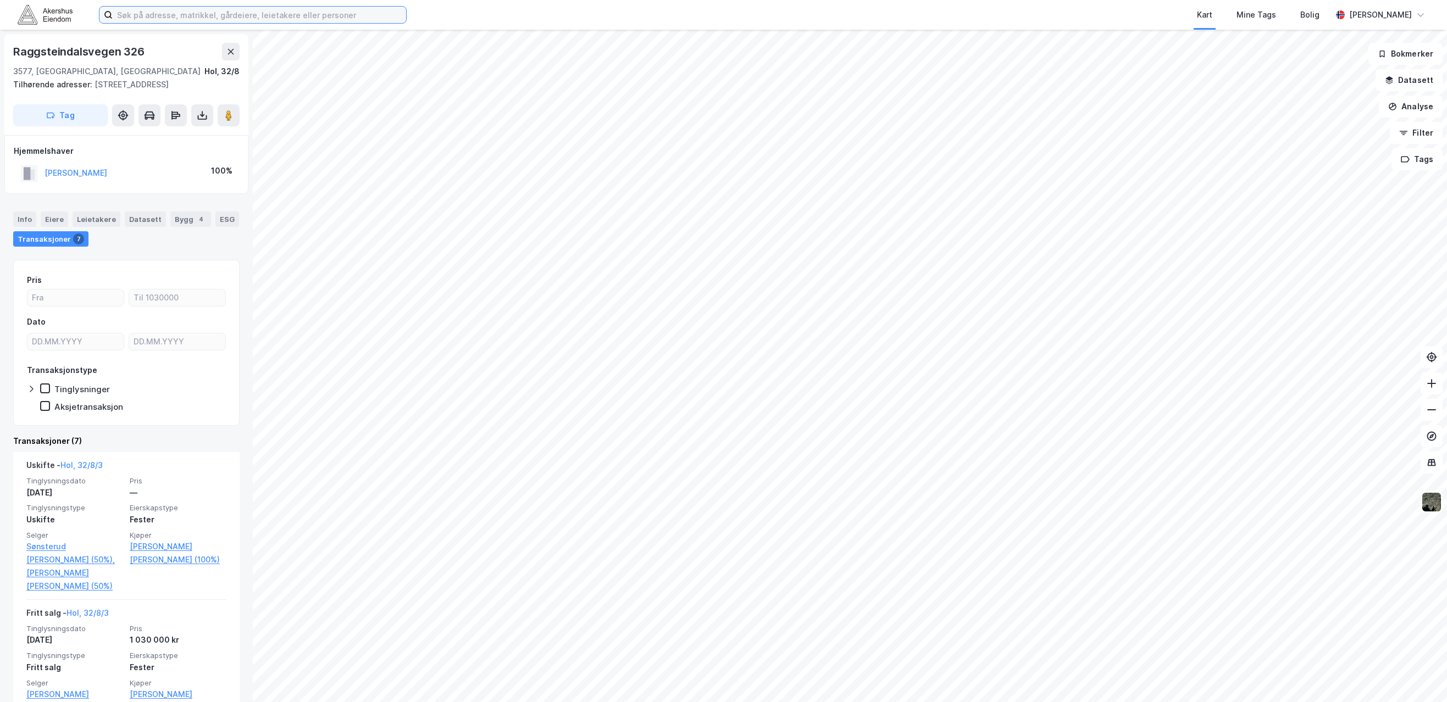
click at [161, 15] on input at bounding box center [259, 15] width 293 height 16
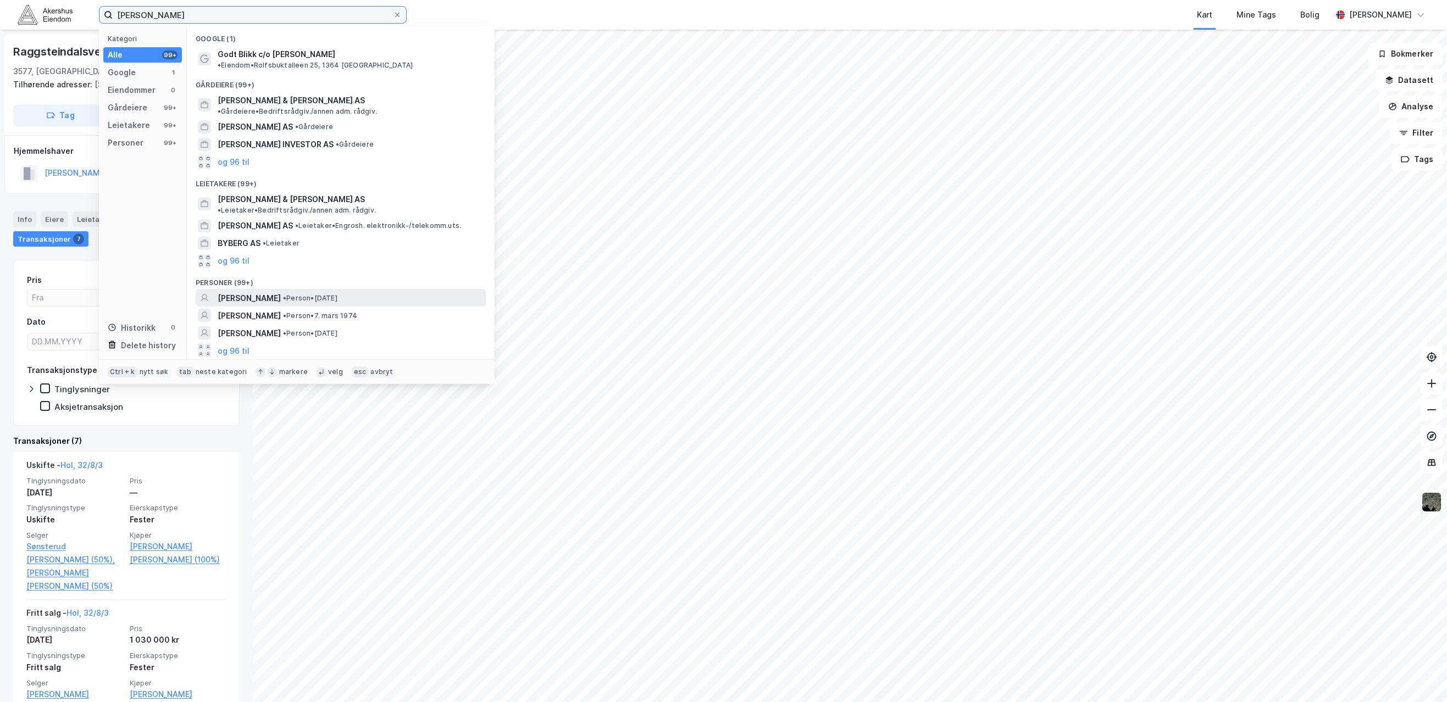
type input "janne syberg"
click at [258, 292] on span "JANNE SYBERG" at bounding box center [249, 298] width 63 height 13
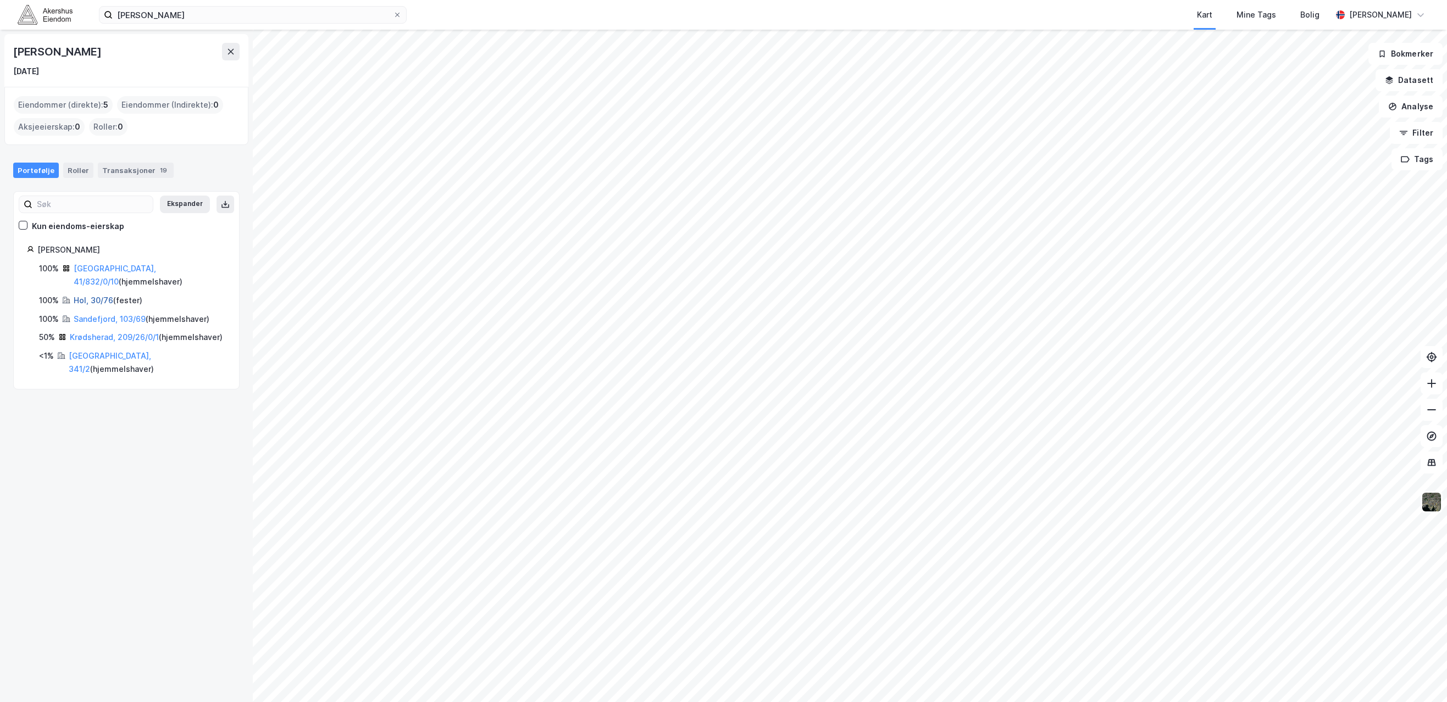
click at [98, 296] on link "Hol, 30/76" at bounding box center [94, 300] width 40 height 9
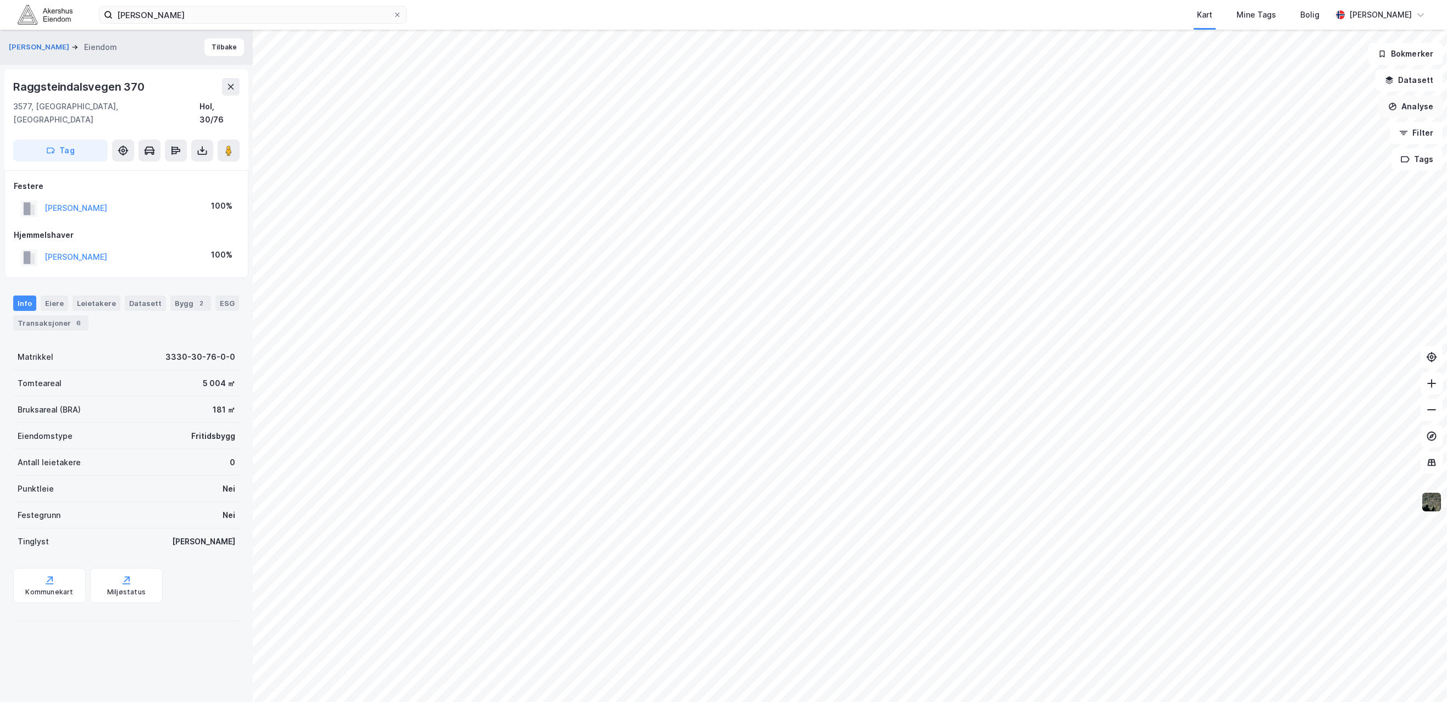
click at [1408, 107] on button "Analyse" at bounding box center [1411, 107] width 64 height 22
click at [1289, 104] on div "Mål avstand" at bounding box center [1315, 107] width 96 height 9
click at [1111, 309] on div "18,8m" at bounding box center [1111, 306] width 30 height 35
click at [902, 686] on button "Lukk" at bounding box center [901, 678] width 50 height 22
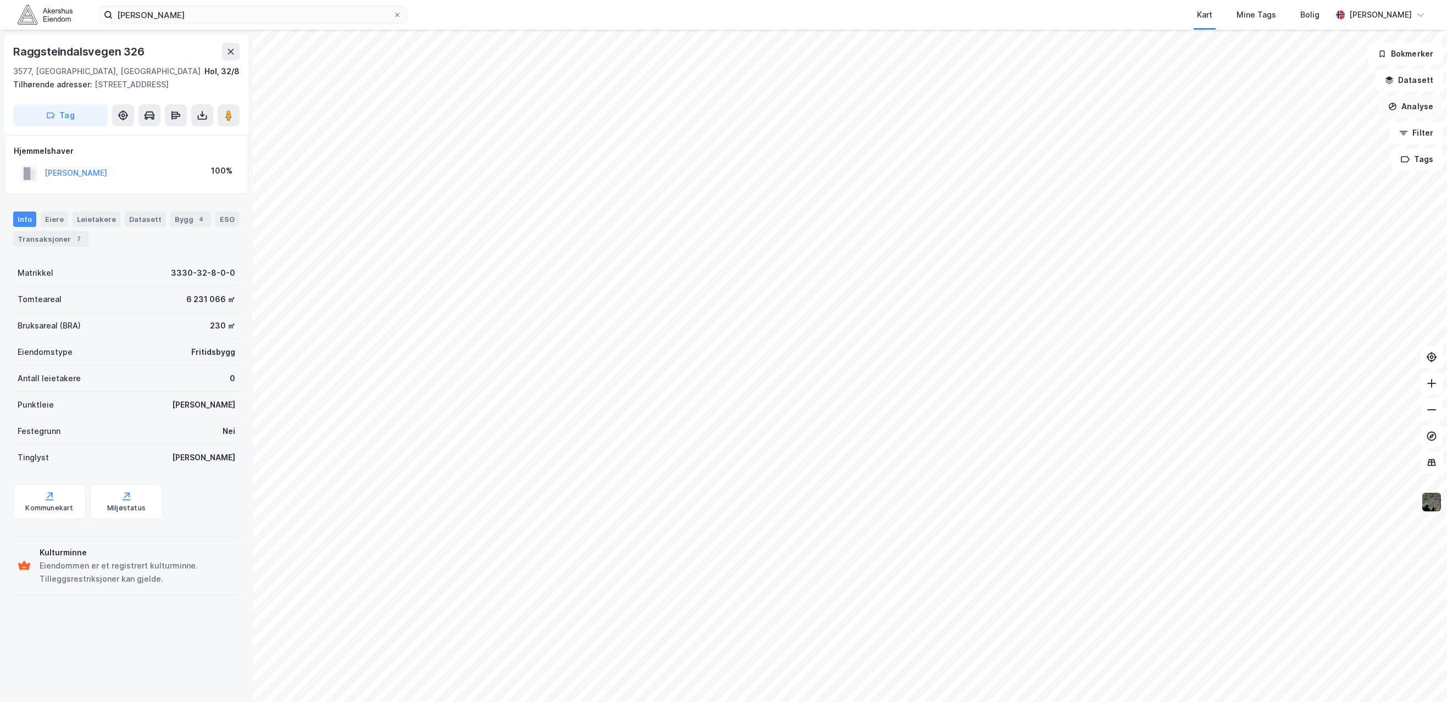
click at [1406, 108] on button "Analyse" at bounding box center [1411, 107] width 64 height 22
click at [1297, 110] on div "Mål avstand" at bounding box center [1315, 107] width 96 height 9
click at [898, 675] on button "Lukk" at bounding box center [901, 678] width 50 height 22
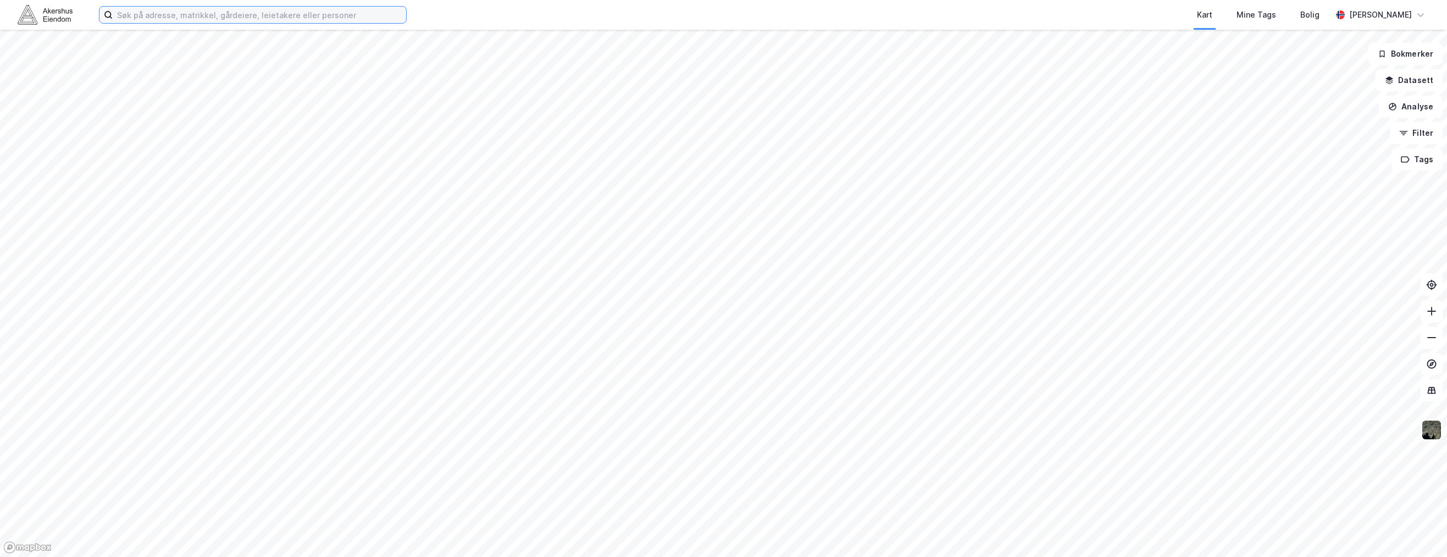
click at [167, 15] on input at bounding box center [259, 15] width 293 height 16
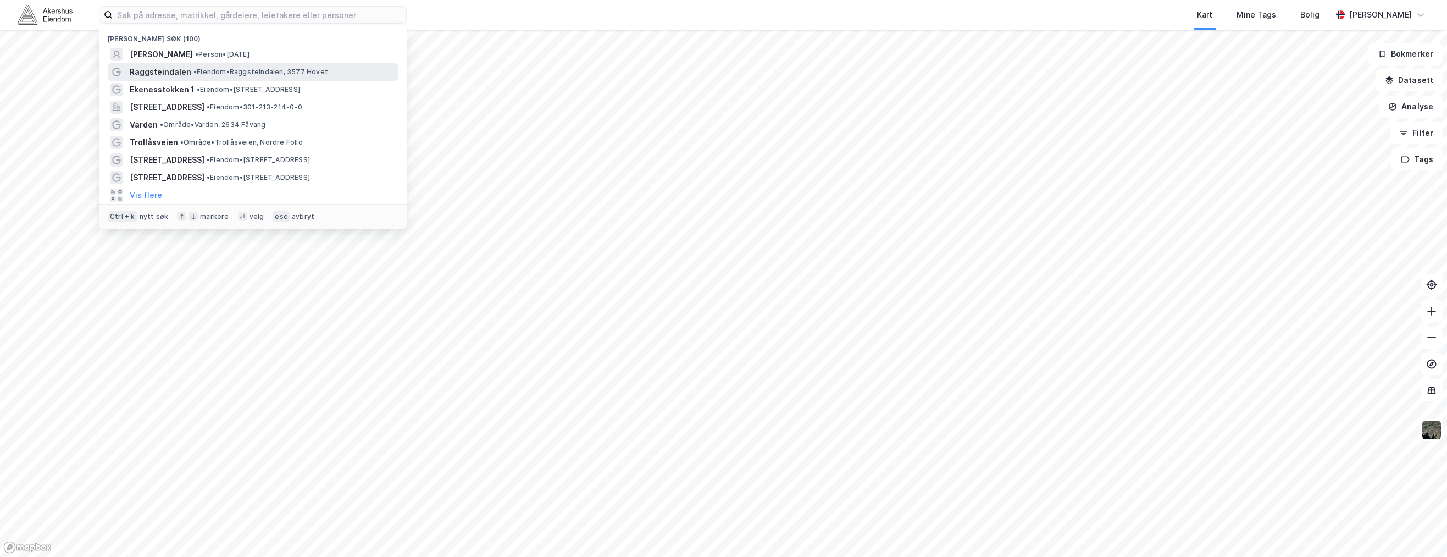
click at [159, 71] on span "Raggsteindalen" at bounding box center [161, 71] width 62 height 13
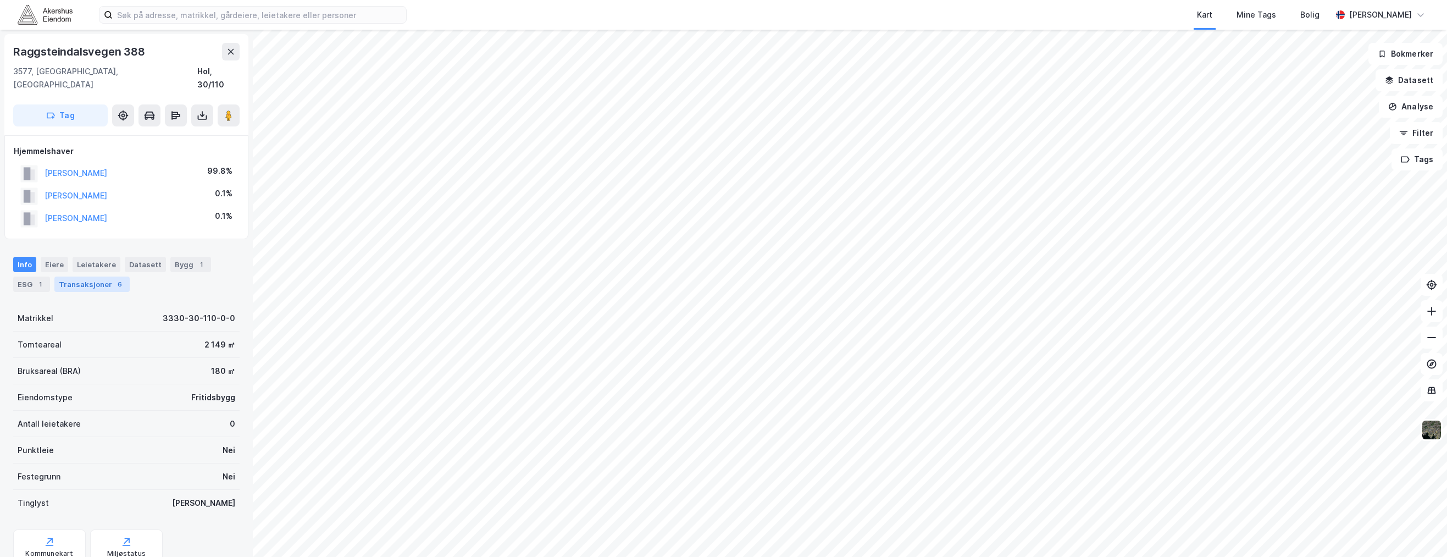
click at [86, 276] on div "Transaksjoner 6" at bounding box center [91, 283] width 75 height 15
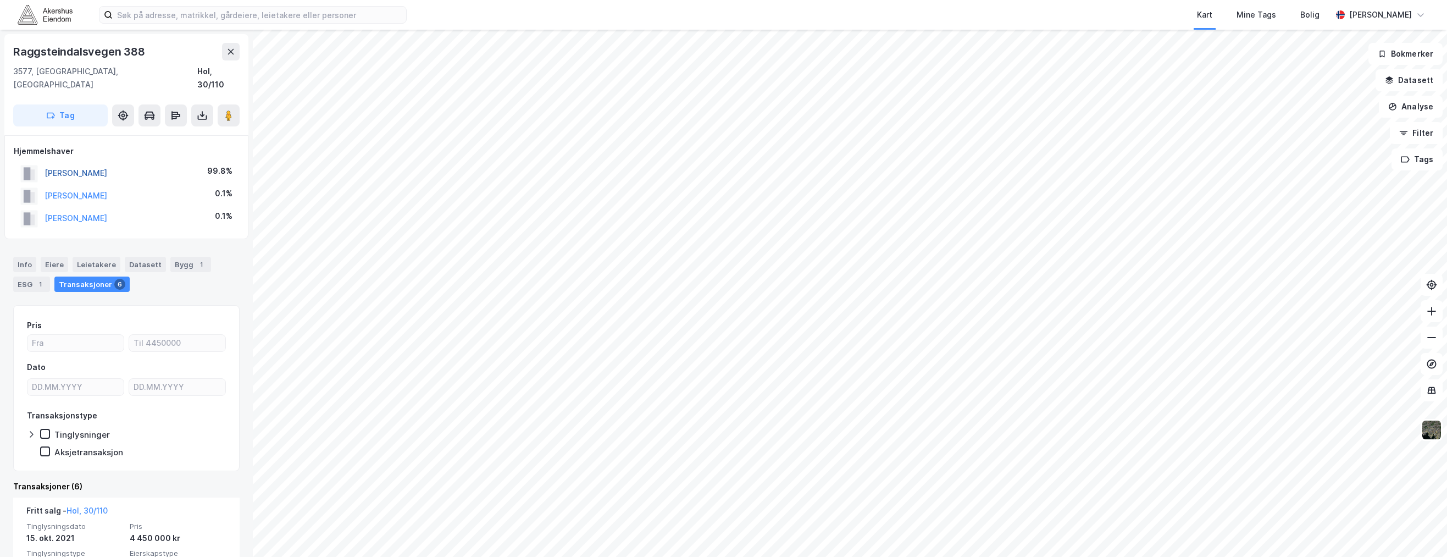
click at [0, 0] on button "[PERSON_NAME]" at bounding box center [0, 0] width 0 height 0
